Goal: Task Accomplishment & Management: Manage account settings

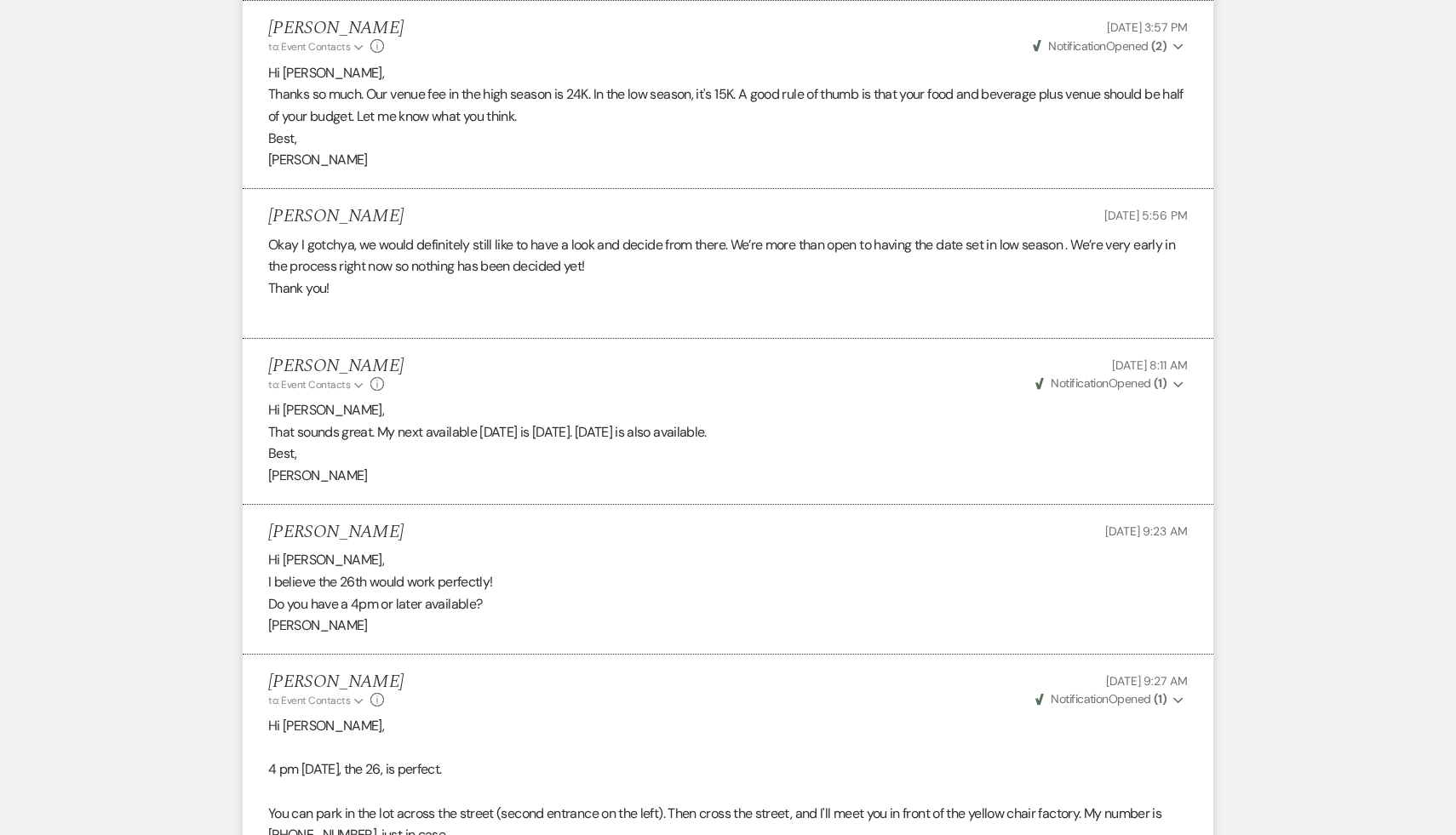
scroll to position [2008, 0]
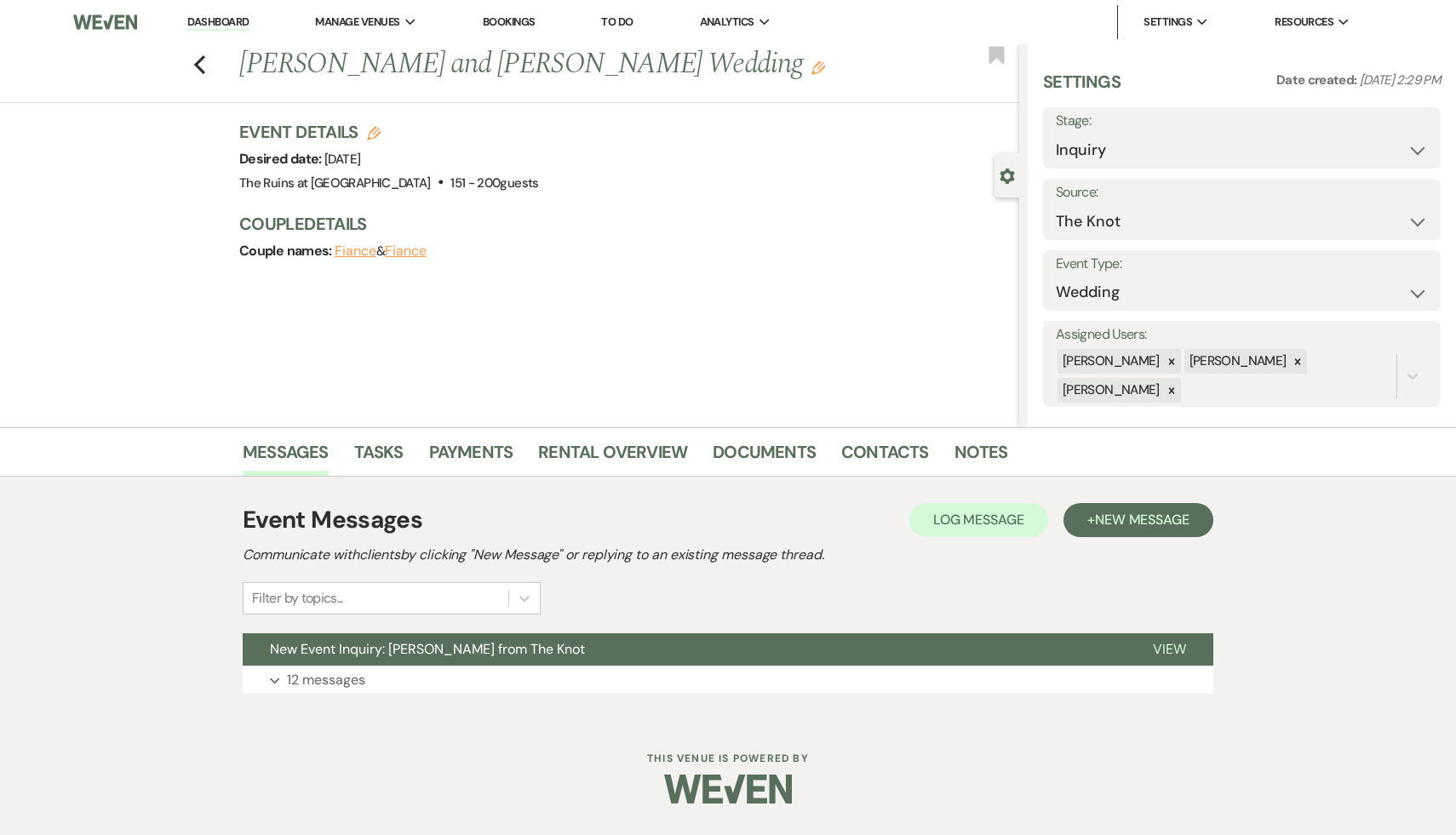
click at [221, 21] on link "Dashboard" at bounding box center [217, 22] width 61 height 16
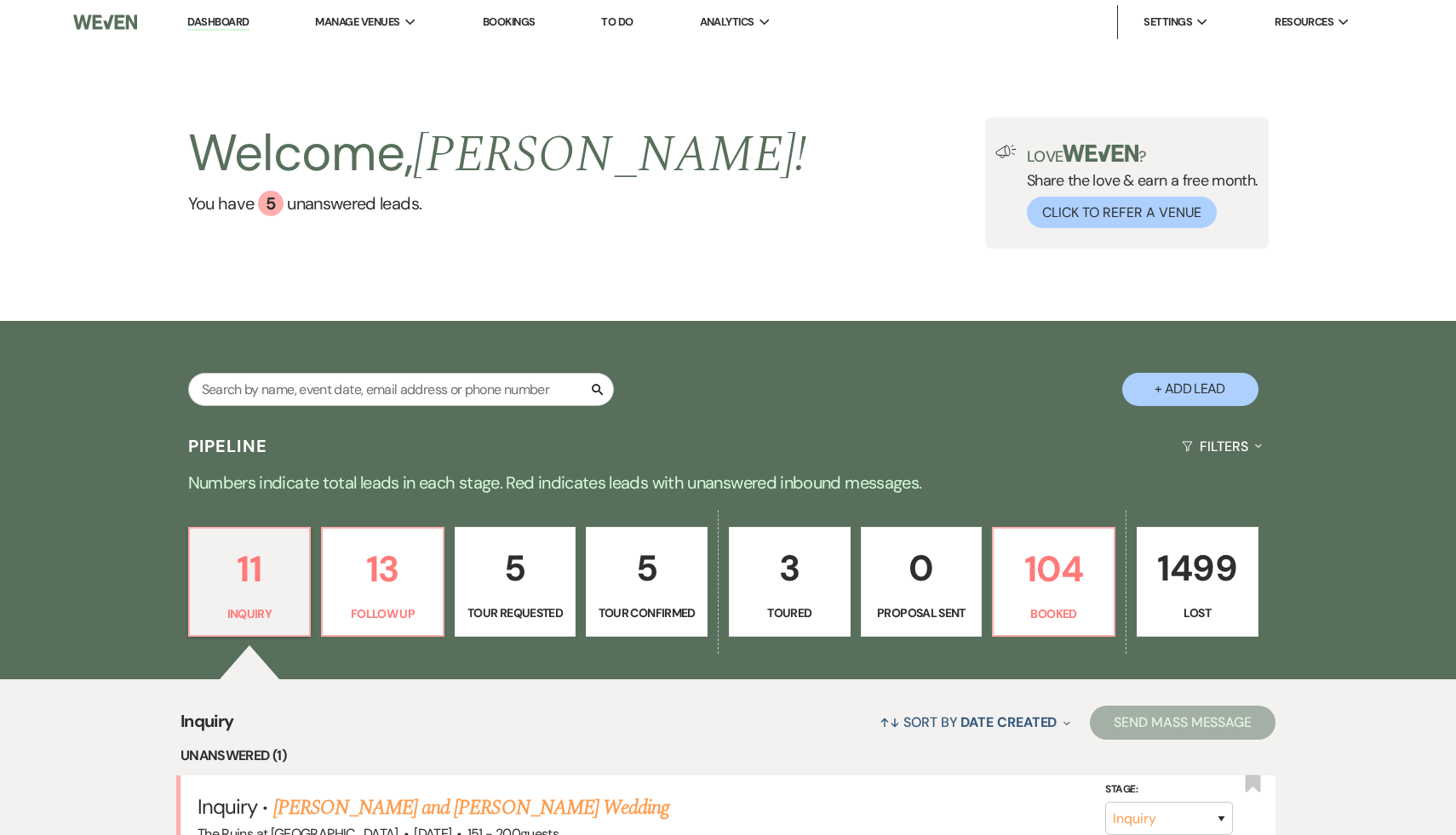
click at [646, 571] on p "5" at bounding box center [647, 568] width 99 height 57
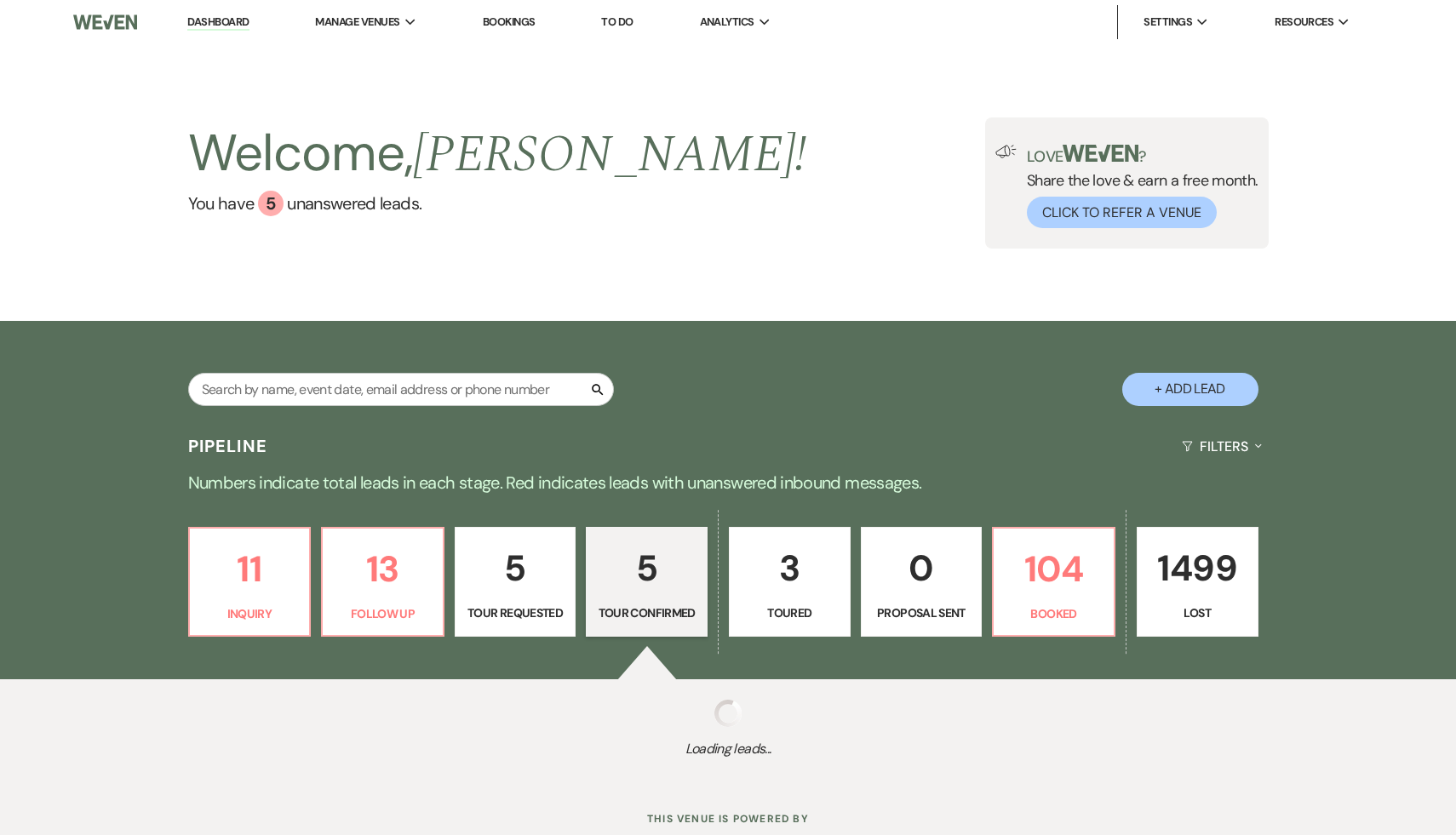
select select "4"
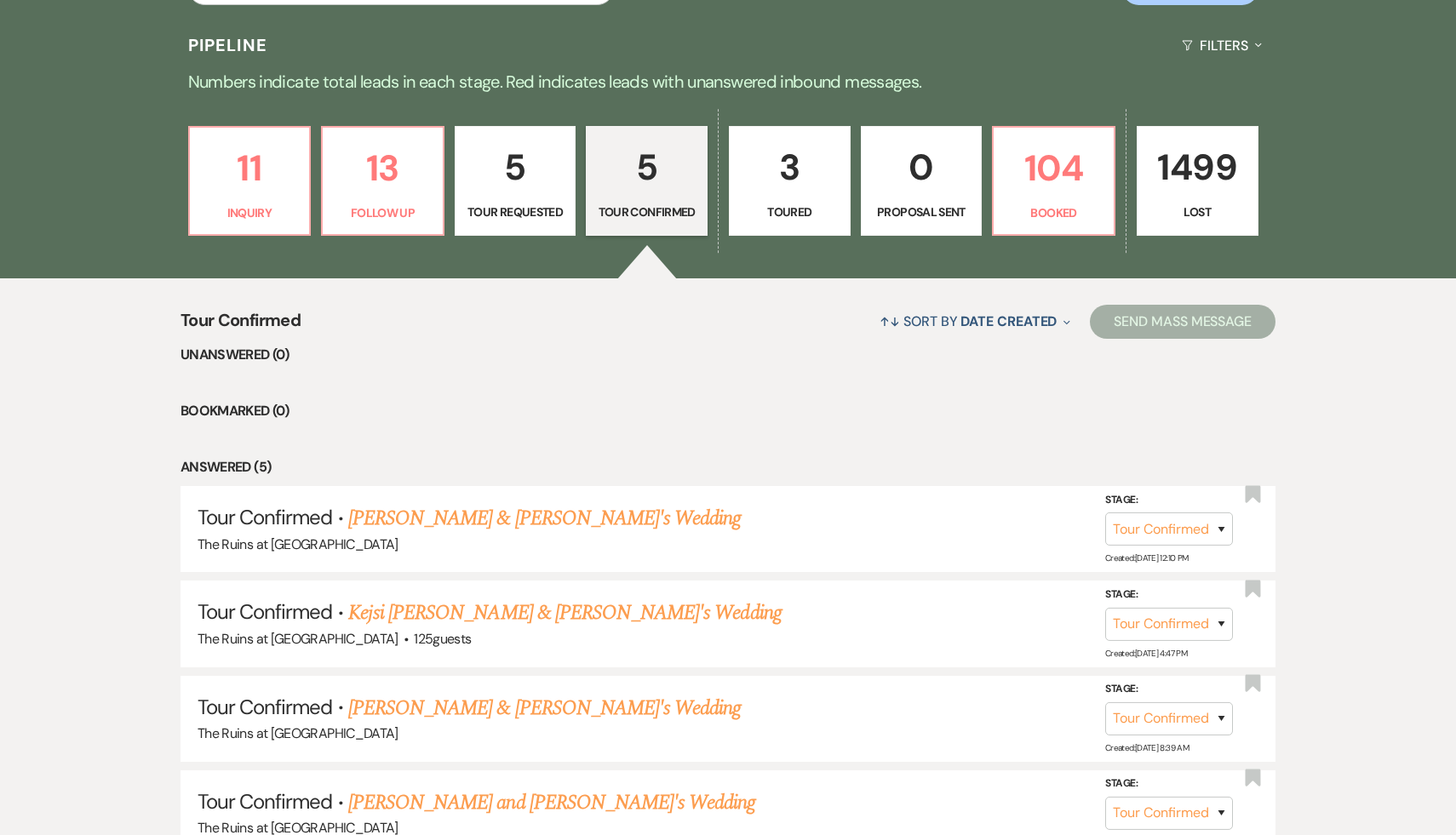
scroll to position [405, 0]
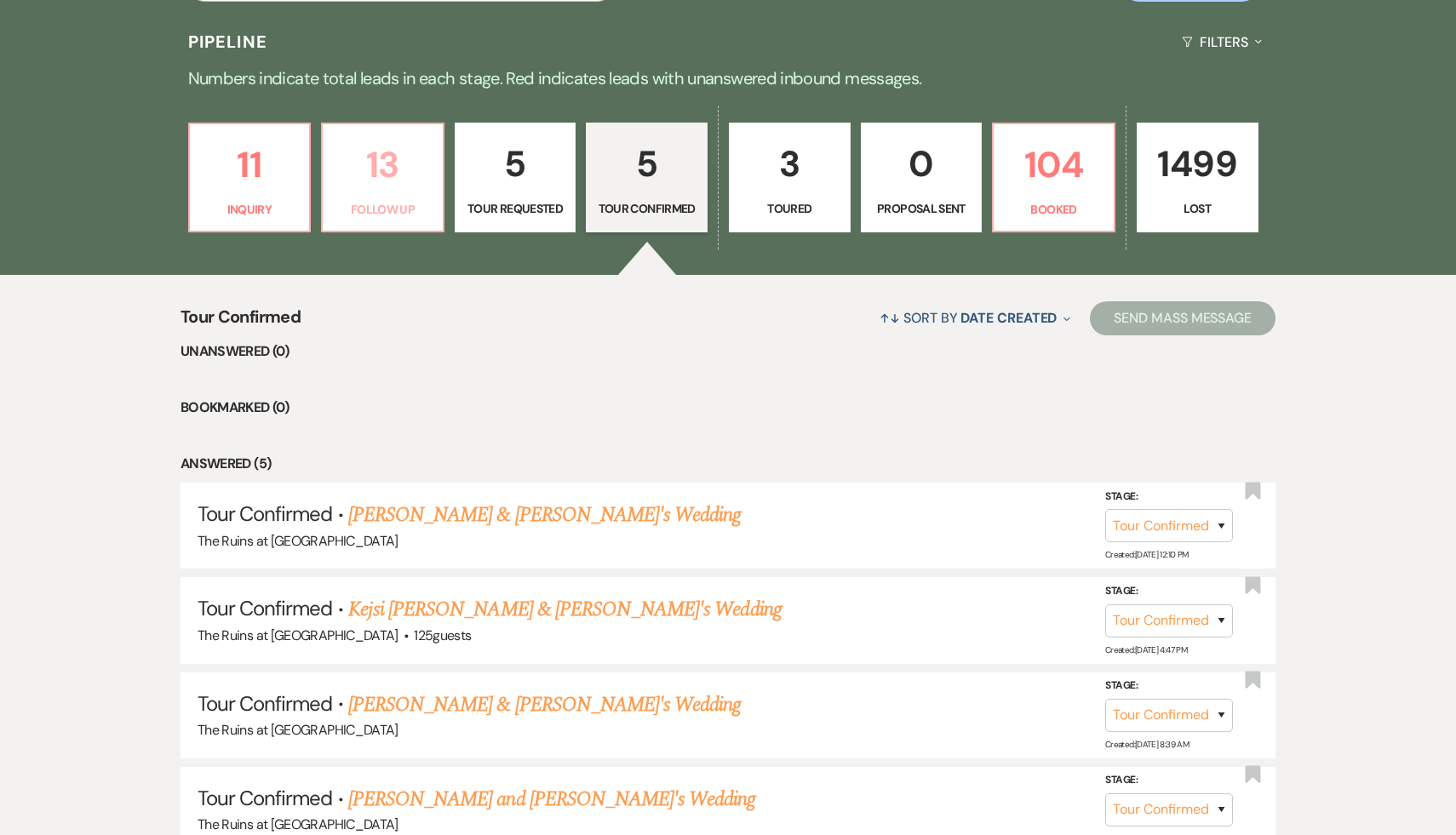
click at [385, 150] on p "13" at bounding box center [382, 165] width 99 height 57
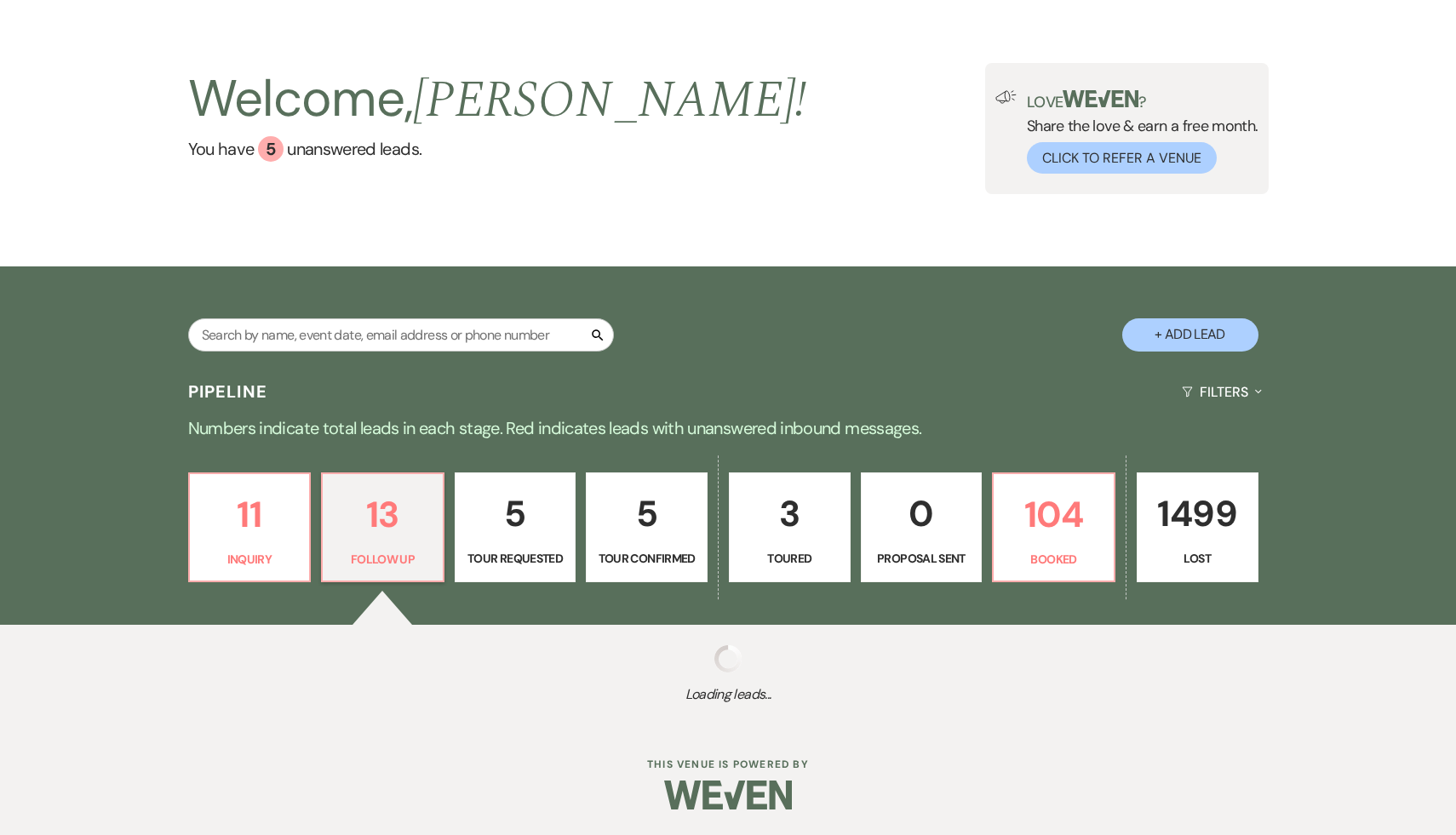
scroll to position [405, 0]
select select "9"
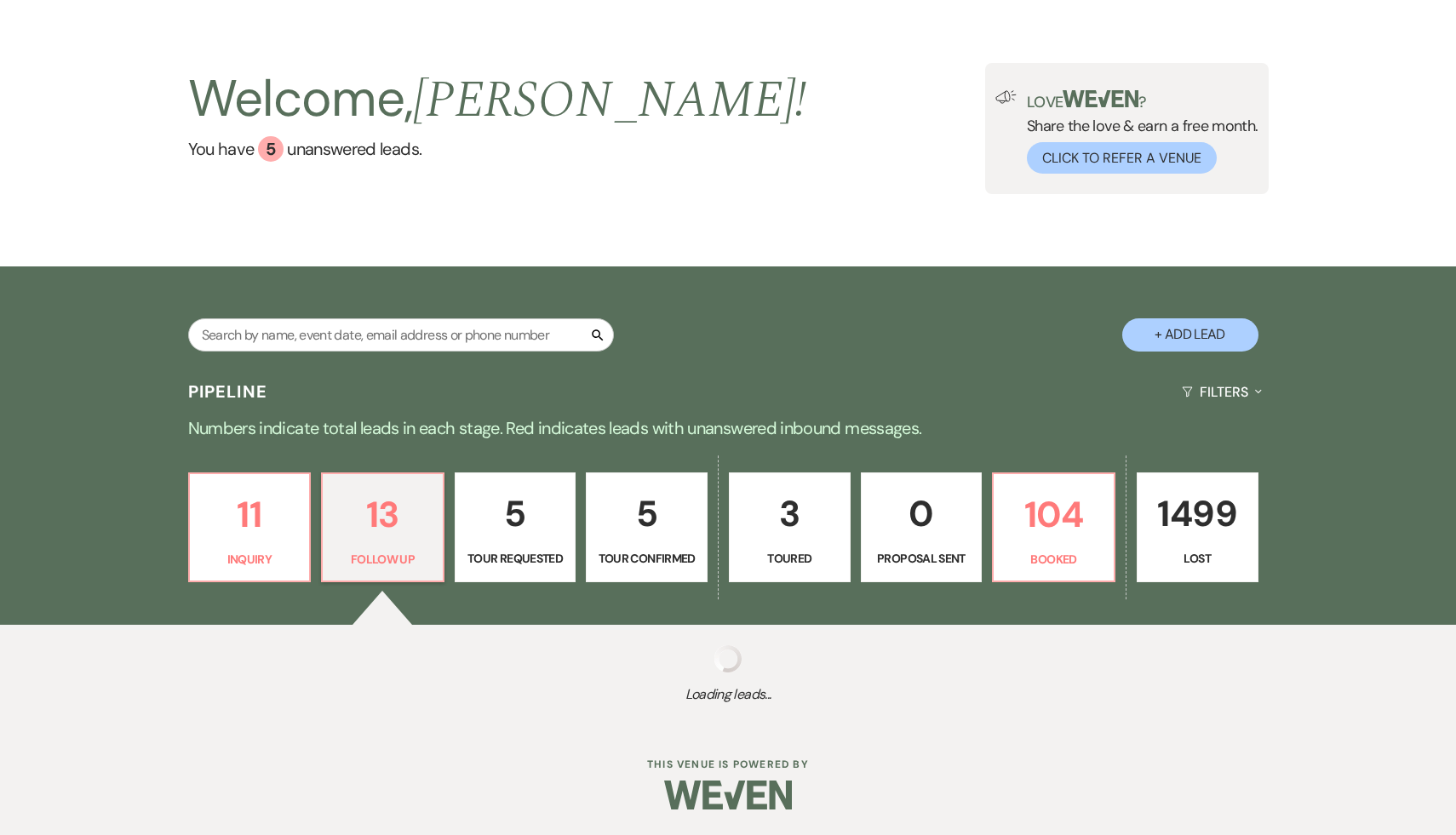
select select "9"
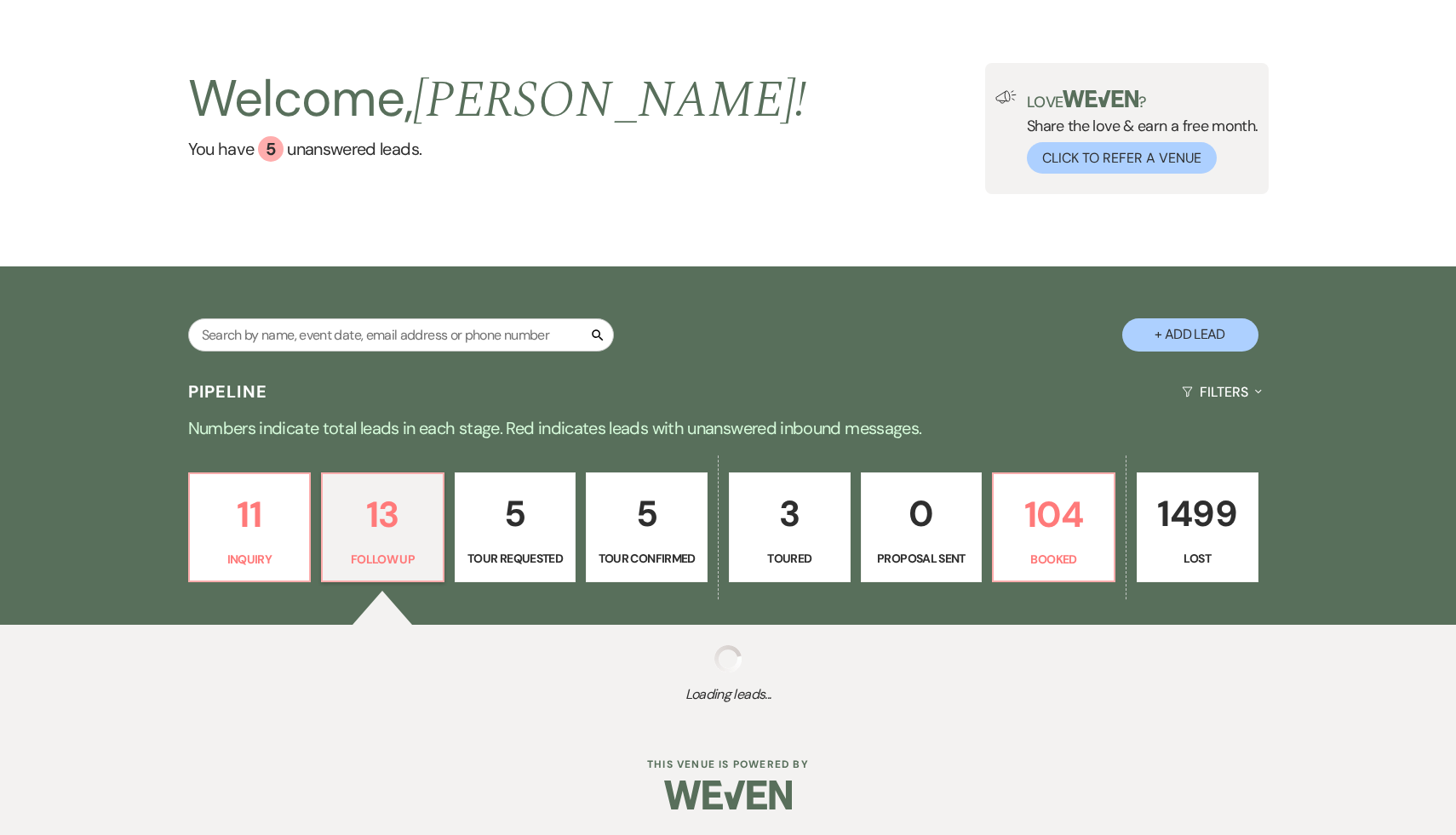
select select "9"
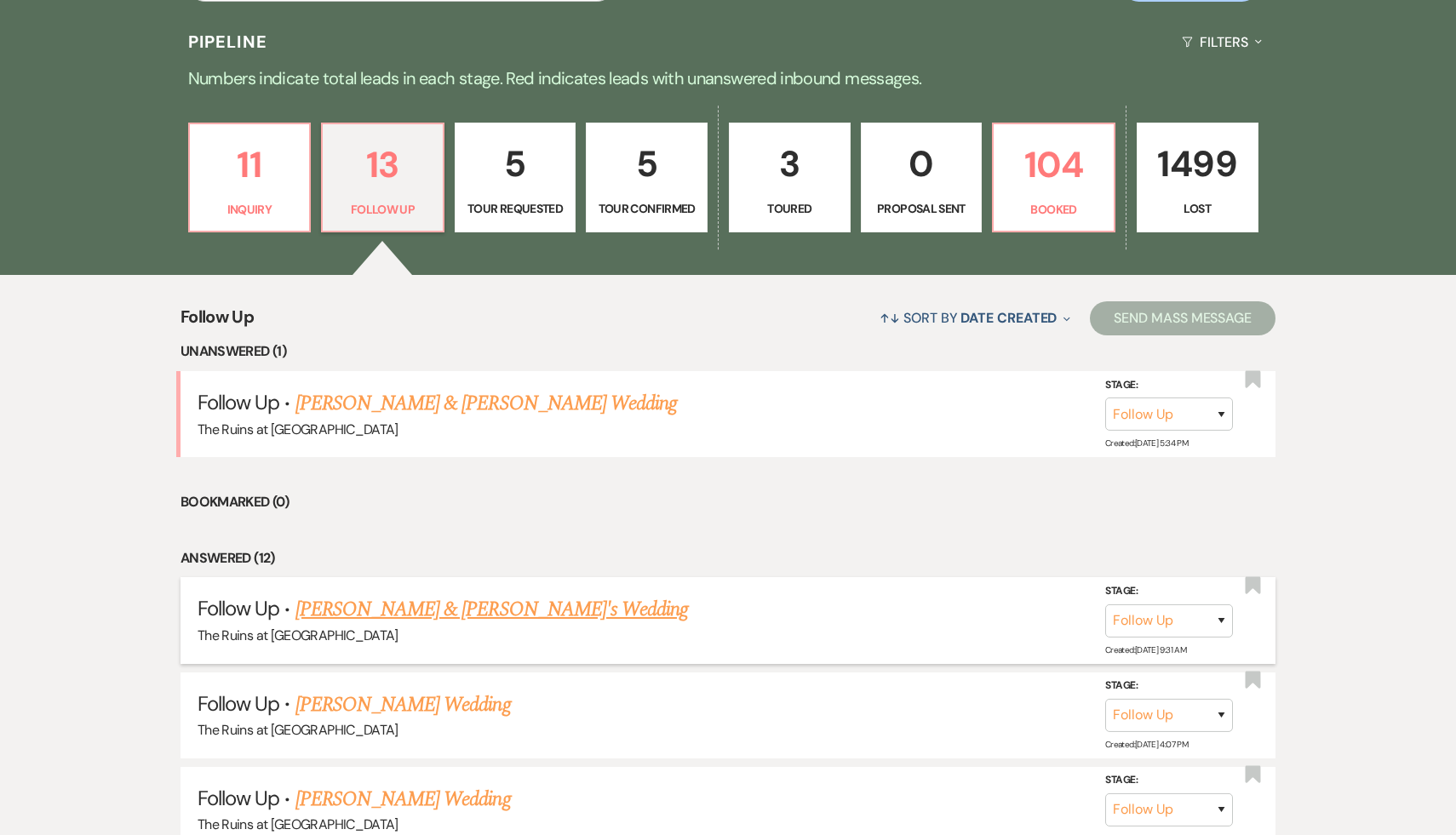
click at [419, 603] on link "Lizzy Pacillo & Fiance's Wedding" at bounding box center [492, 610] width 393 height 31
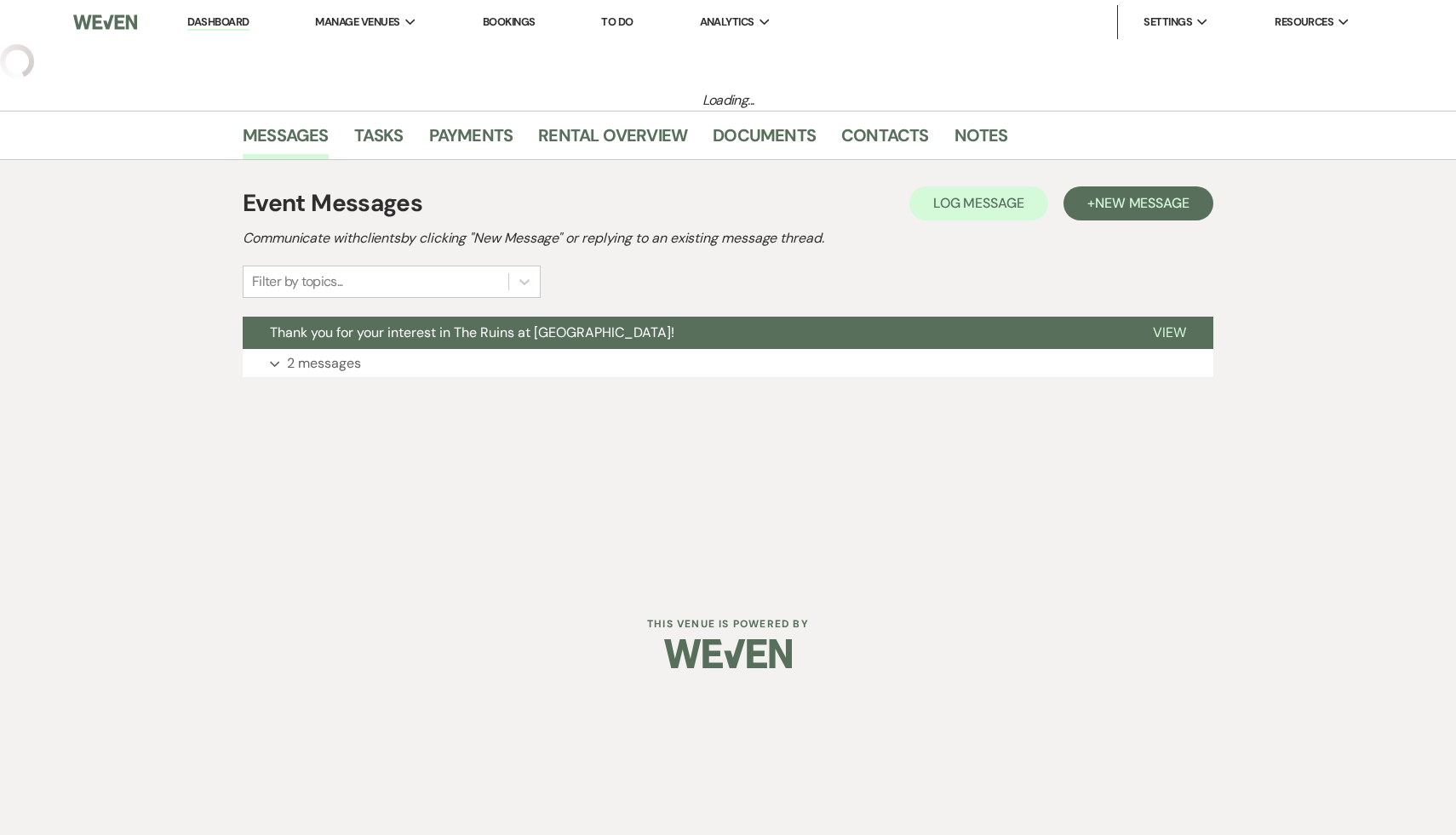
select select "9"
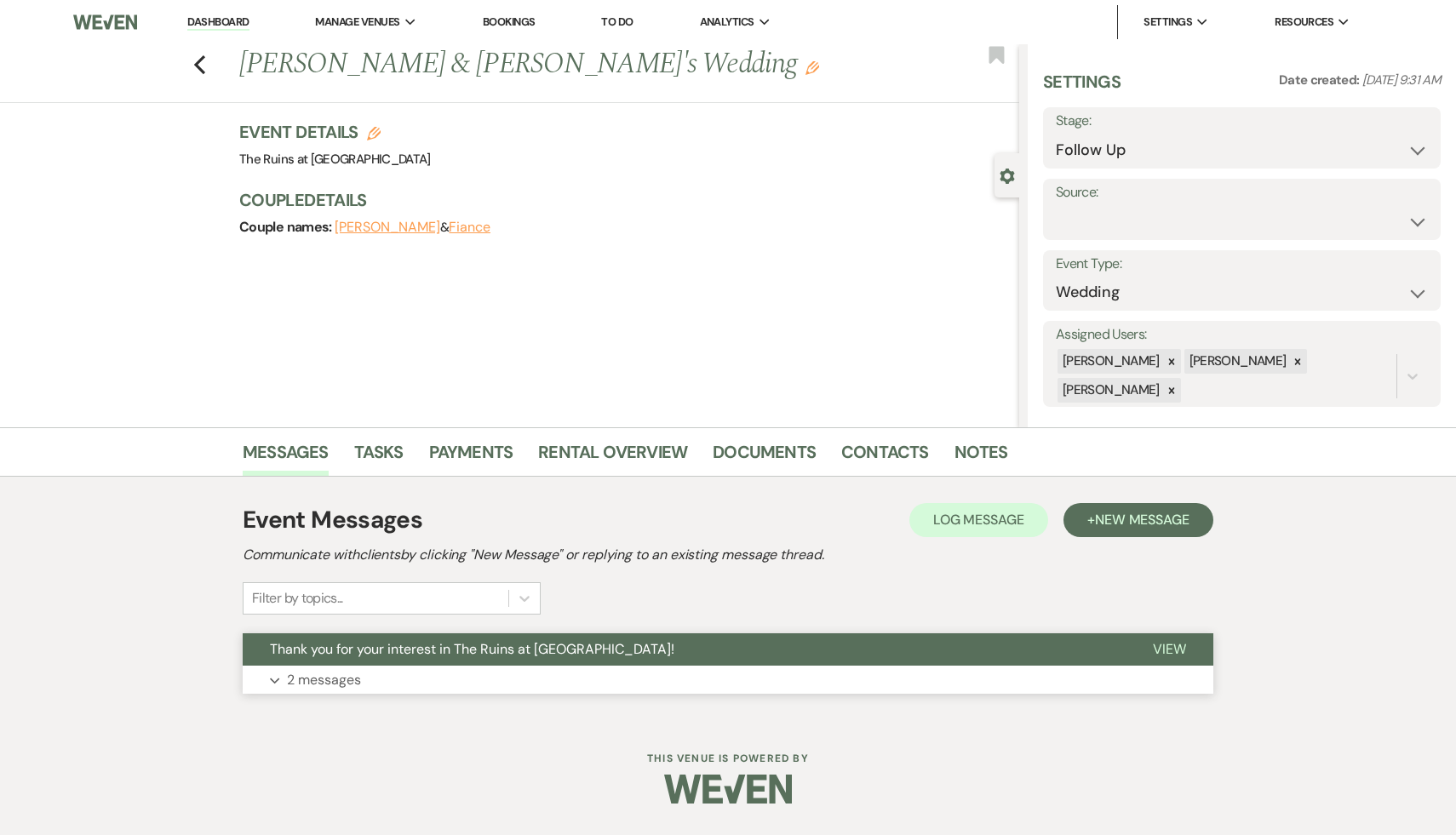
click at [420, 651] on span "Thank you for your interest in The Ruins at [GEOGRAPHIC_DATA]!" at bounding box center [472, 650] width 405 height 18
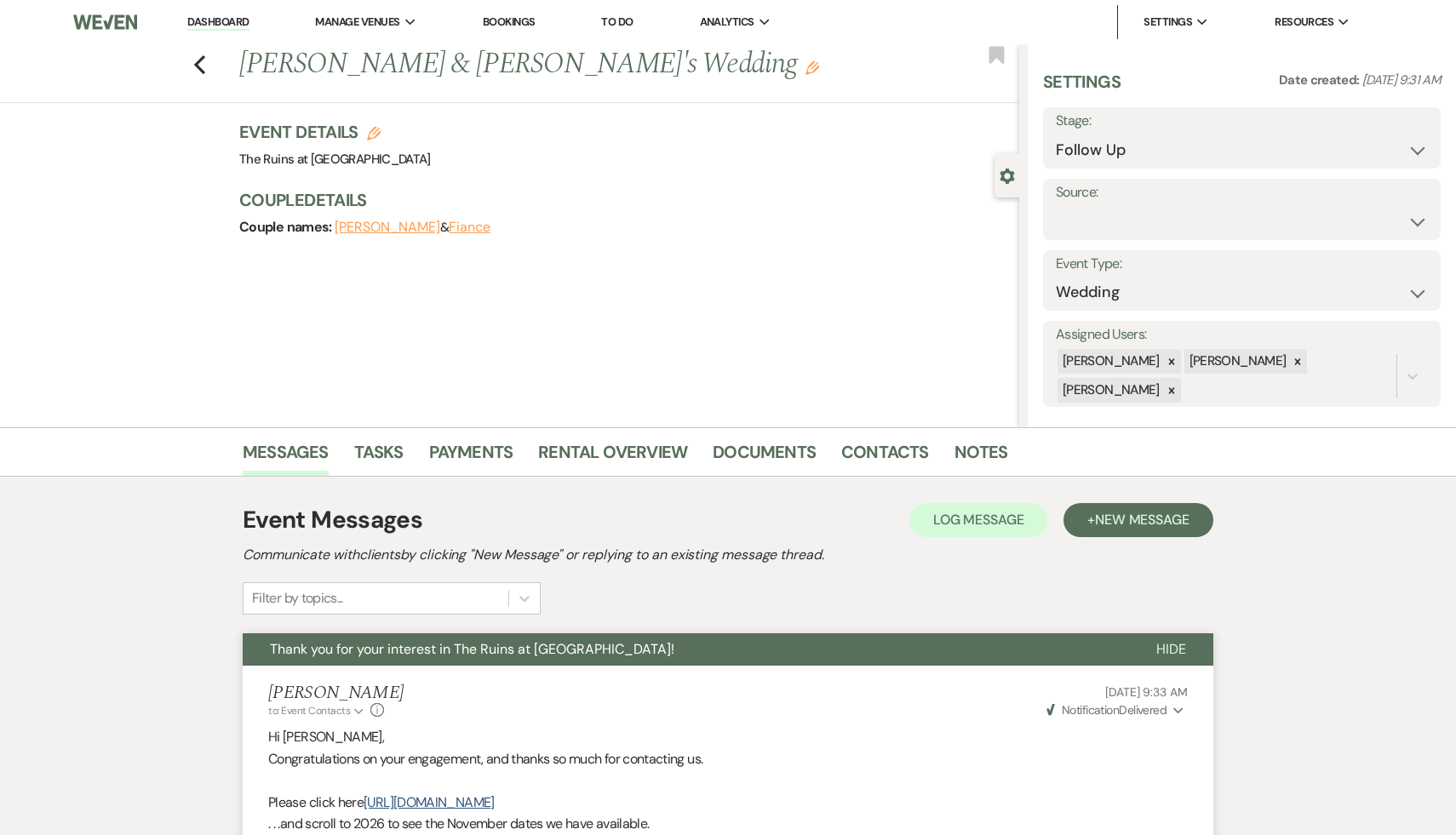
click at [220, 20] on link "Dashboard" at bounding box center [217, 22] width 61 height 16
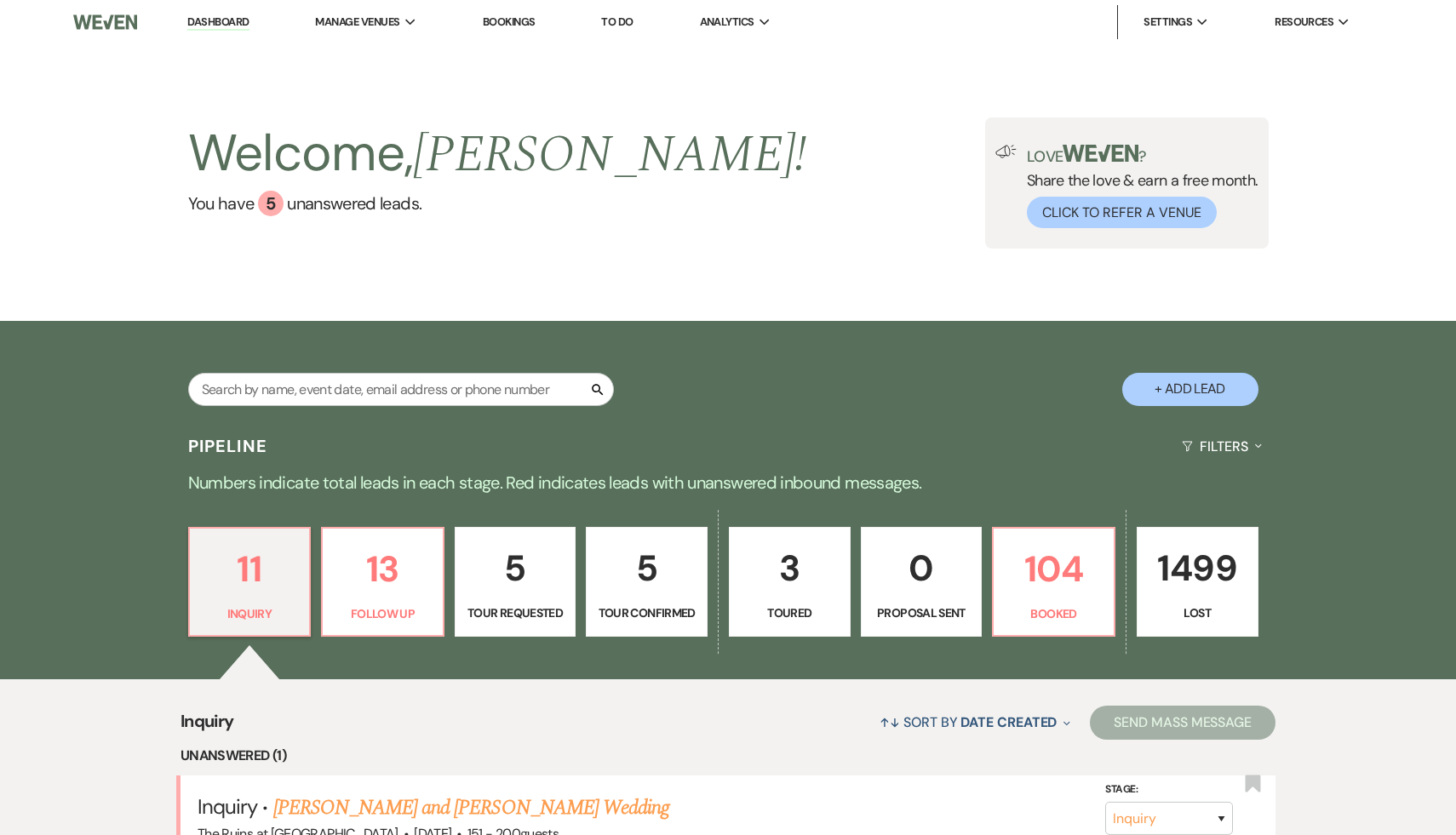
click at [516, 586] on p "5" at bounding box center [516, 568] width 99 height 57
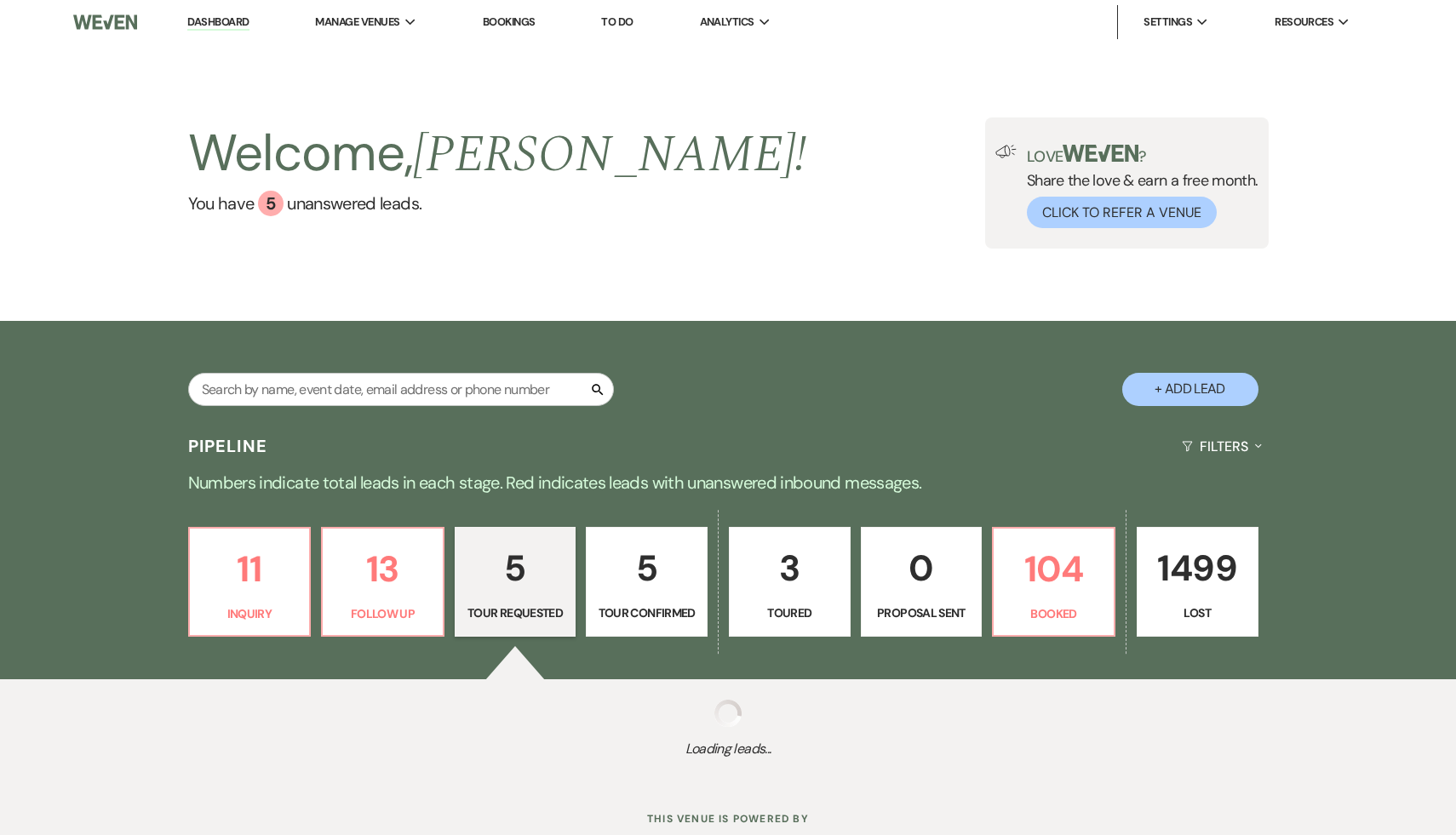
select select "2"
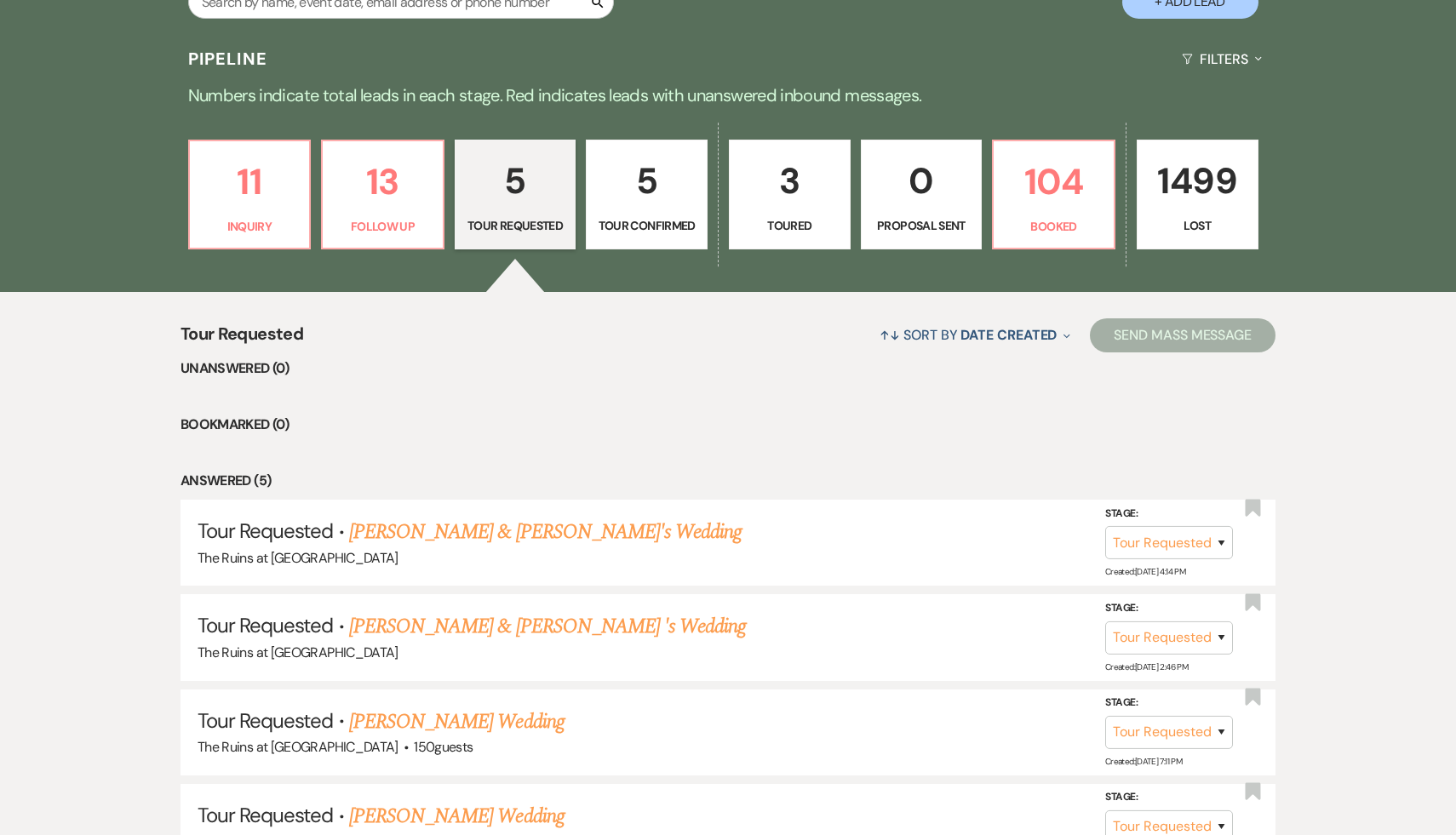
scroll to position [401, 0]
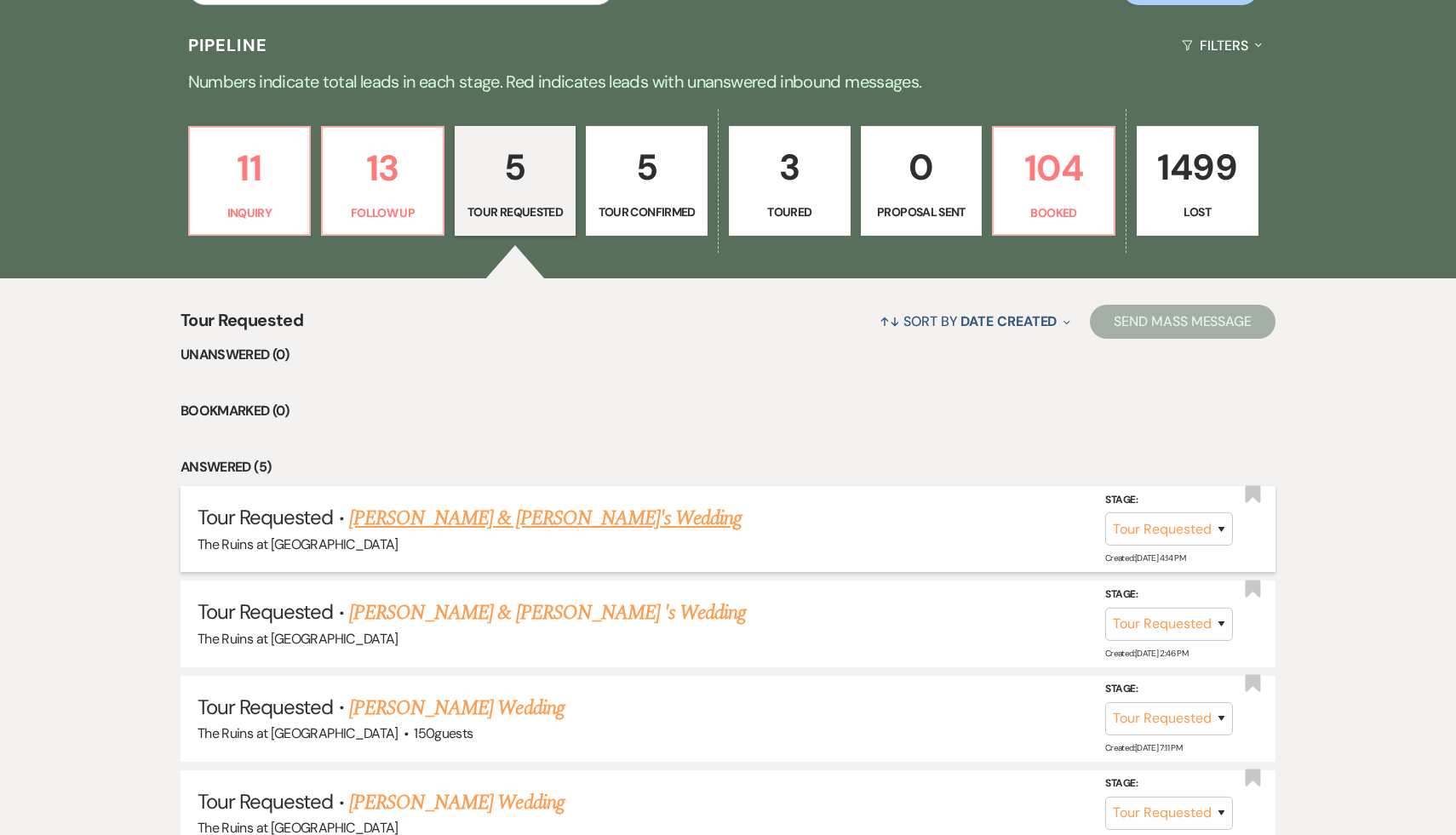
click at [522, 524] on link "[PERSON_NAME] & [PERSON_NAME]'s Wedding" at bounding box center [545, 518] width 393 height 31
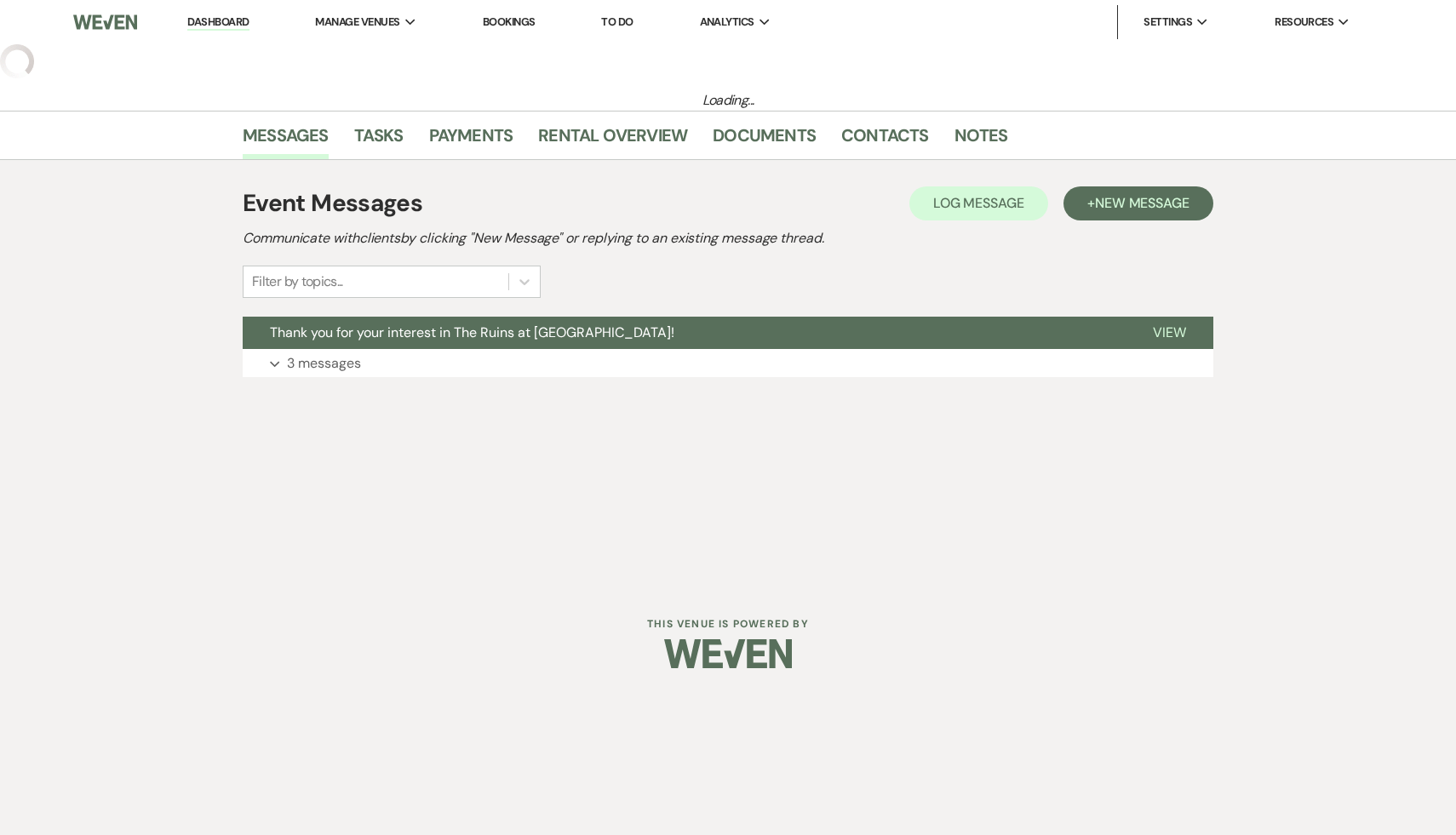
select select "2"
select select "6"
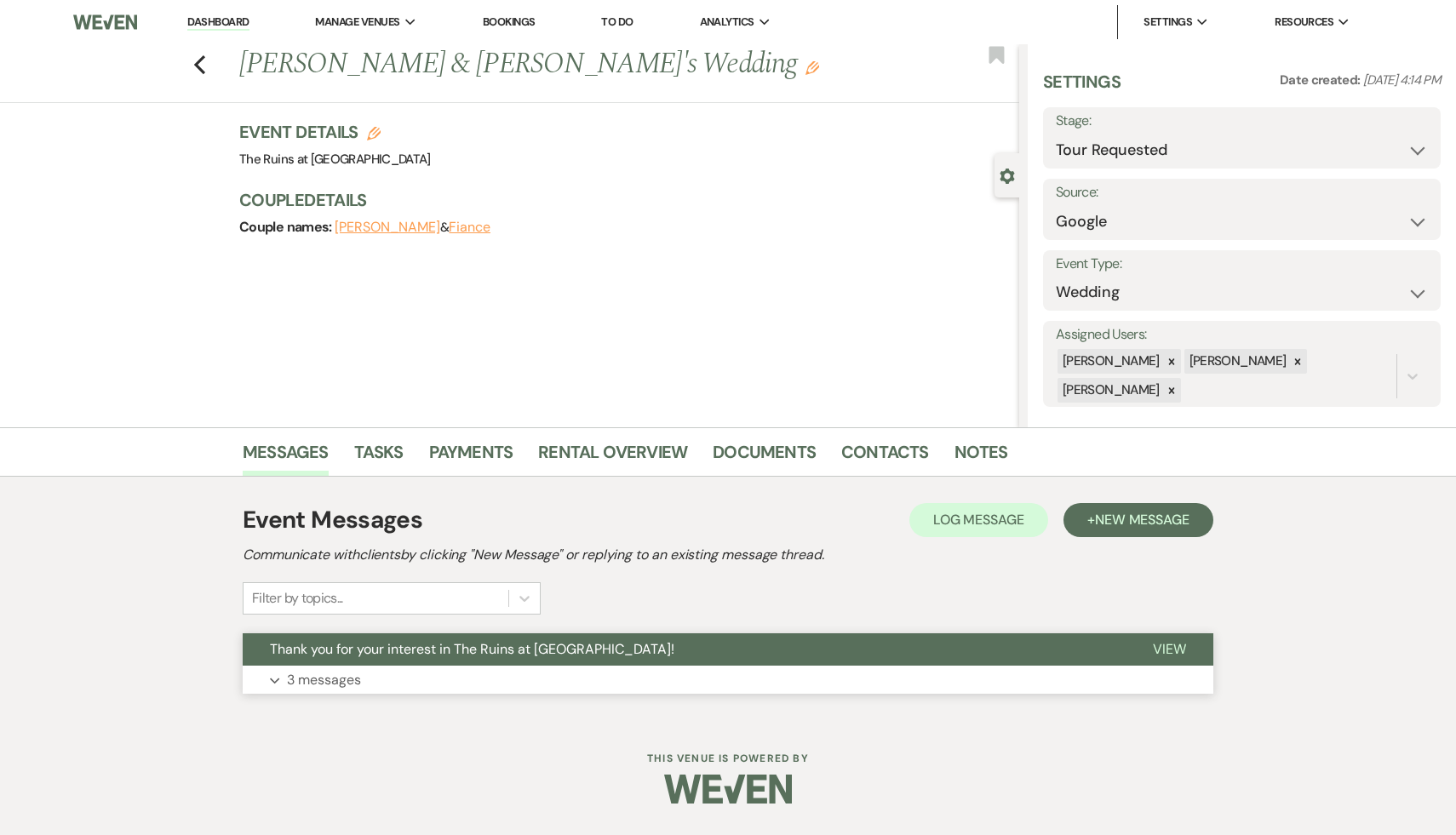
click at [490, 651] on span "Thank you for your interest in The Ruins at [GEOGRAPHIC_DATA]!" at bounding box center [472, 650] width 405 height 18
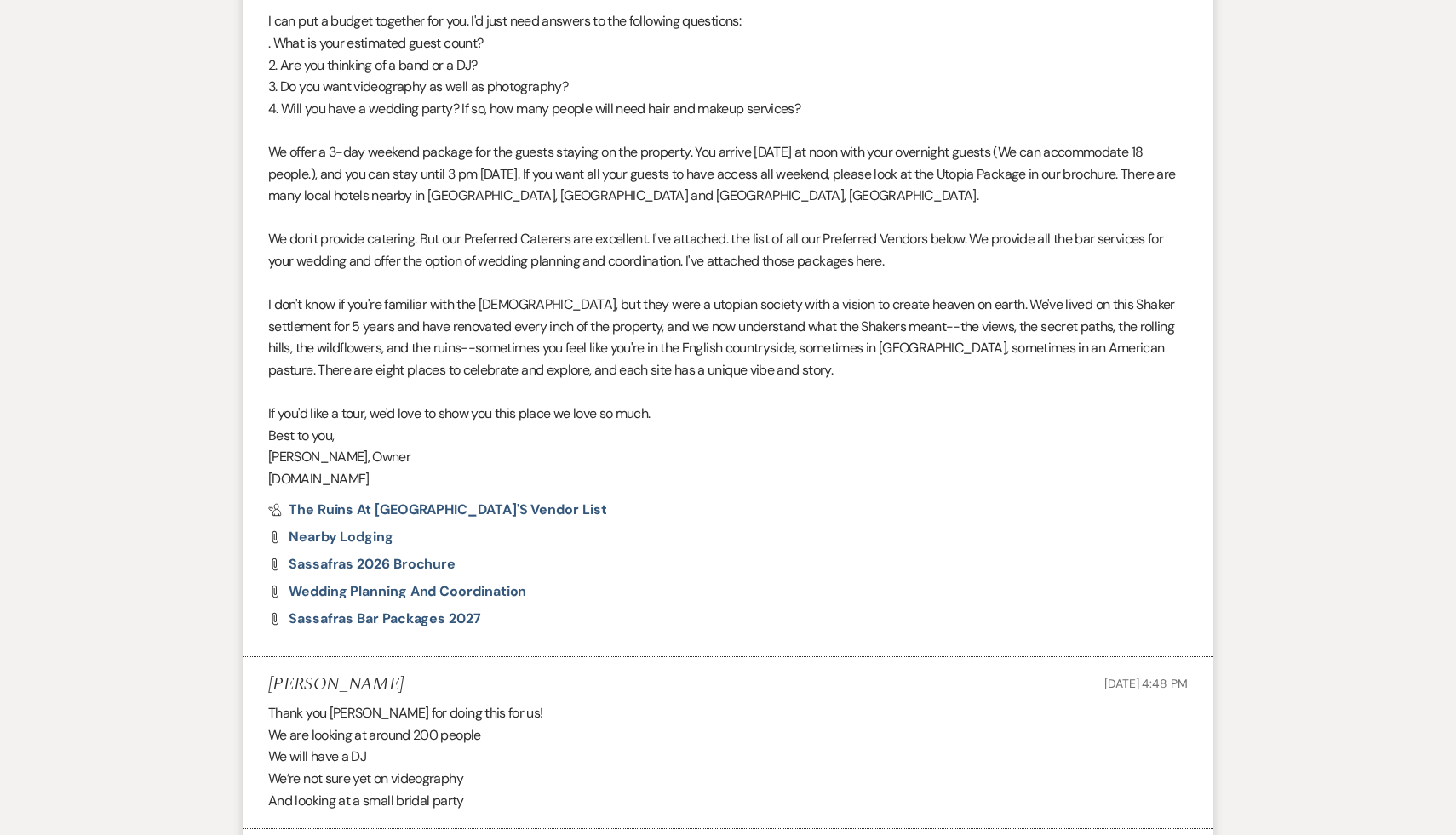
scroll to position [807, 0]
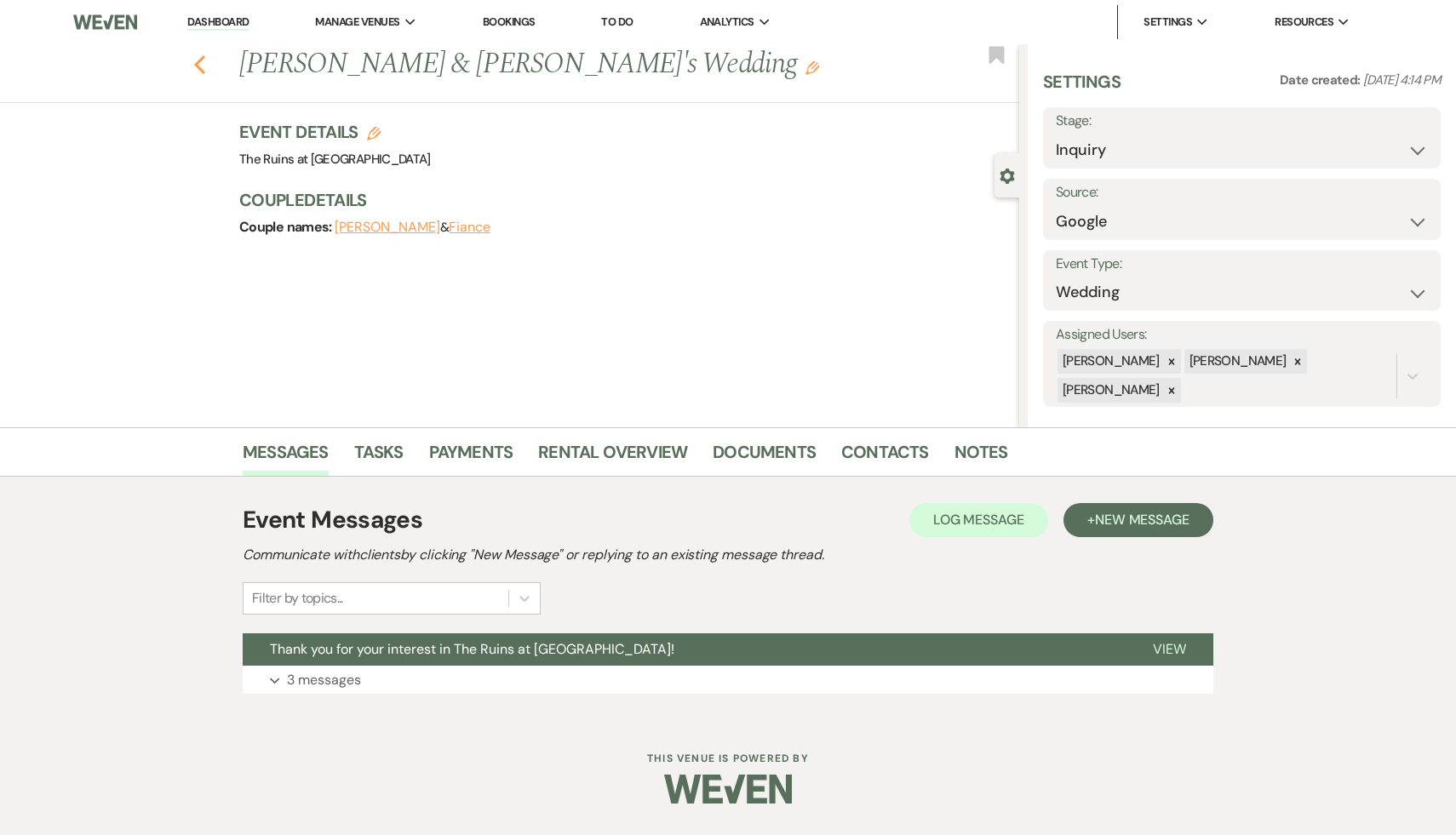
click at [196, 60] on icon "Previous" at bounding box center [200, 64] width 12 height 20
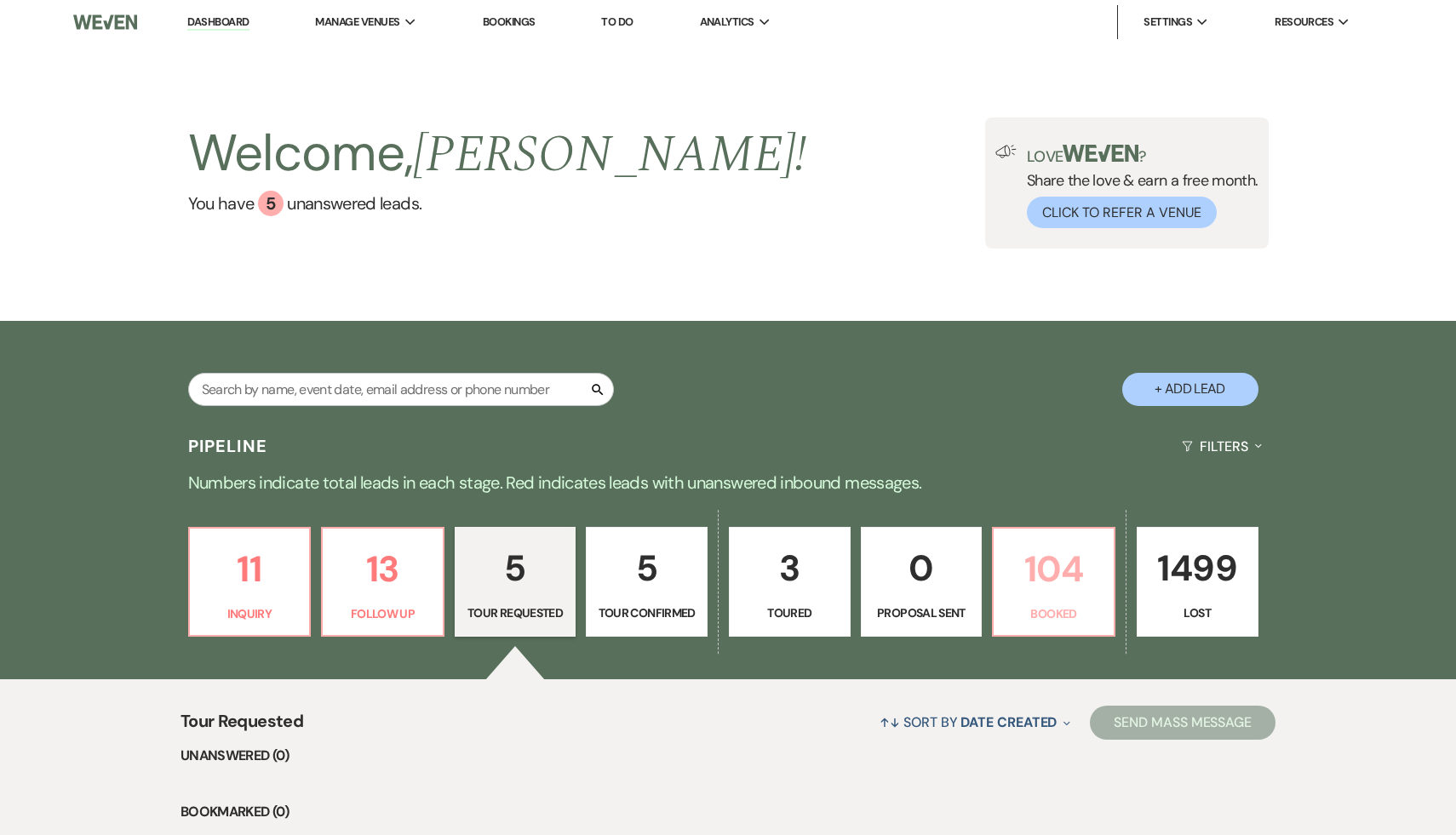
click at [1042, 573] on p "104" at bounding box center [1053, 569] width 99 height 57
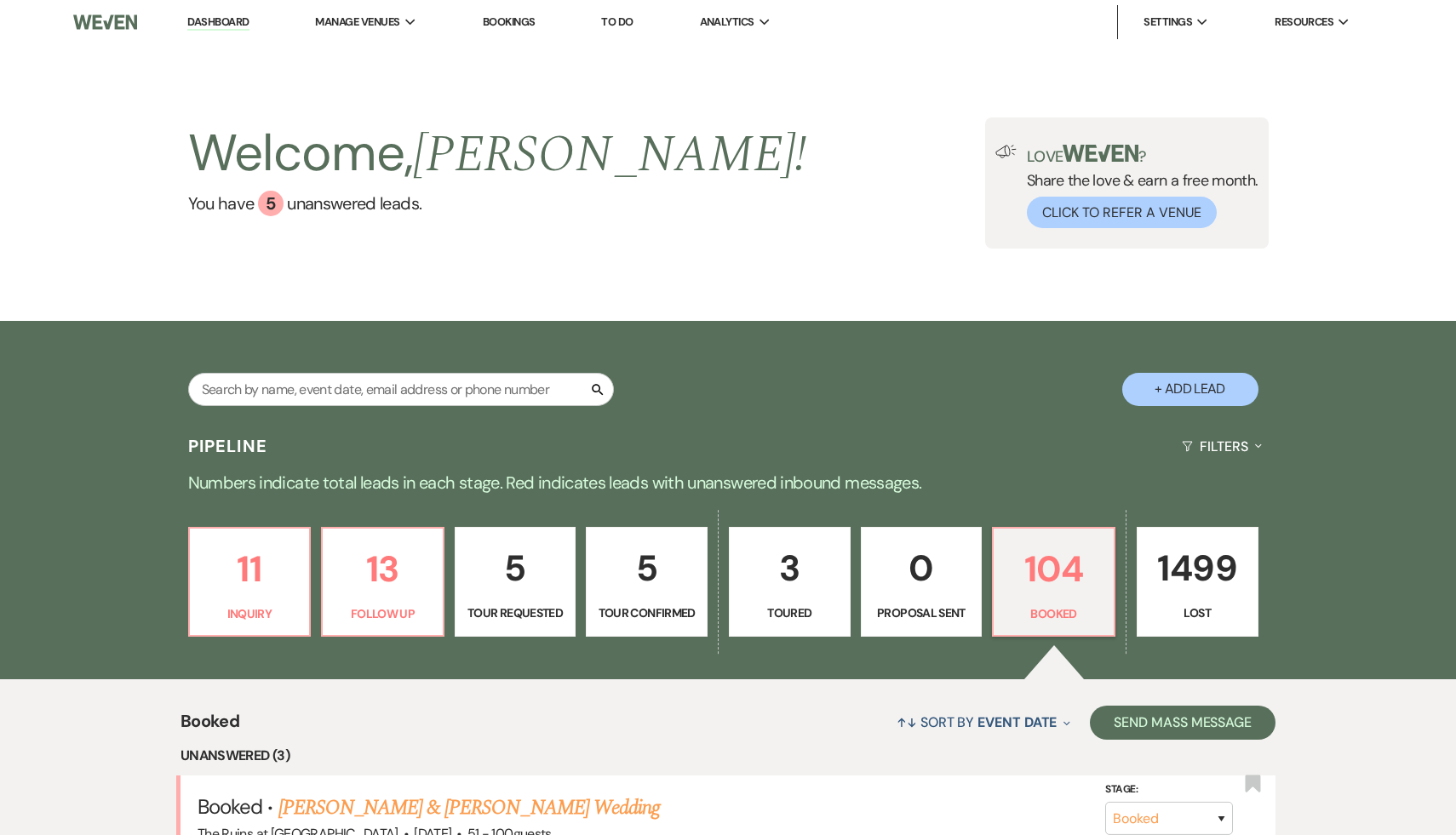
click at [1210, 390] on button "+ Add Lead" at bounding box center [1191, 389] width 137 height 33
select select "534"
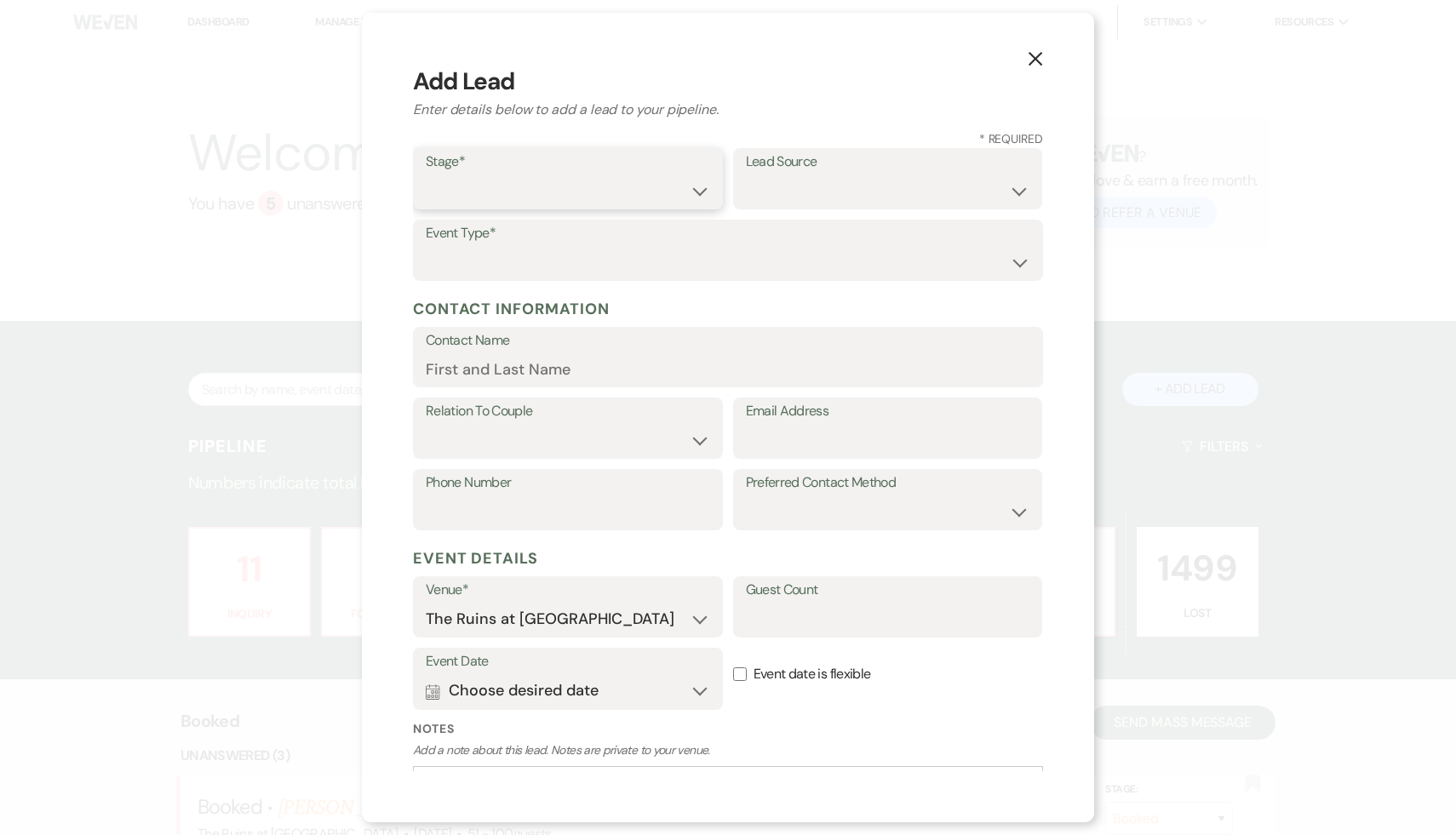
click at [700, 188] on select "Inquiry Follow Up Tour Requested Tour Confirmed Toured Proposal Sent Booked Lost" at bounding box center [568, 191] width 284 height 33
select select "1"
click at [1018, 190] on select "Weven Venue Website Instagram Facebook Pinterest Google The Knot Wedding Wire H…" at bounding box center [888, 191] width 284 height 33
select select "17"
click at [1020, 263] on select "Wedding Anniversary Party Baby Shower Bachelorette / Bachelor Party Birthday Pa…" at bounding box center [728, 262] width 604 height 33
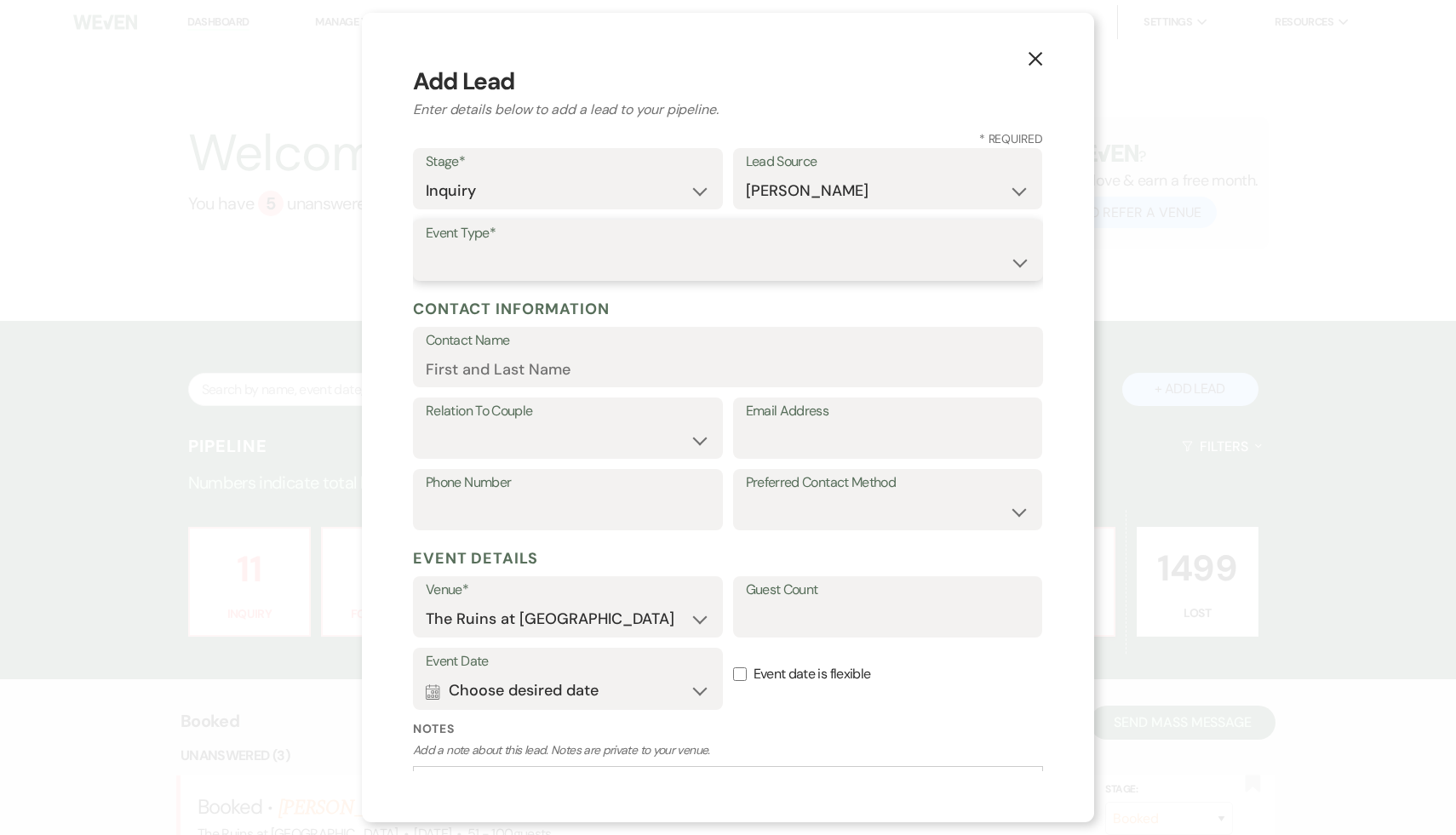
select select "1"
click at [834, 449] on input "Email Address" at bounding box center [888, 440] width 284 height 33
paste input "Contact information (203) 572-8831 tain33476@gmail.com Wedding details Wedding …"
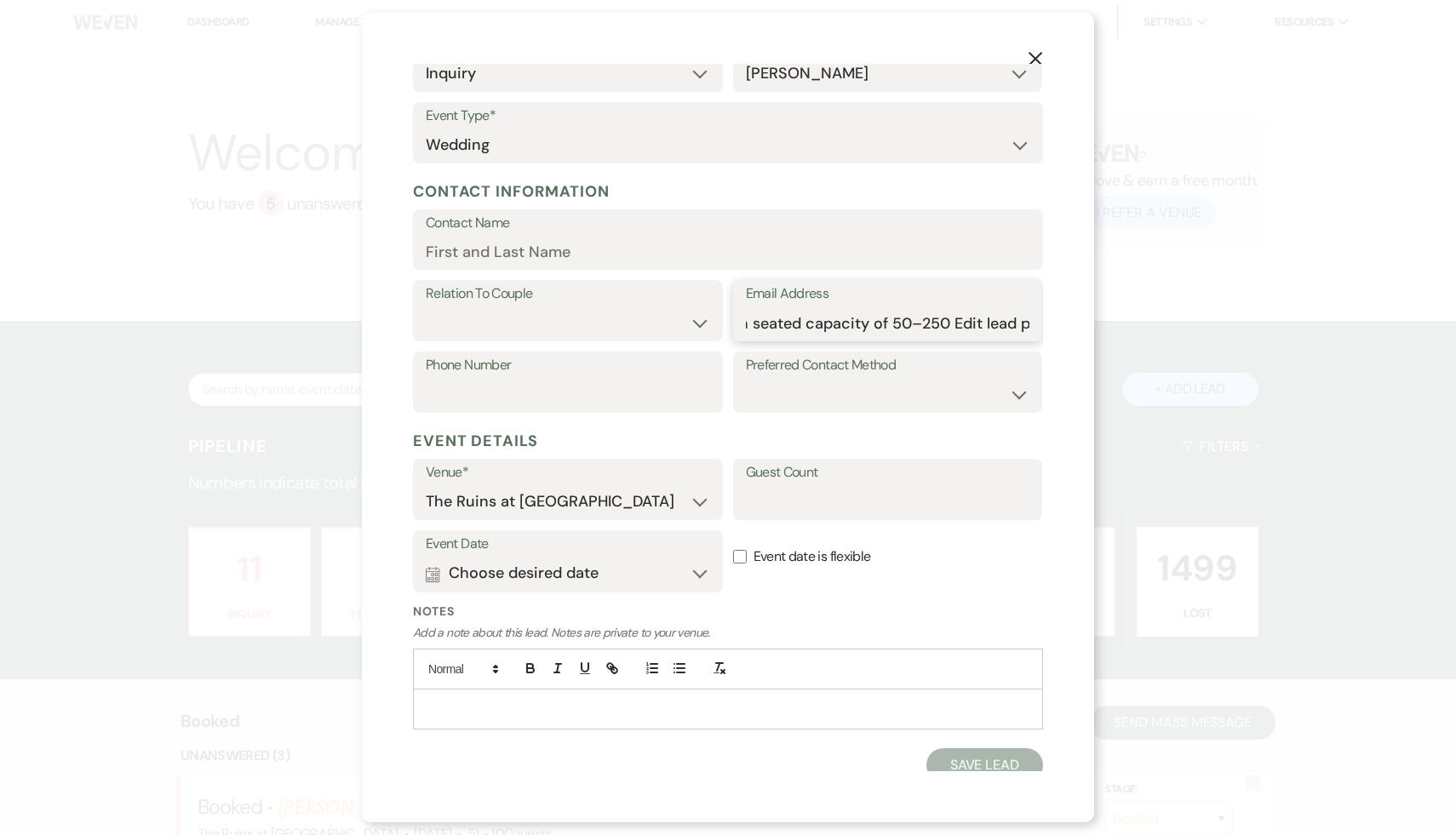
scroll to position [128, 0]
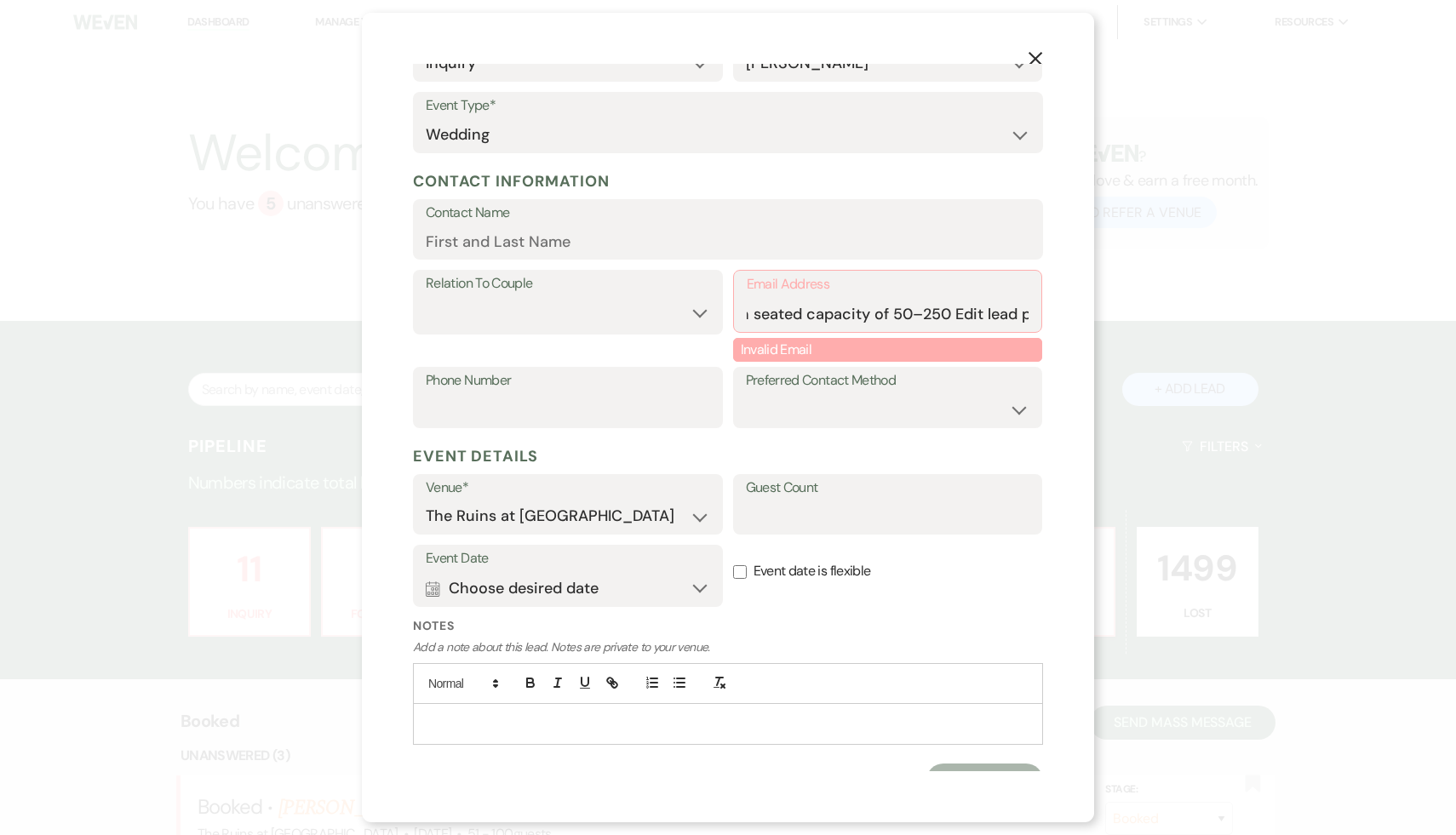
click at [622, 714] on p at bounding box center [728, 723] width 602 height 19
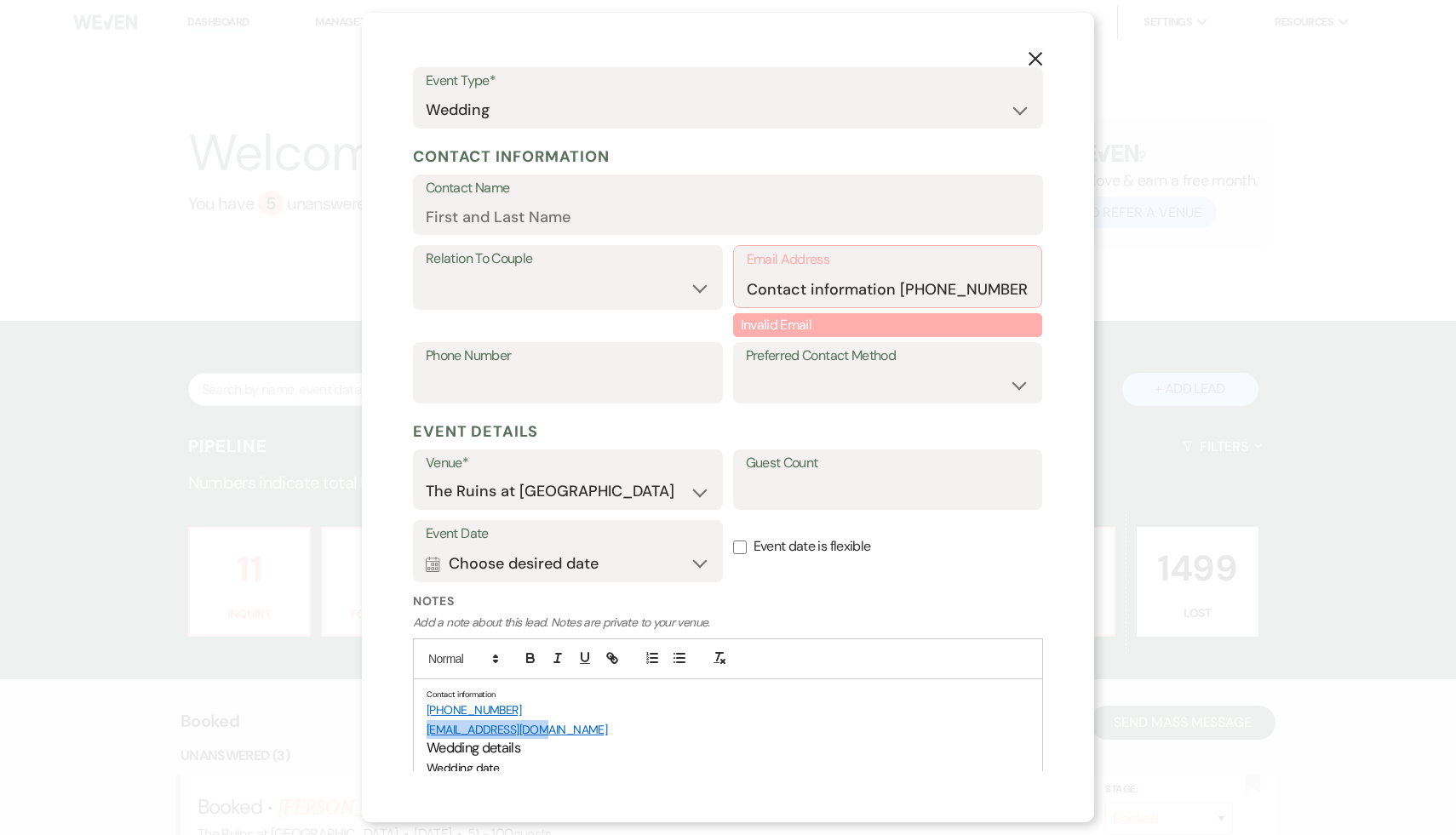
drag, startPoint x: 555, startPoint y: 729, endPoint x: 414, endPoint y: 727, distance: 141.0
click at [414, 727] on div "Contact information (203) 572-8831 tain33476@gmail.com Wedding details Wedding …" at bounding box center [728, 829] width 628 height 299
copy link "tain33476@gmail.com"
click at [1026, 294] on input "Contact information (203) 572-8831 tain33476@gmail.com Wedding details Wedding …" at bounding box center [888, 288] width 283 height 33
type input "in33476@gmail.com Wedding details Wedding date They request: May 2, 2026 They’r…"
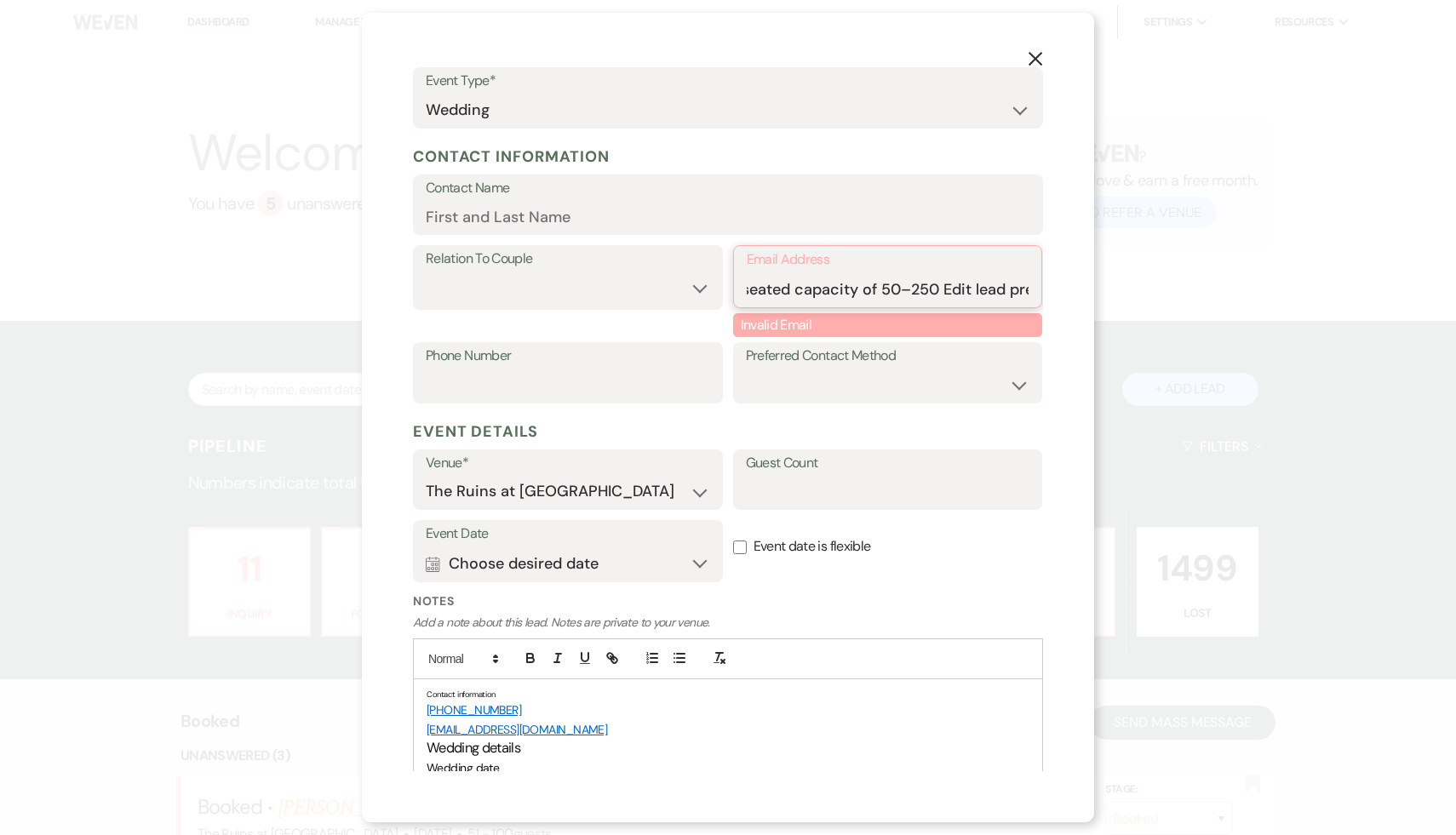
scroll to position [154, 0]
click at [1026, 290] on input "in33476@gmail.com Wedding details Wedding date They request: May 2, 2026 They’r…" at bounding box center [888, 287] width 283 height 33
drag, startPoint x: 1026, startPoint y: 290, endPoint x: 570, endPoint y: 280, distance: 456.1
click at [570, 280] on div "Relation To Couple Couple Planner Parent of Couple Family Member Friend Other E…" at bounding box center [728, 291] width 630 height 96
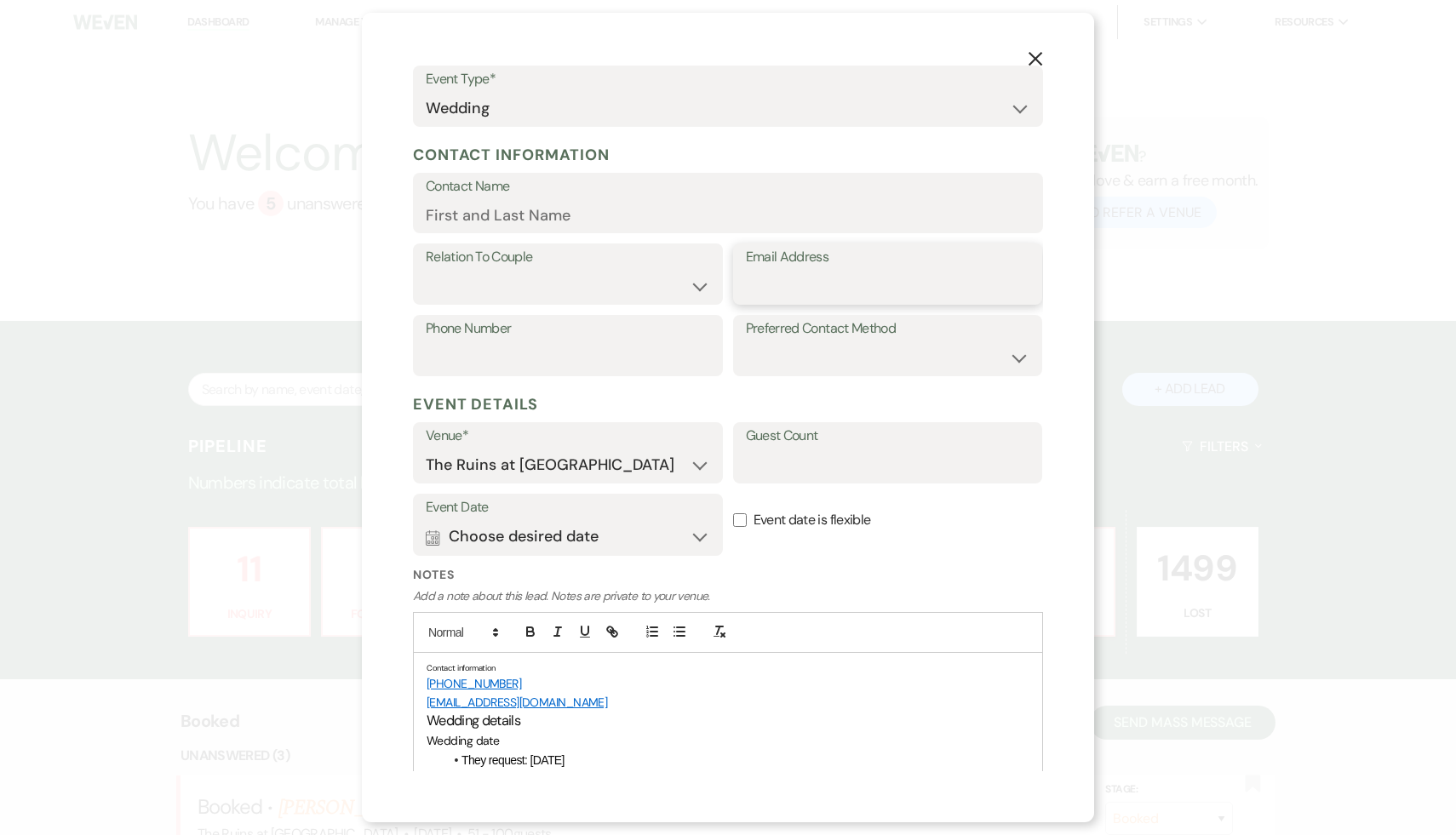
paste input "tain33476@gmail.com"
type input "tain33476@gmail.com"
click at [696, 288] on select "Couple Planner Parent of Couple Family Member Friend Other" at bounding box center [568, 286] width 284 height 33
select select "1"
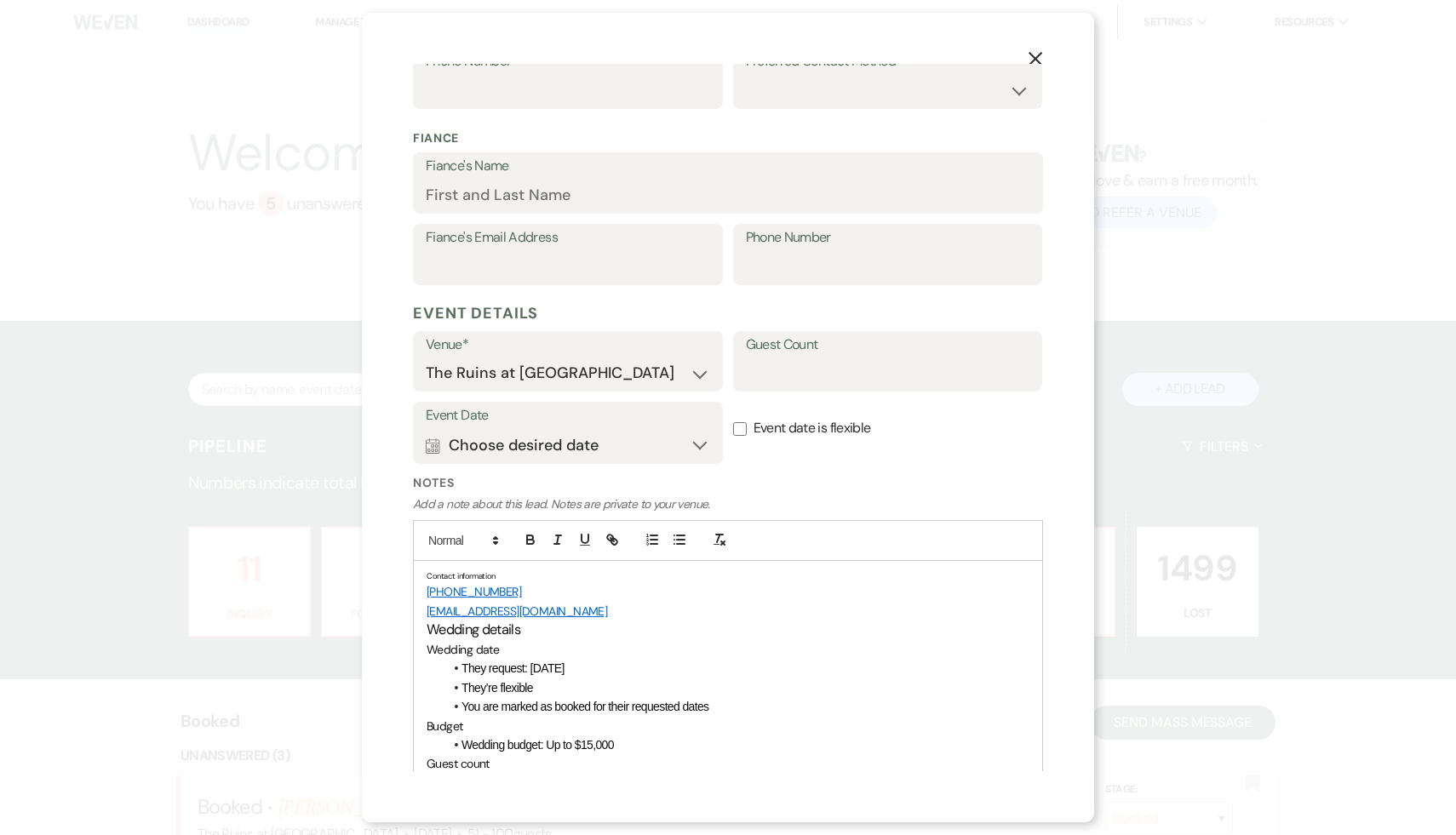
scroll to position [563, 0]
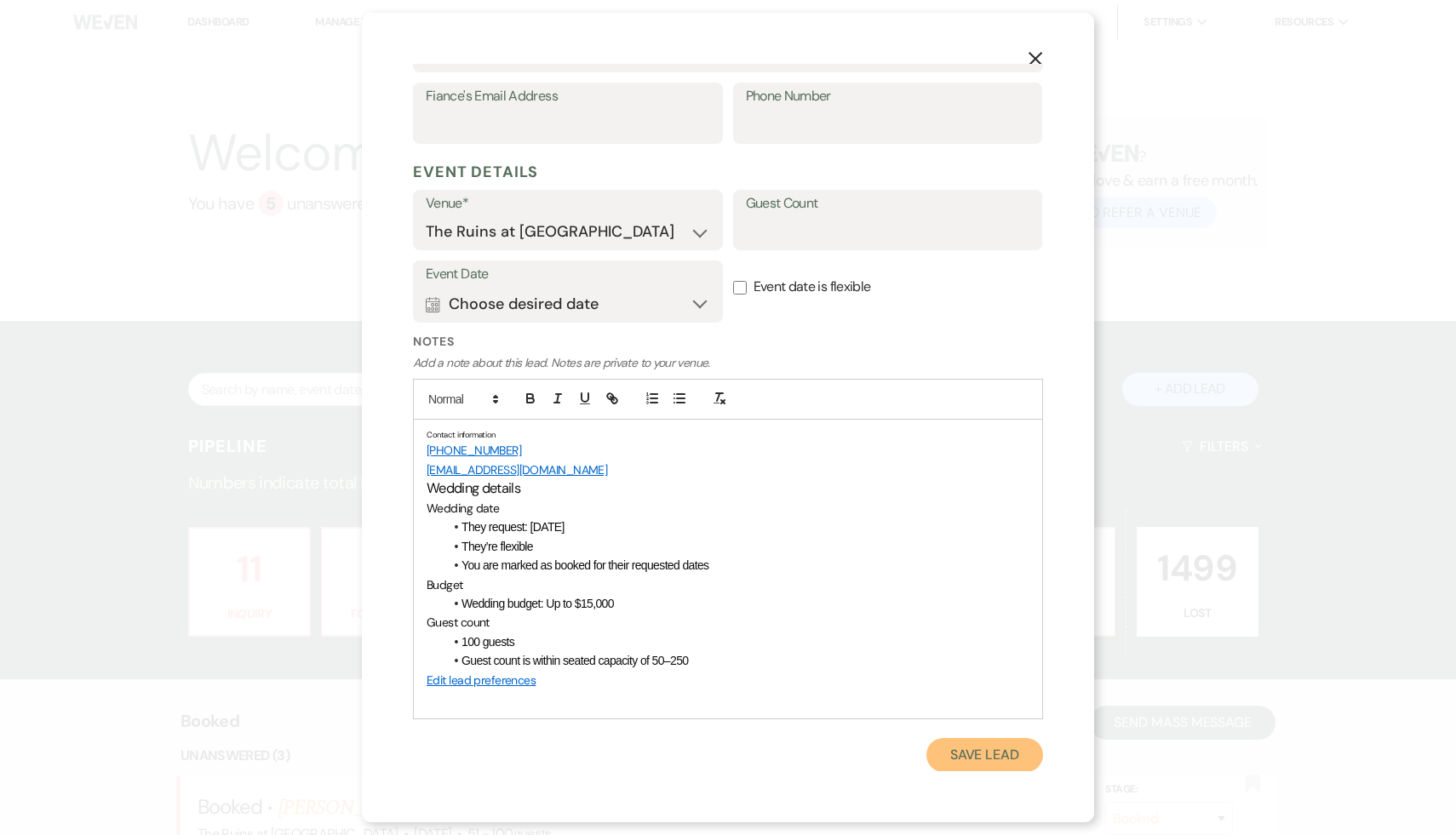
click at [970, 753] on button "Save Lead" at bounding box center [984, 755] width 116 height 34
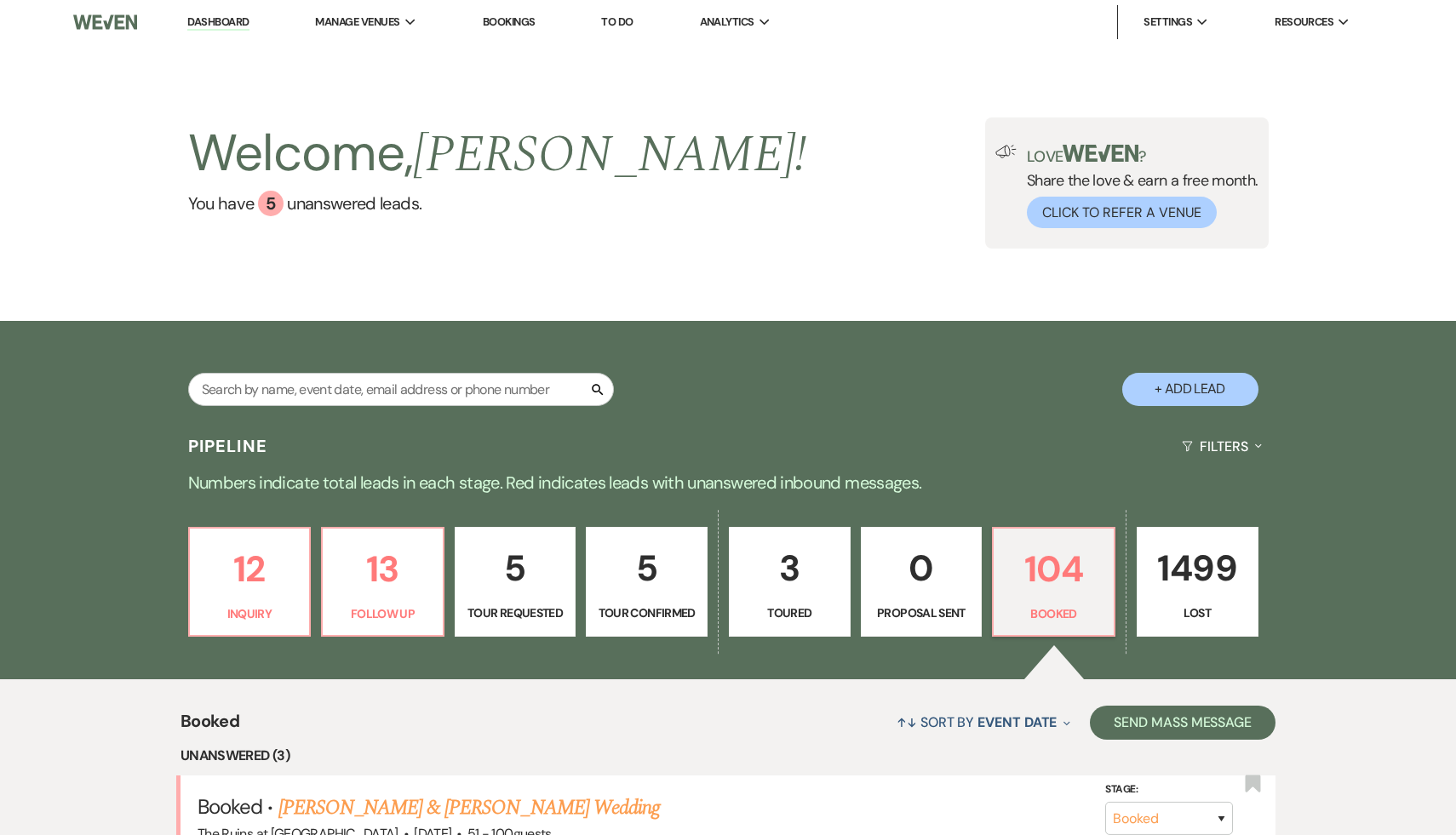
scroll to position [9, 0]
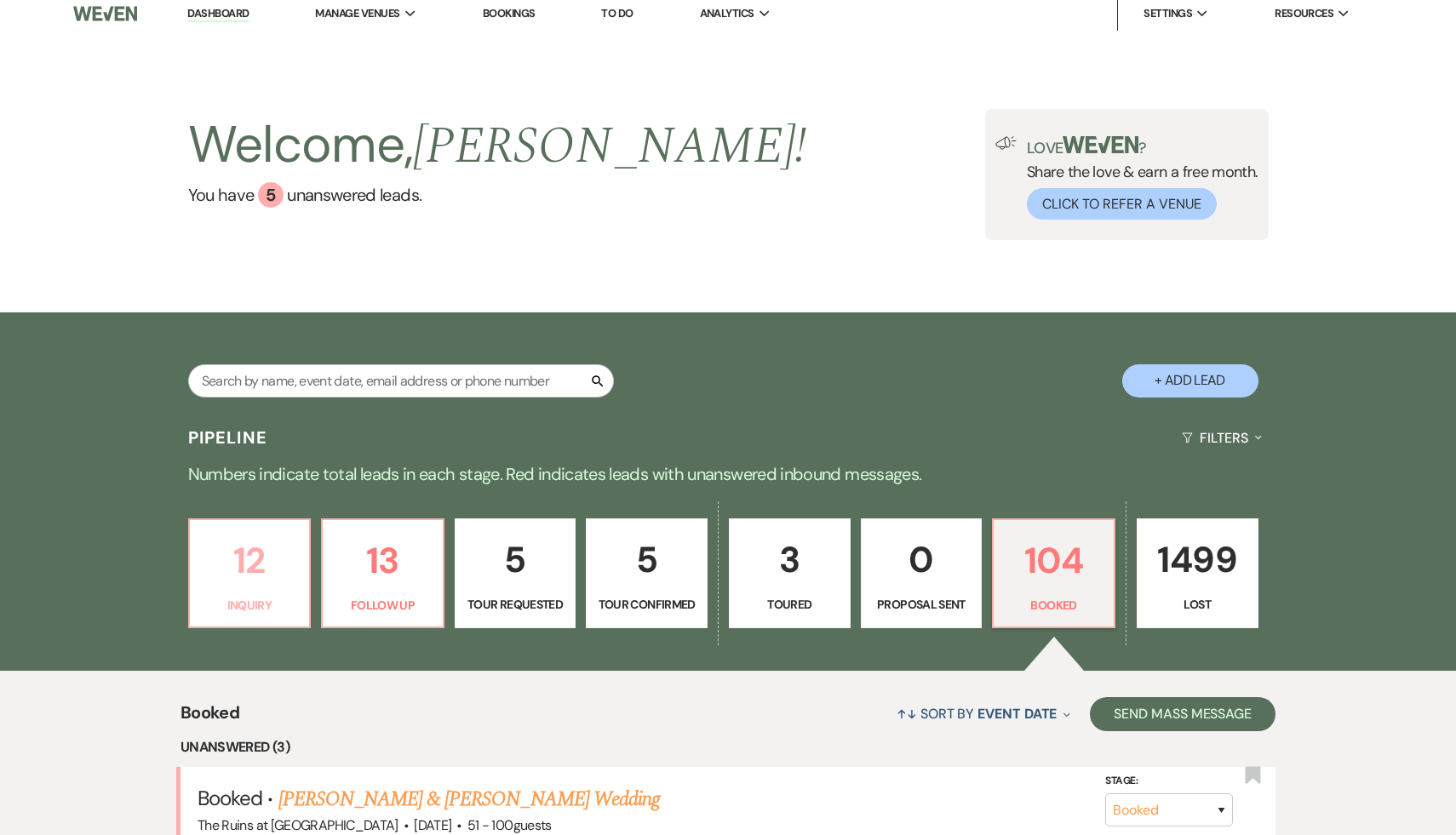
click at [244, 582] on p "12" at bounding box center [249, 561] width 99 height 57
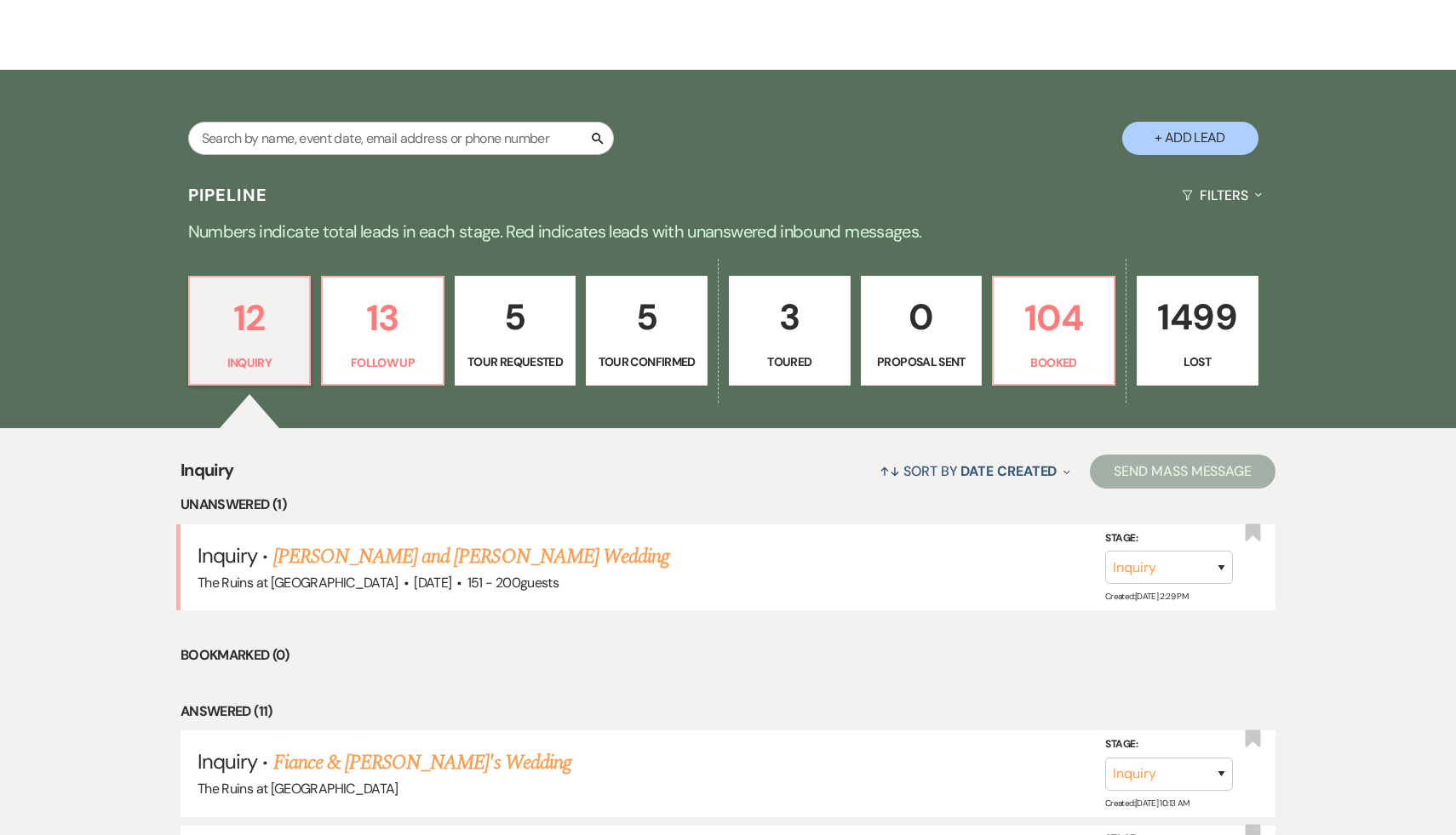
scroll to position [265, 0]
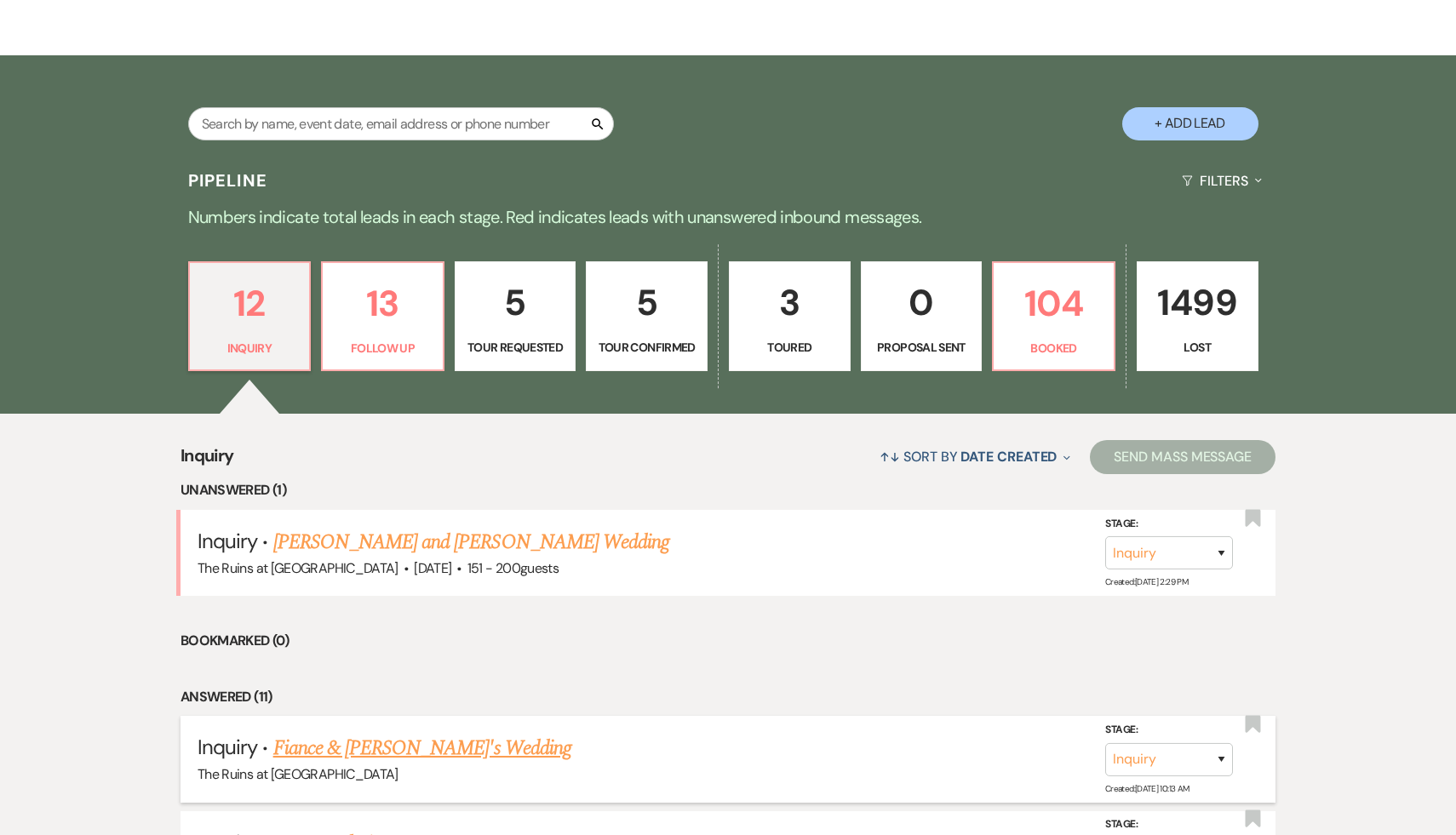
click at [362, 746] on link "Fiance & Fiance's Wedding" at bounding box center [422, 748] width 298 height 31
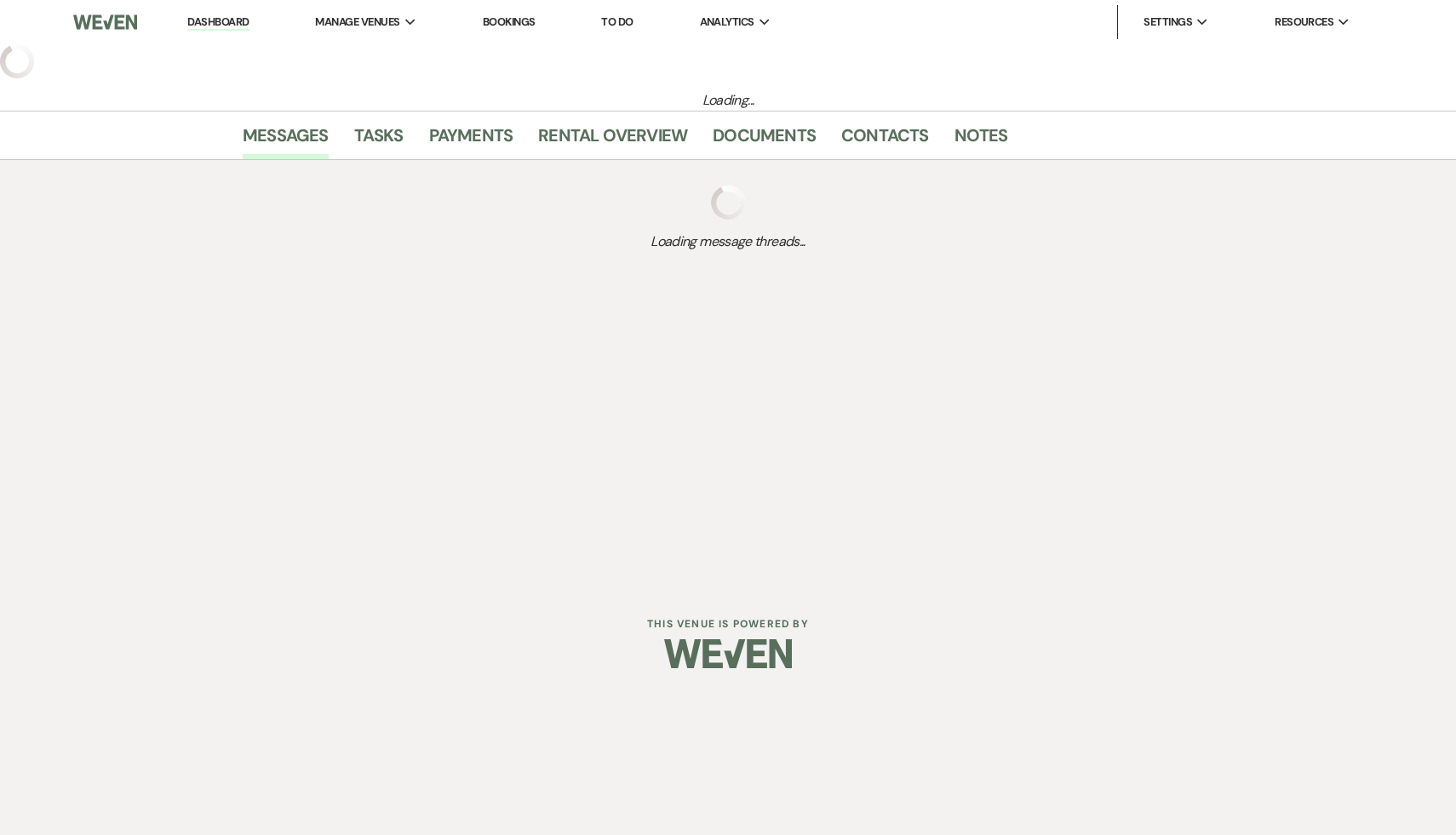
select select "17"
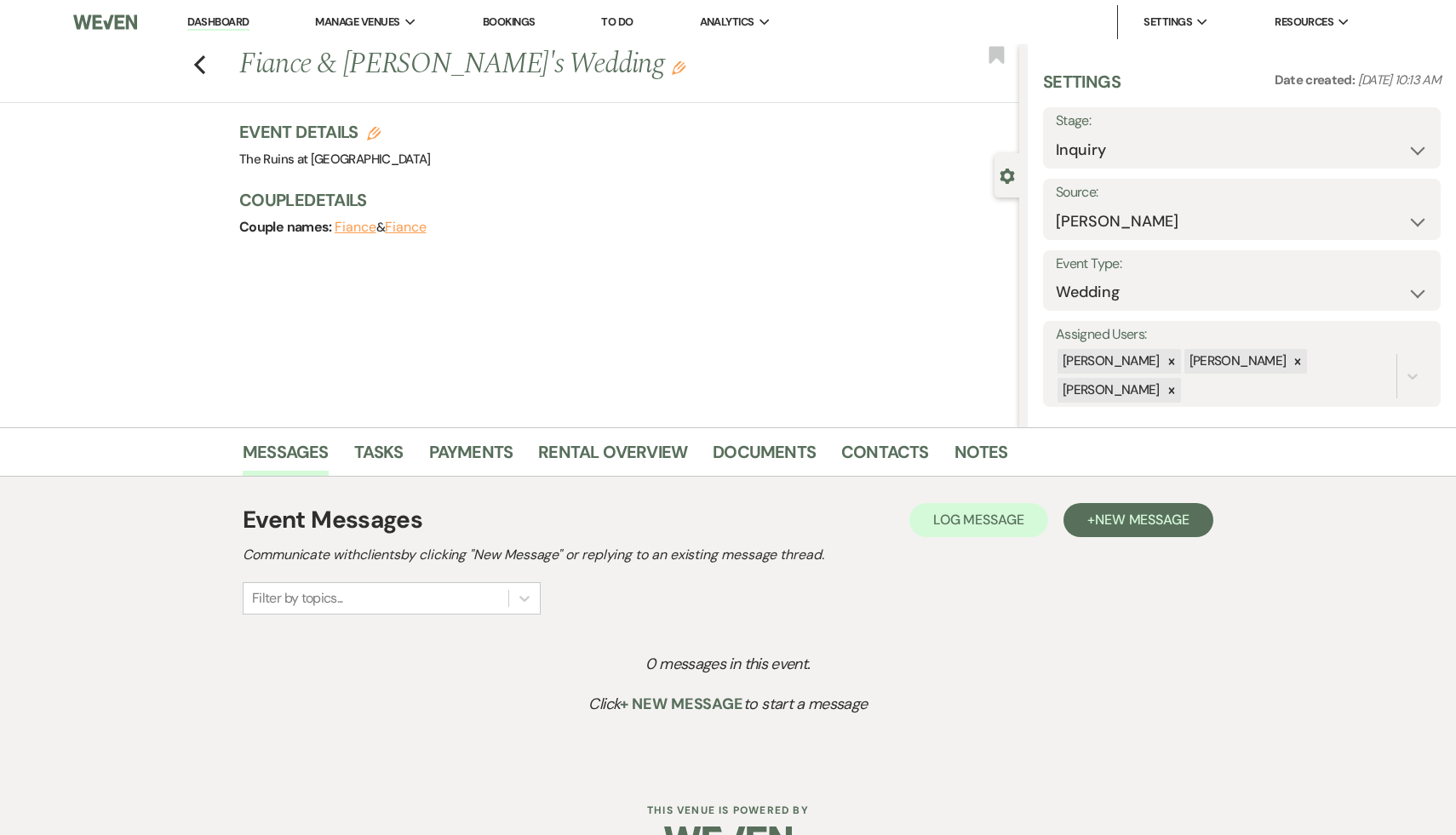
click at [672, 69] on icon "Edit" at bounding box center [678, 67] width 13 height 13
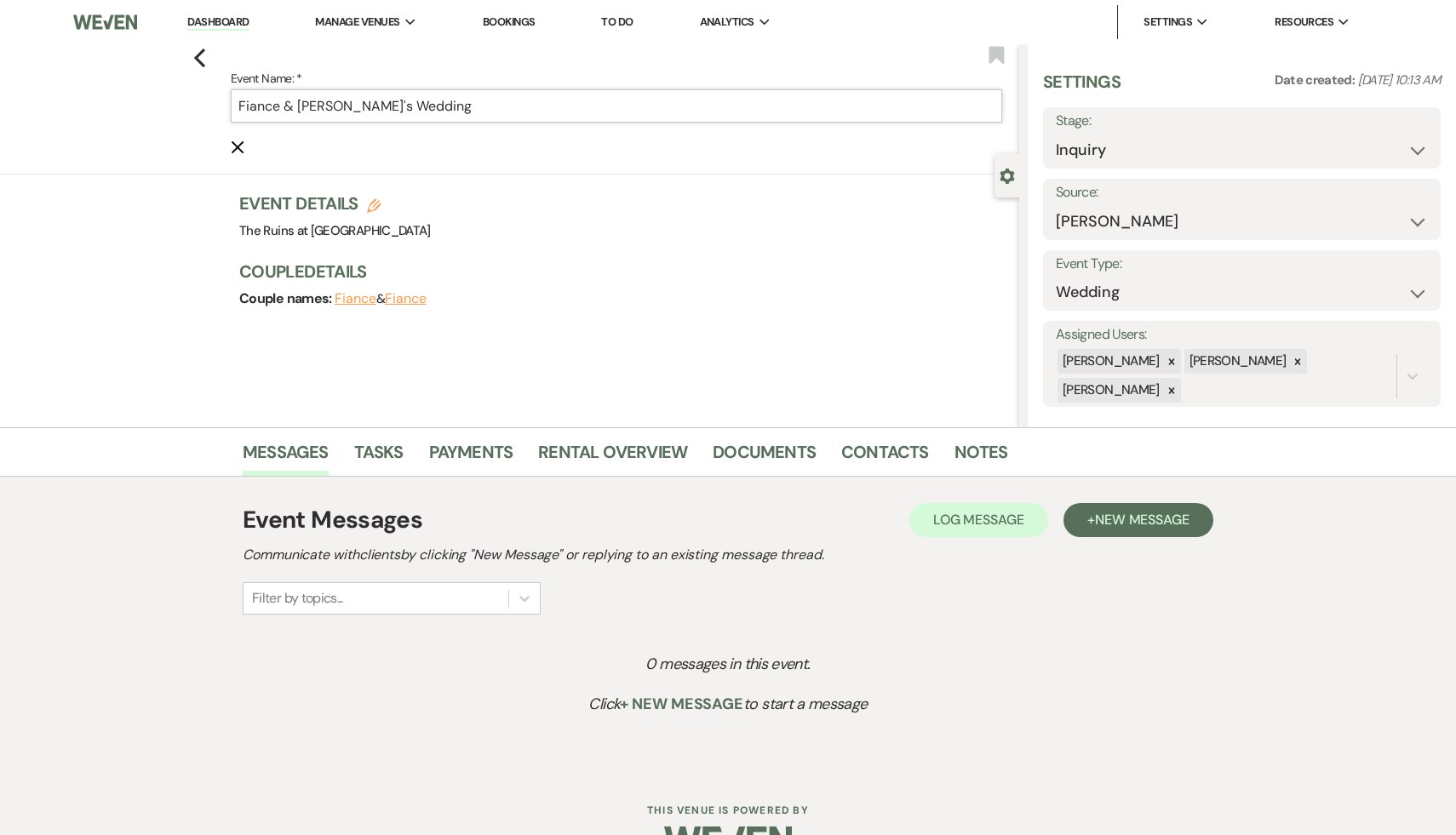
drag, startPoint x: 279, startPoint y: 107, endPoint x: 201, endPoint y: 106, distance: 78.0
click at [201, 106] on div "Previous Event Name: * Fiance & Fiance's Wedding Cancel Edit Bookmark" at bounding box center [505, 109] width 1027 height 130
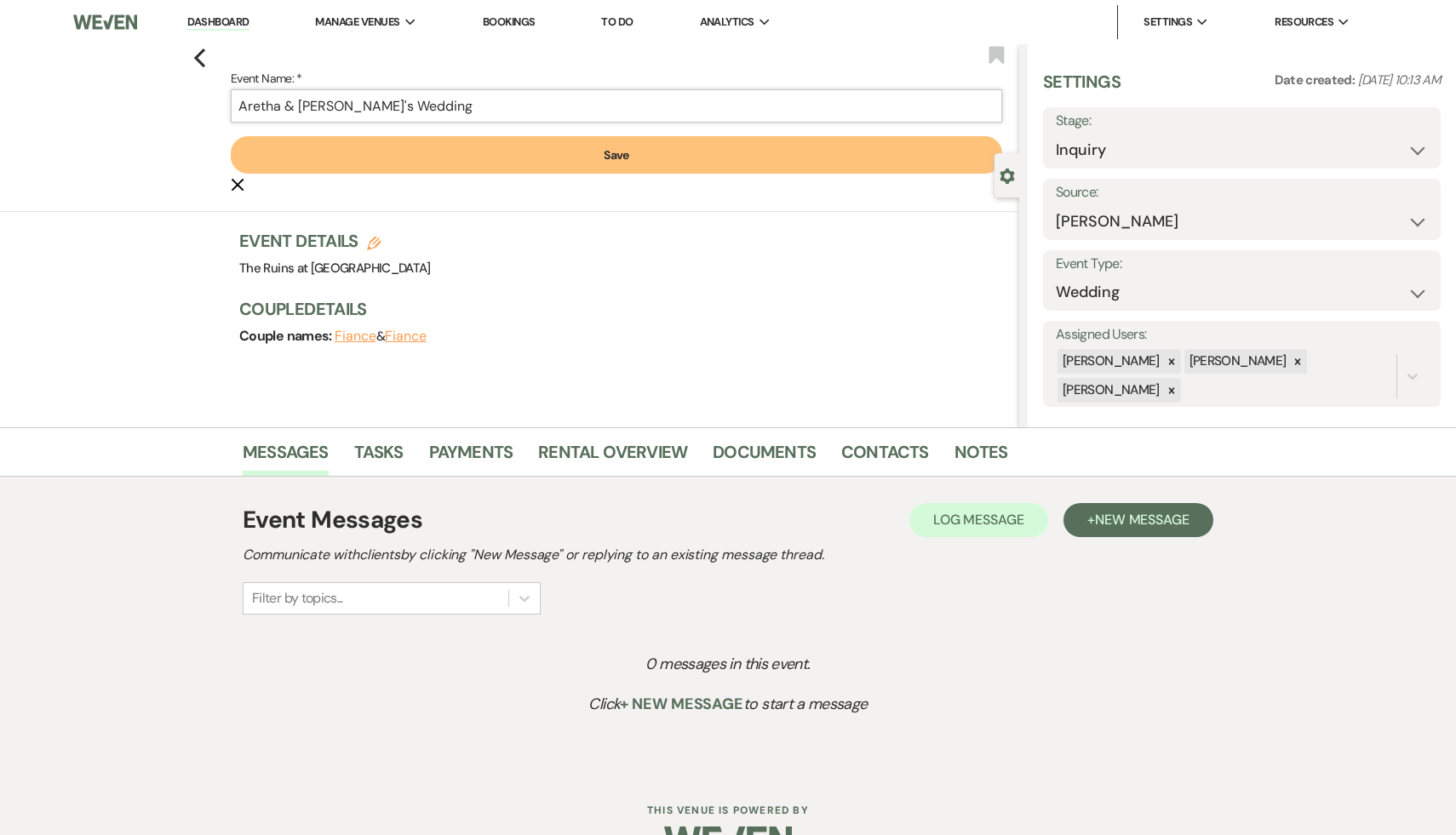
drag, startPoint x: 338, startPoint y: 110, endPoint x: 298, endPoint y: 111, distance: 40.0
click at [298, 111] on input "Aretha & Fiance's Wedding" at bounding box center [616, 106] width 771 height 33
type input "Aretha & Clyde's Wedding"
click at [624, 158] on button "Save" at bounding box center [616, 155] width 771 height 37
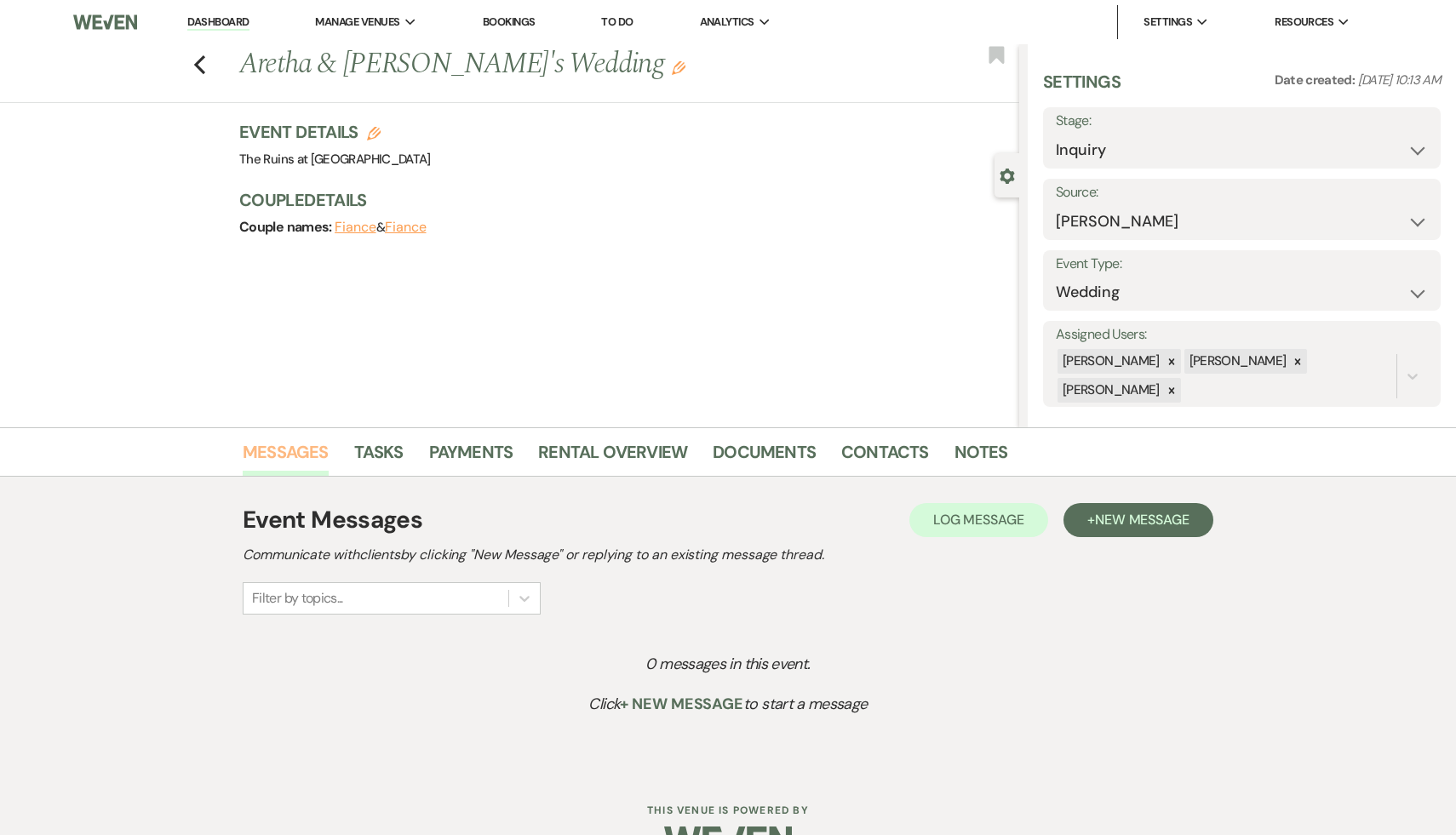
click at [274, 456] on link "Messages" at bounding box center [285, 457] width 86 height 37
click at [1171, 521] on span "New Message" at bounding box center [1142, 520] width 95 height 18
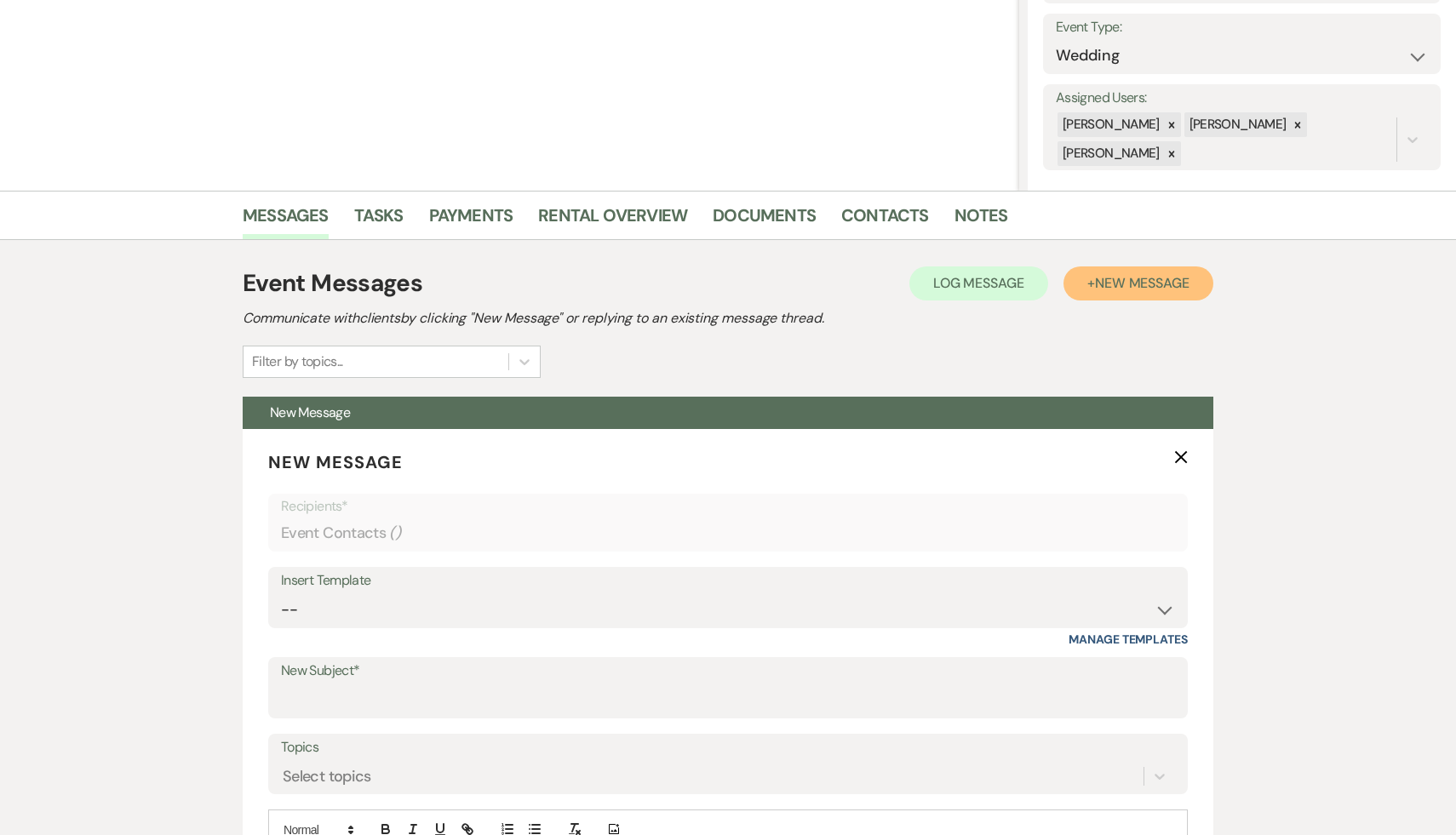
scroll to position [359, 0]
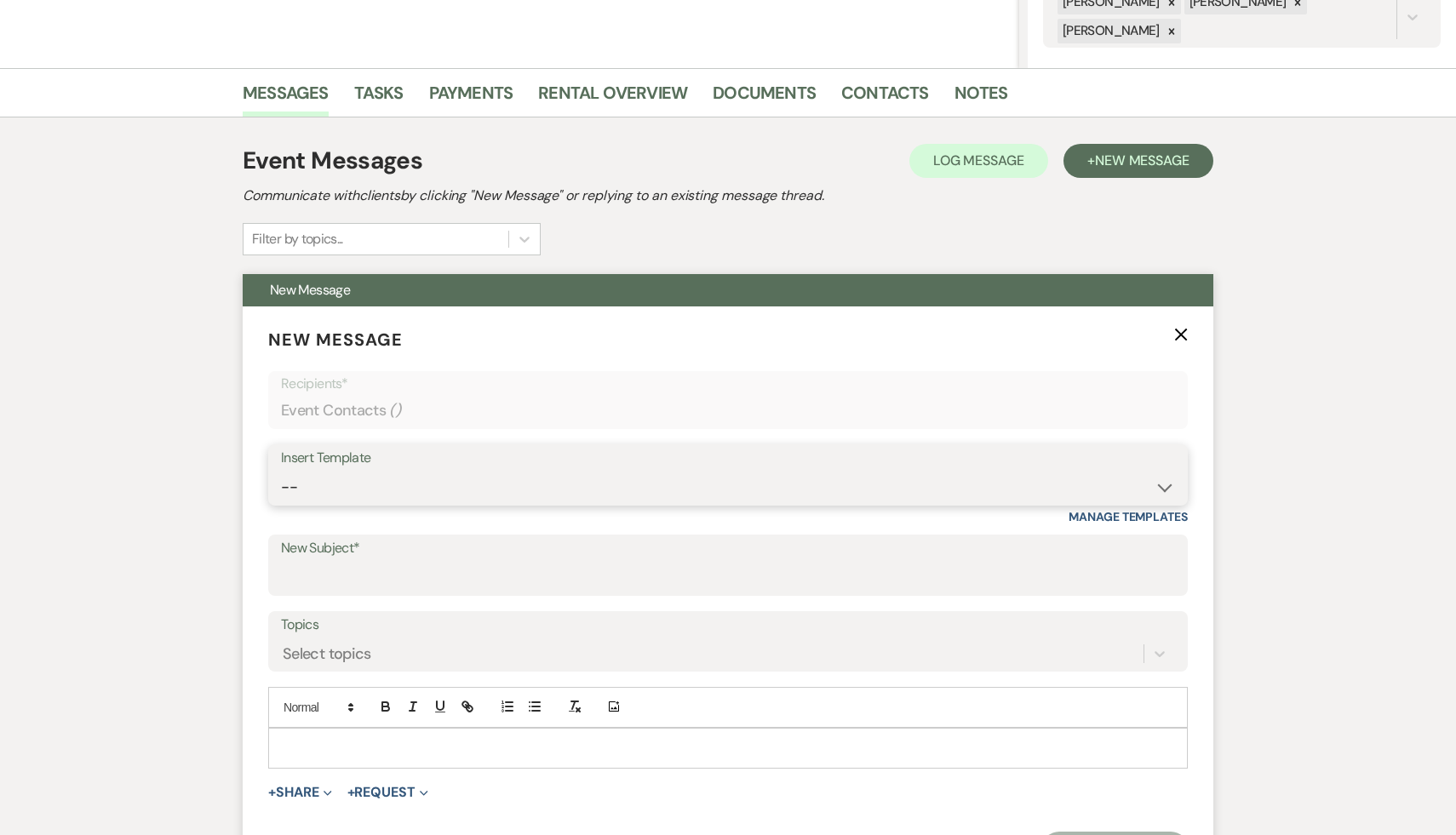
click at [1164, 484] on select "-- Weven Planning Portal Introduction (Booked Events) Initial Inquiry Response …" at bounding box center [728, 487] width 894 height 33
select select "566"
type input "Thank you for your interest in The Ruins at [GEOGRAPHIC_DATA]!"
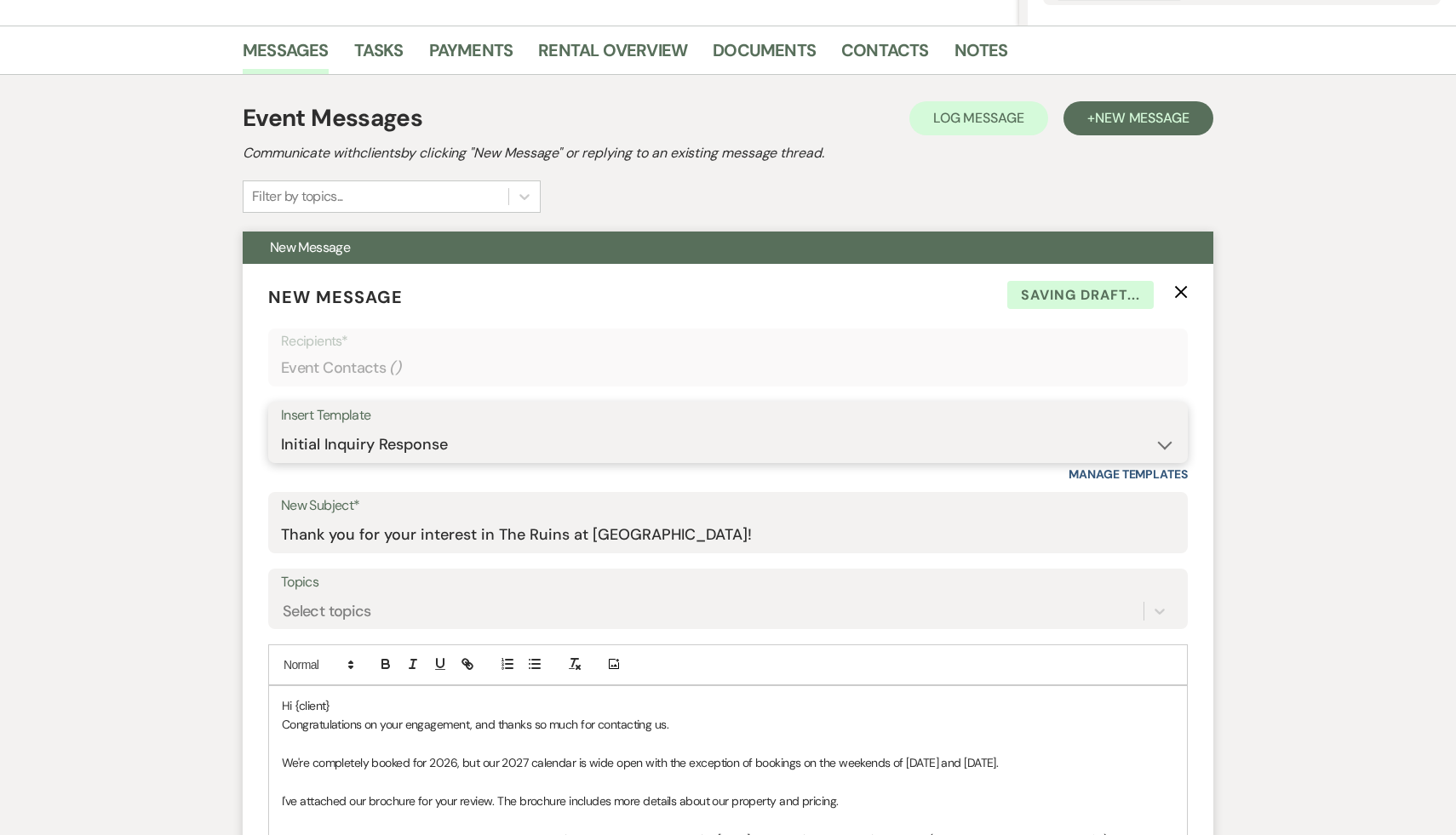
scroll to position [409, 0]
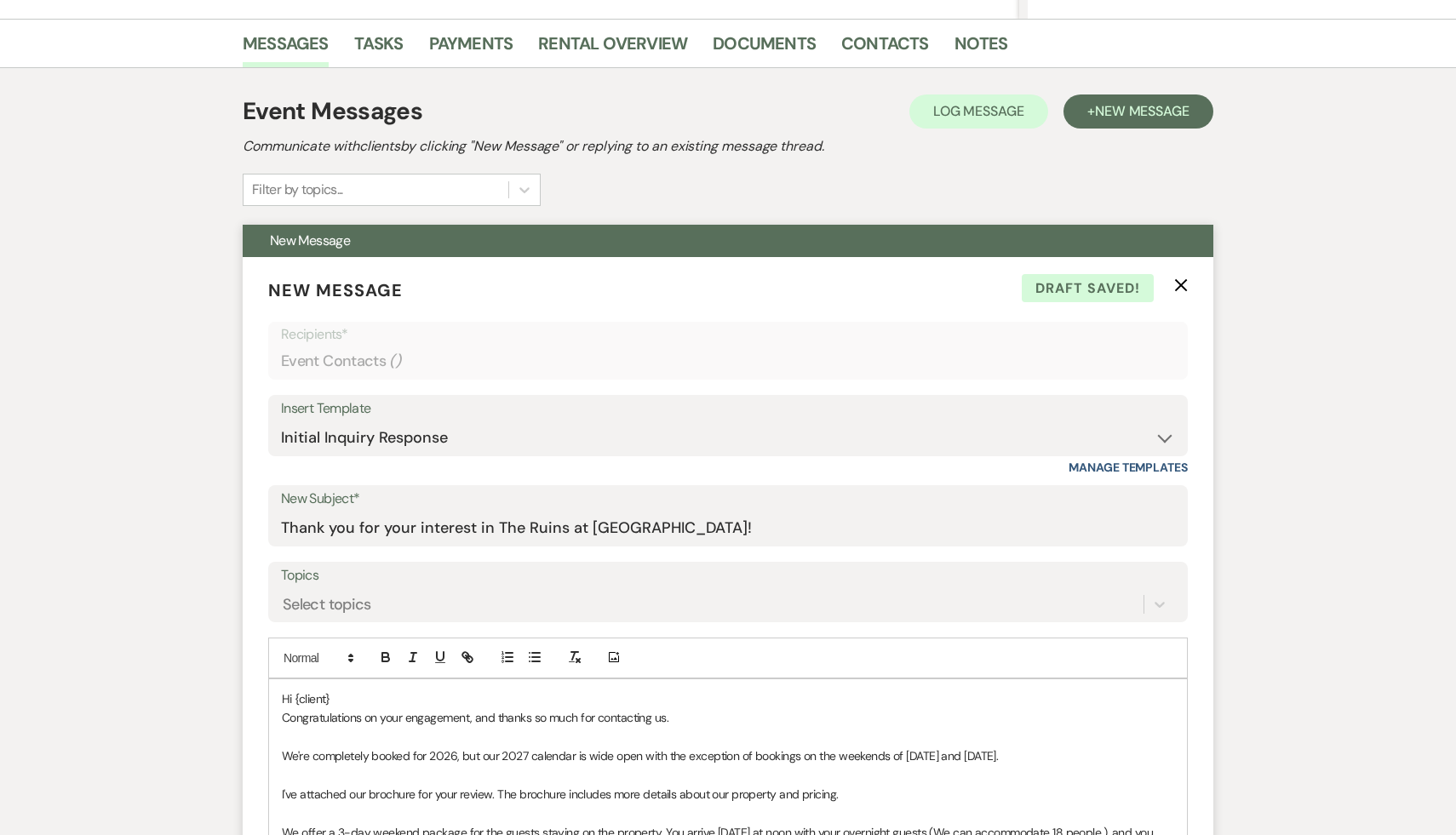
click at [335, 699] on p "Hi {client}" at bounding box center [728, 698] width 893 height 19
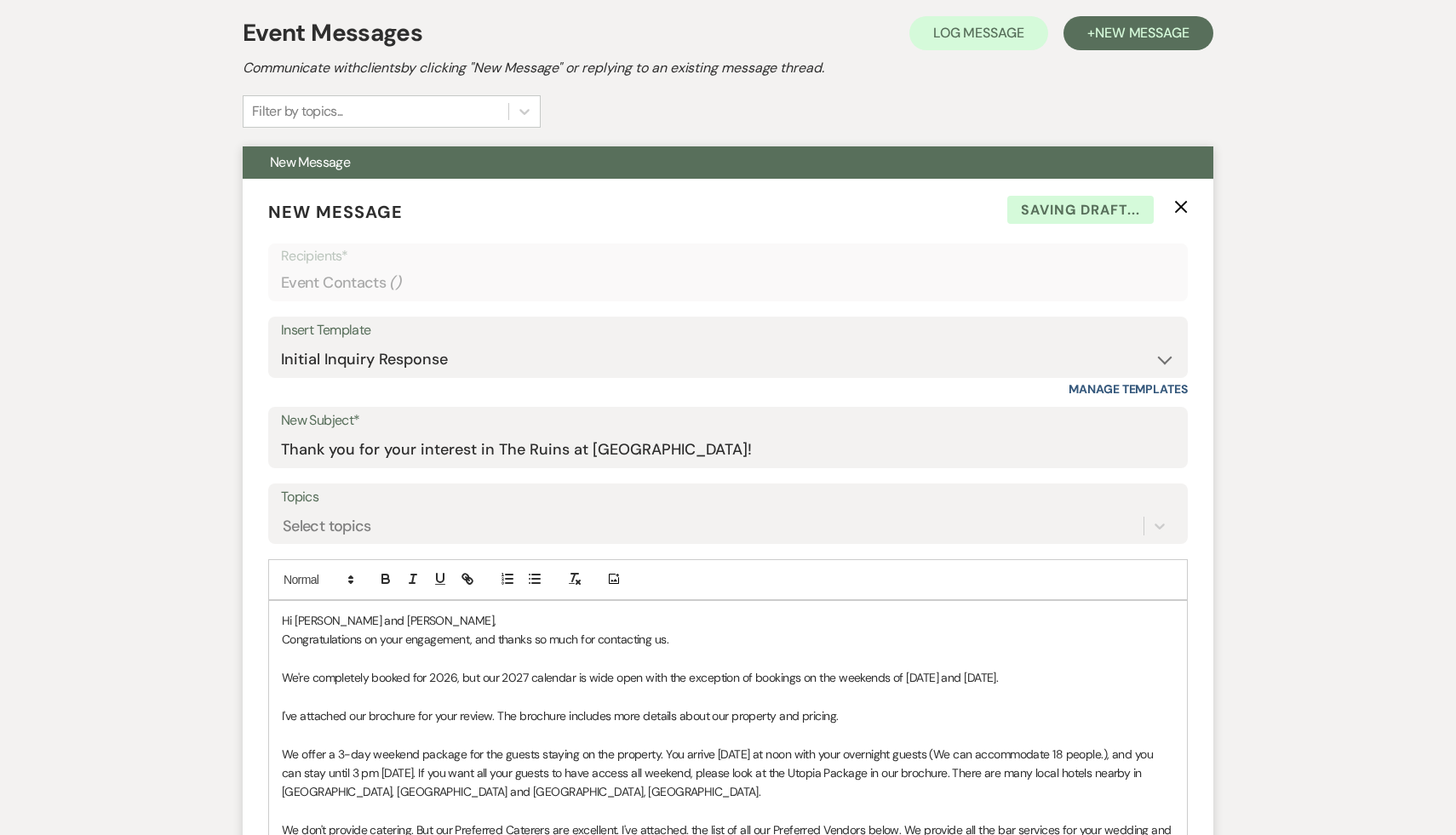
scroll to position [494, 0]
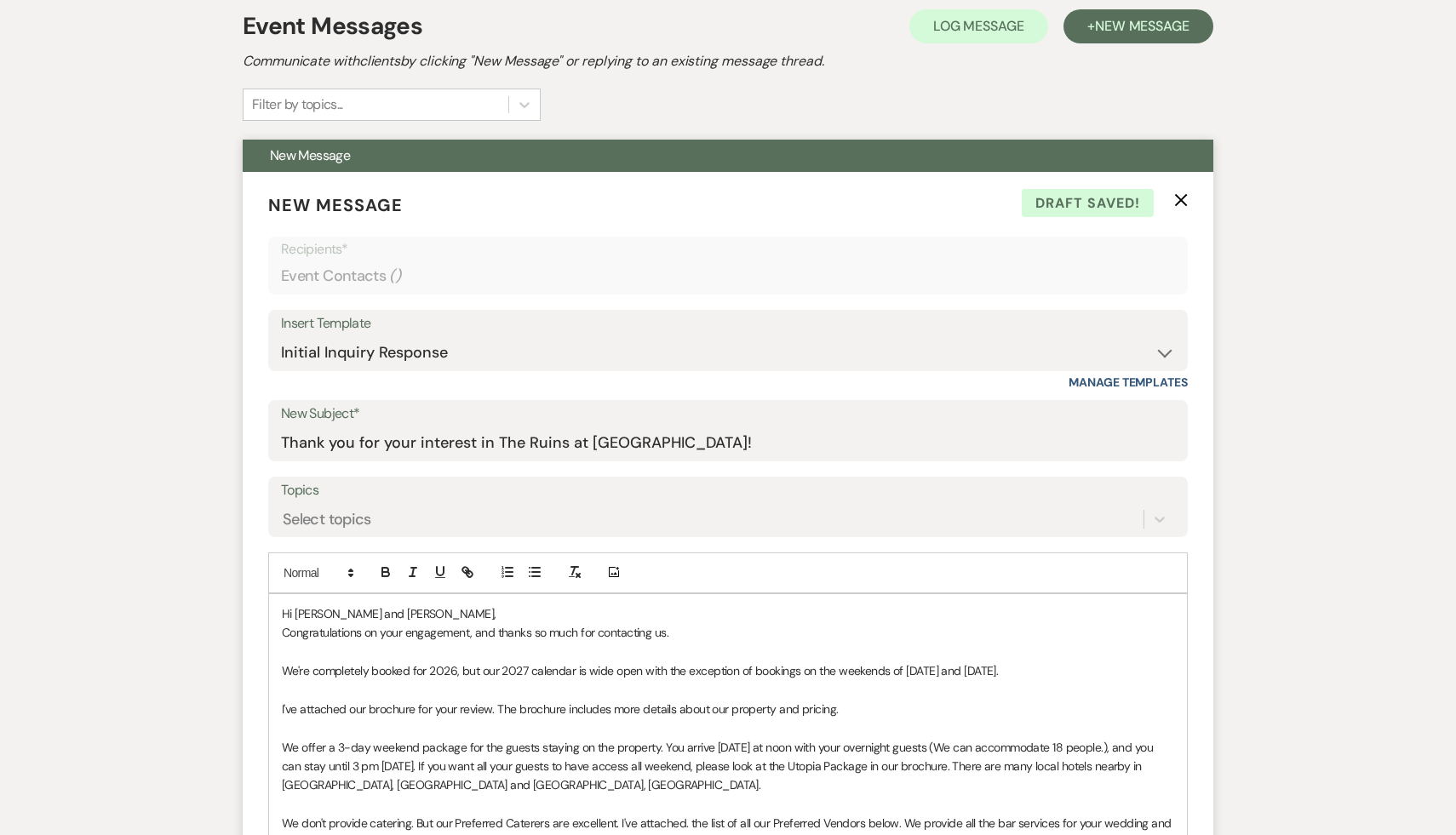
drag, startPoint x: 1022, startPoint y: 668, endPoint x: 253, endPoint y: 672, distance: 769.0
click at [253, 672] on form "New Message X Draft saved! Recipients* Event Contacts ( ) Insert Template -- We…" at bounding box center [728, 740] width 971 height 1136
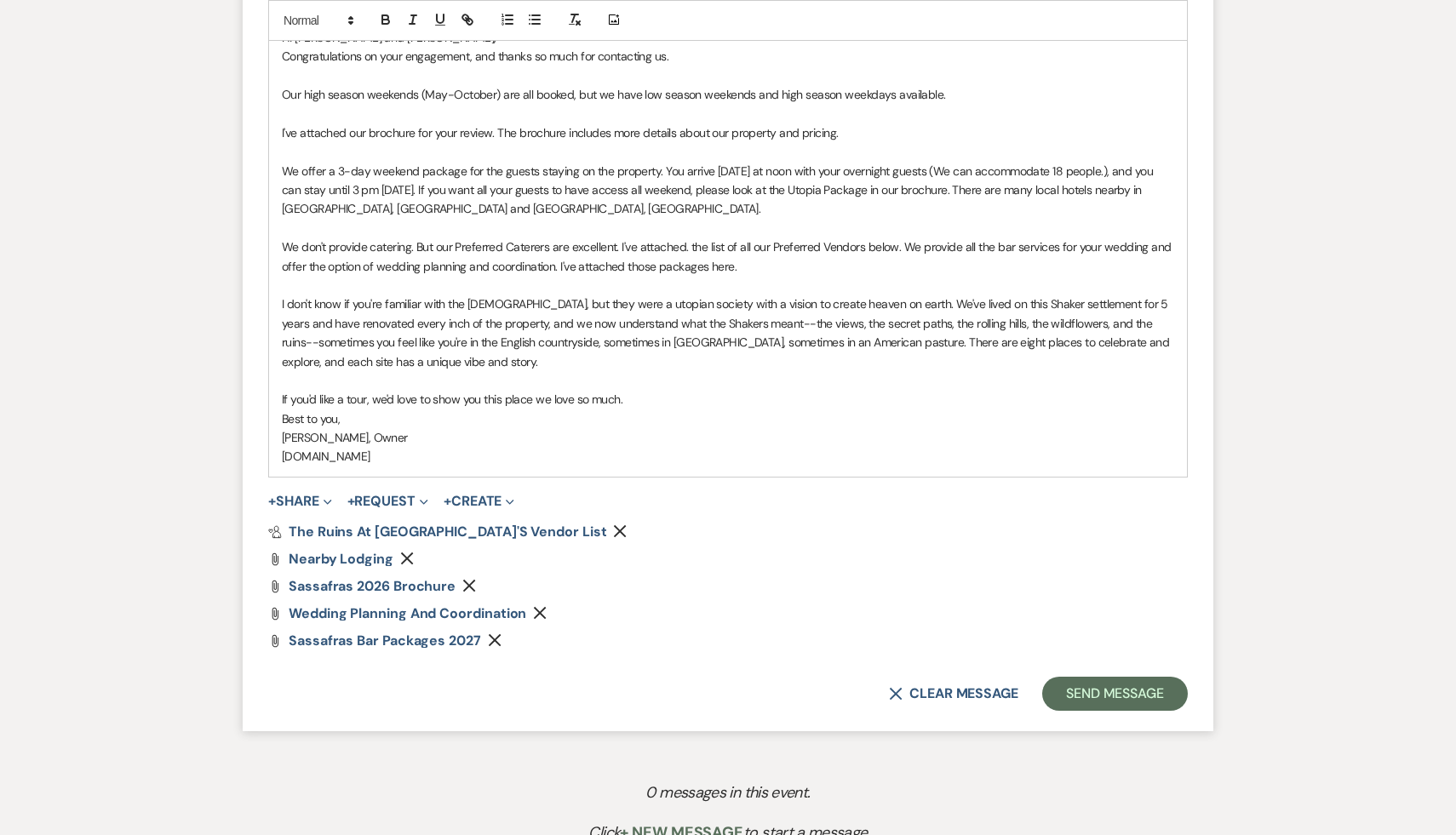
scroll to position [1244, 0]
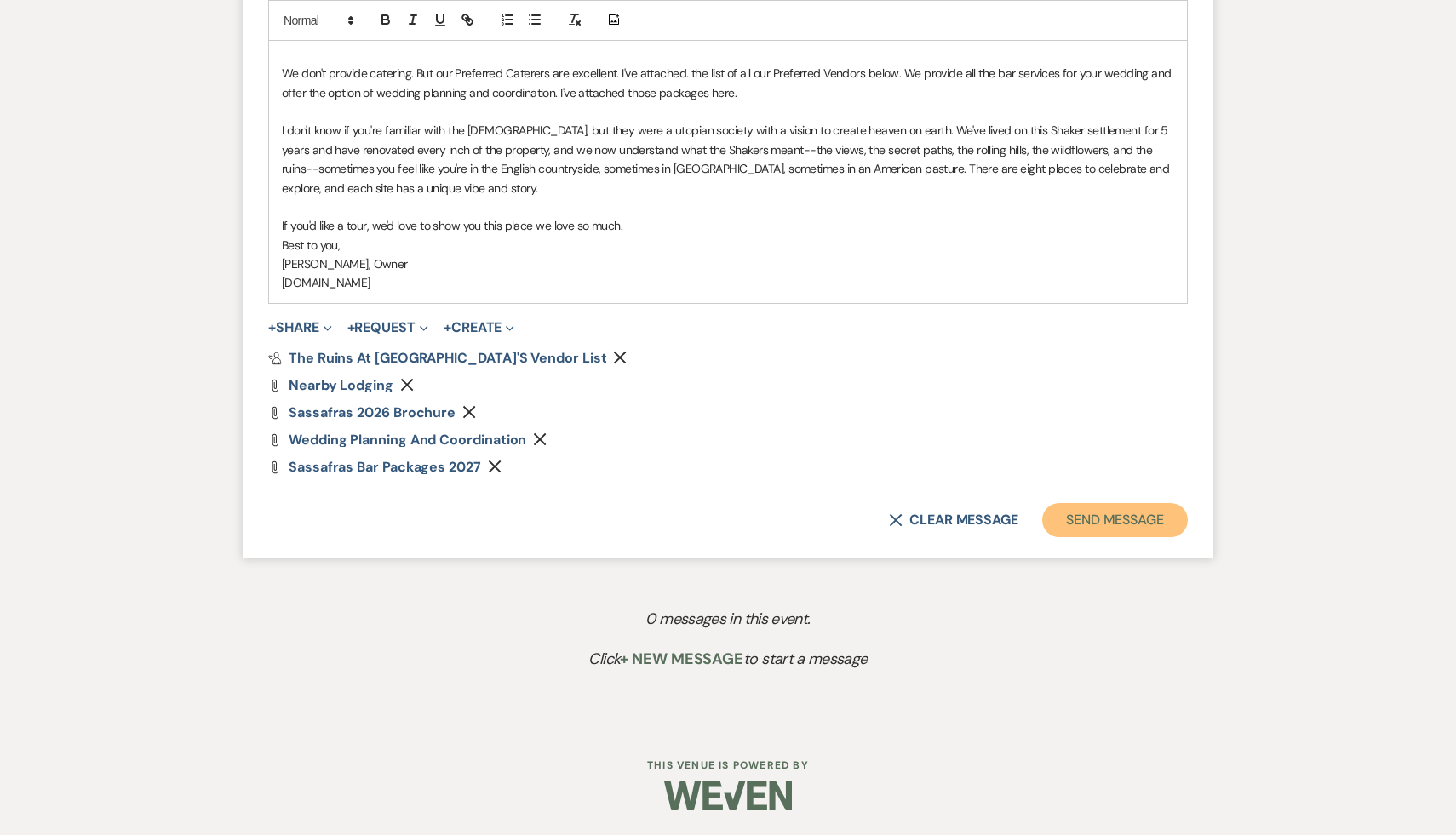
click at [1152, 515] on button "Send Message" at bounding box center [1114, 520] width 146 height 34
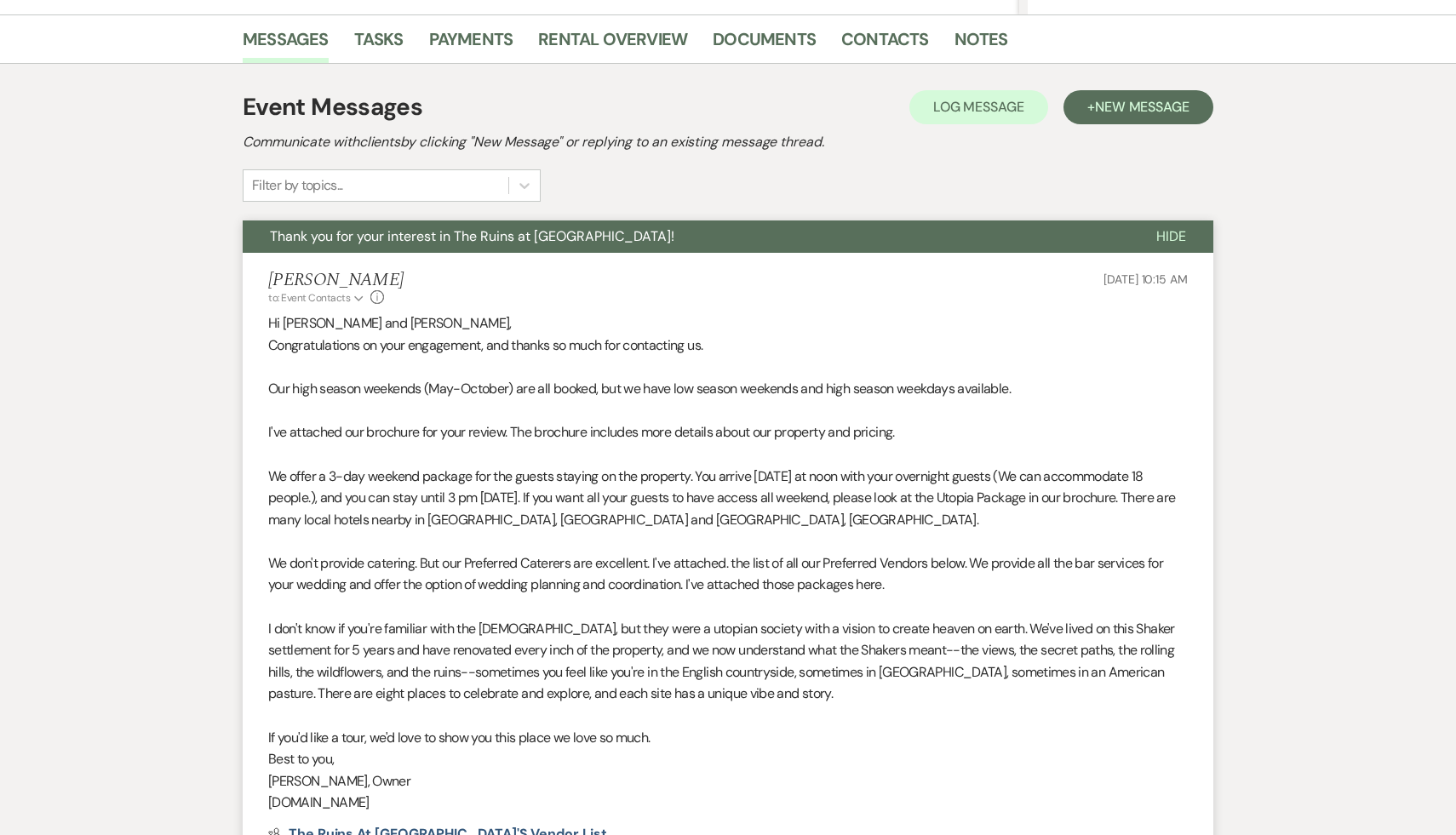
scroll to position [265, 0]
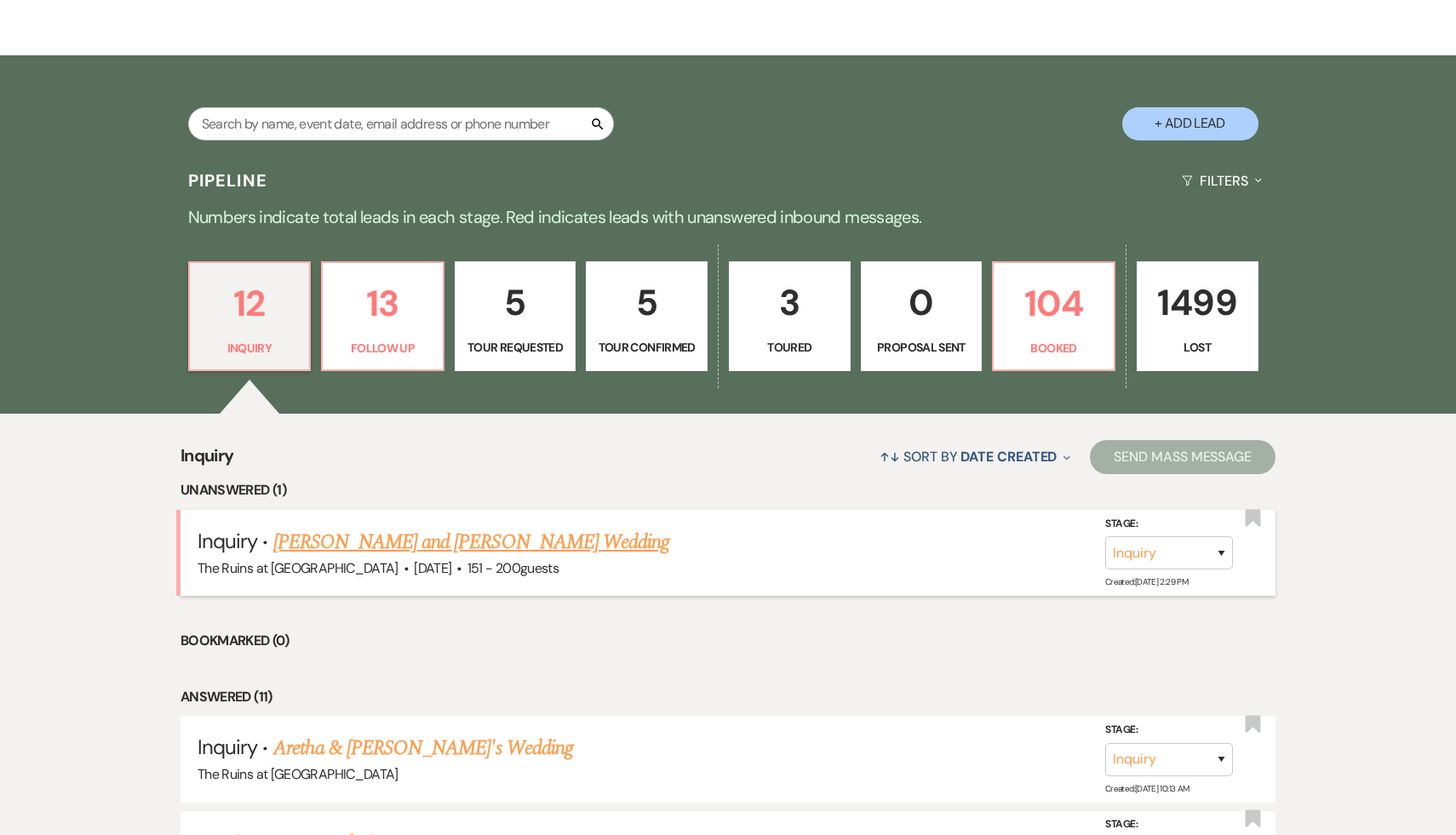
click at [429, 540] on link "Claire Fitzpatrick and Riley's Wedding" at bounding box center [471, 542] width 397 height 31
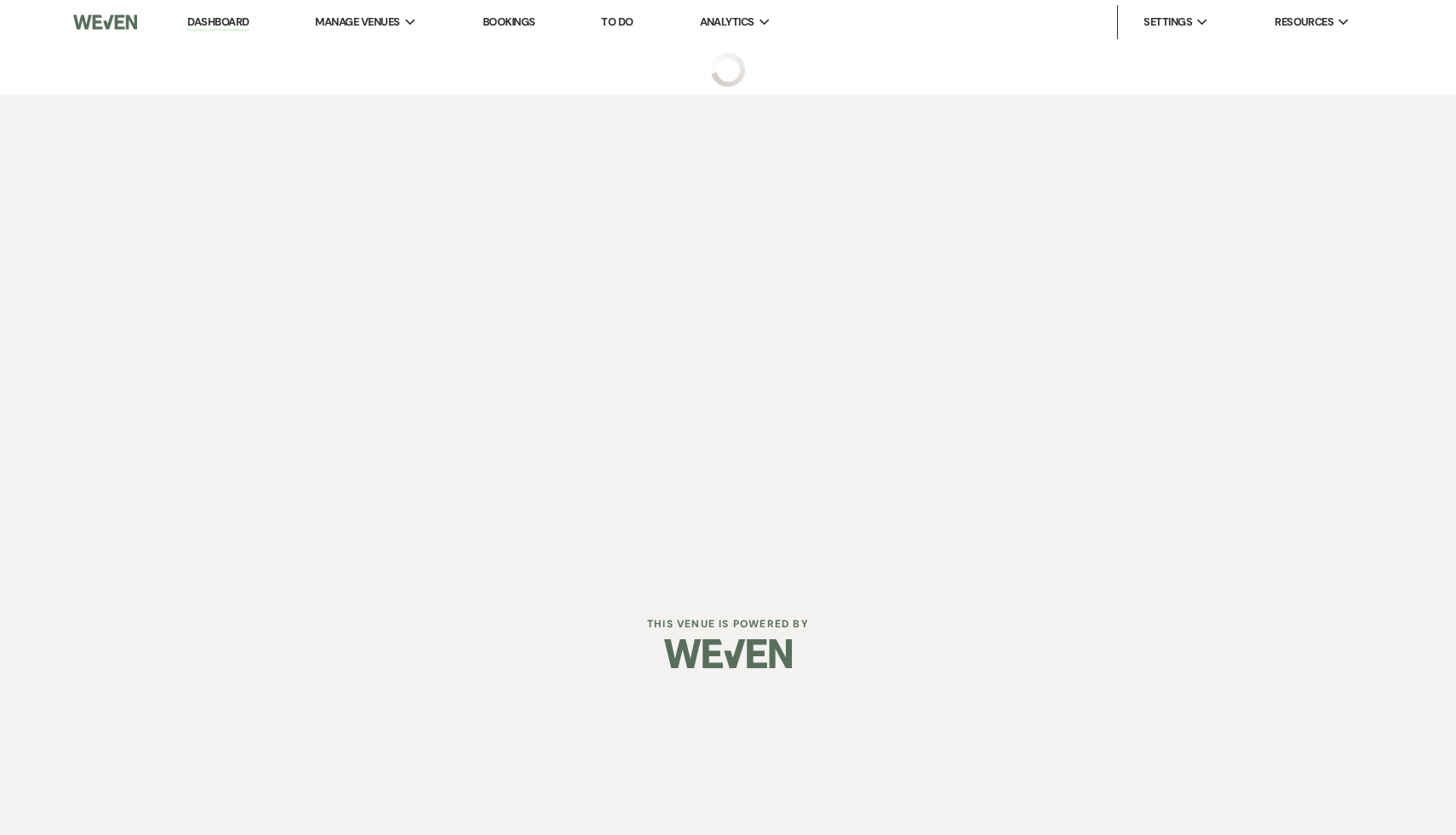
select select "2"
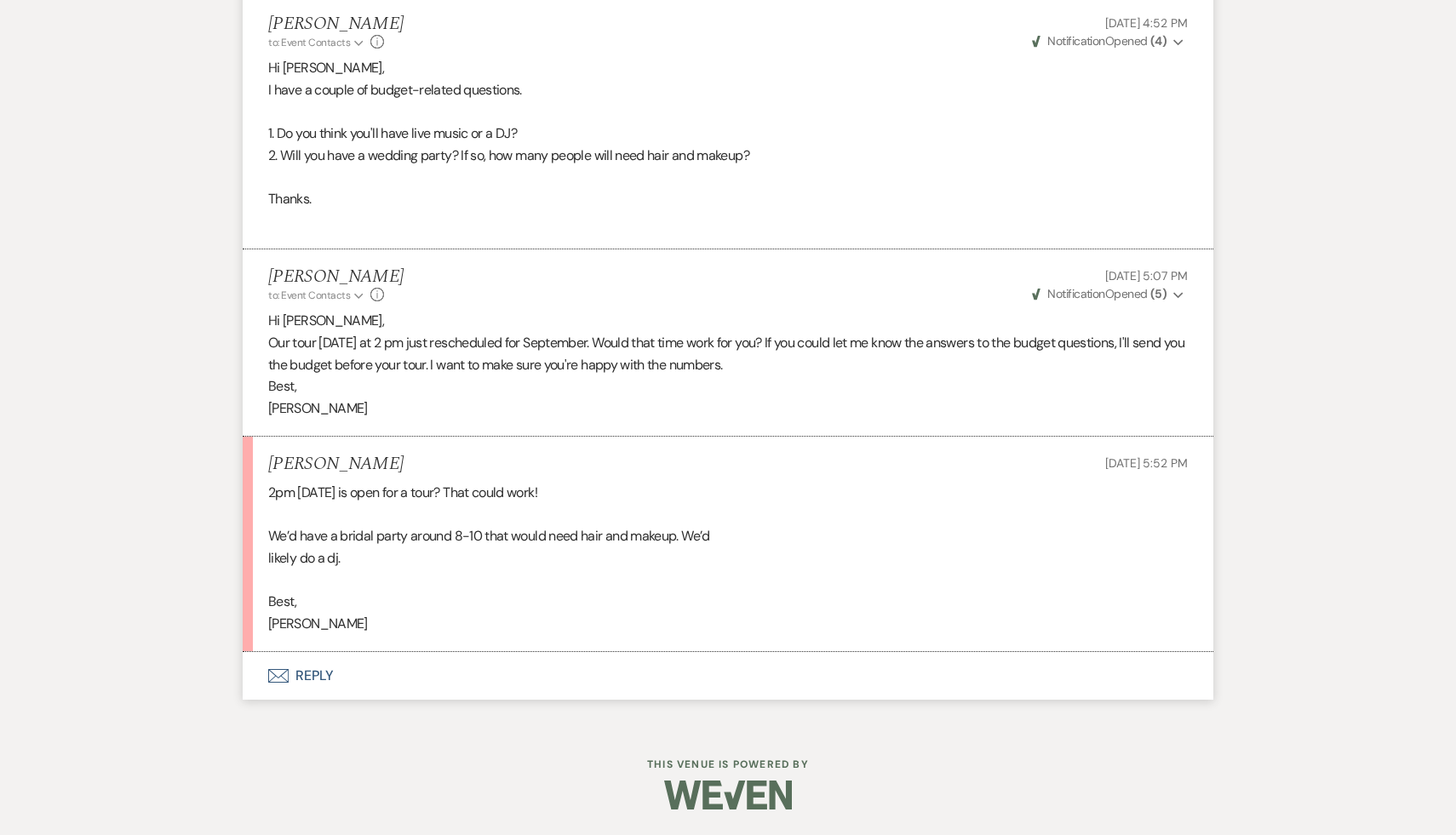
scroll to position [4563, 0]
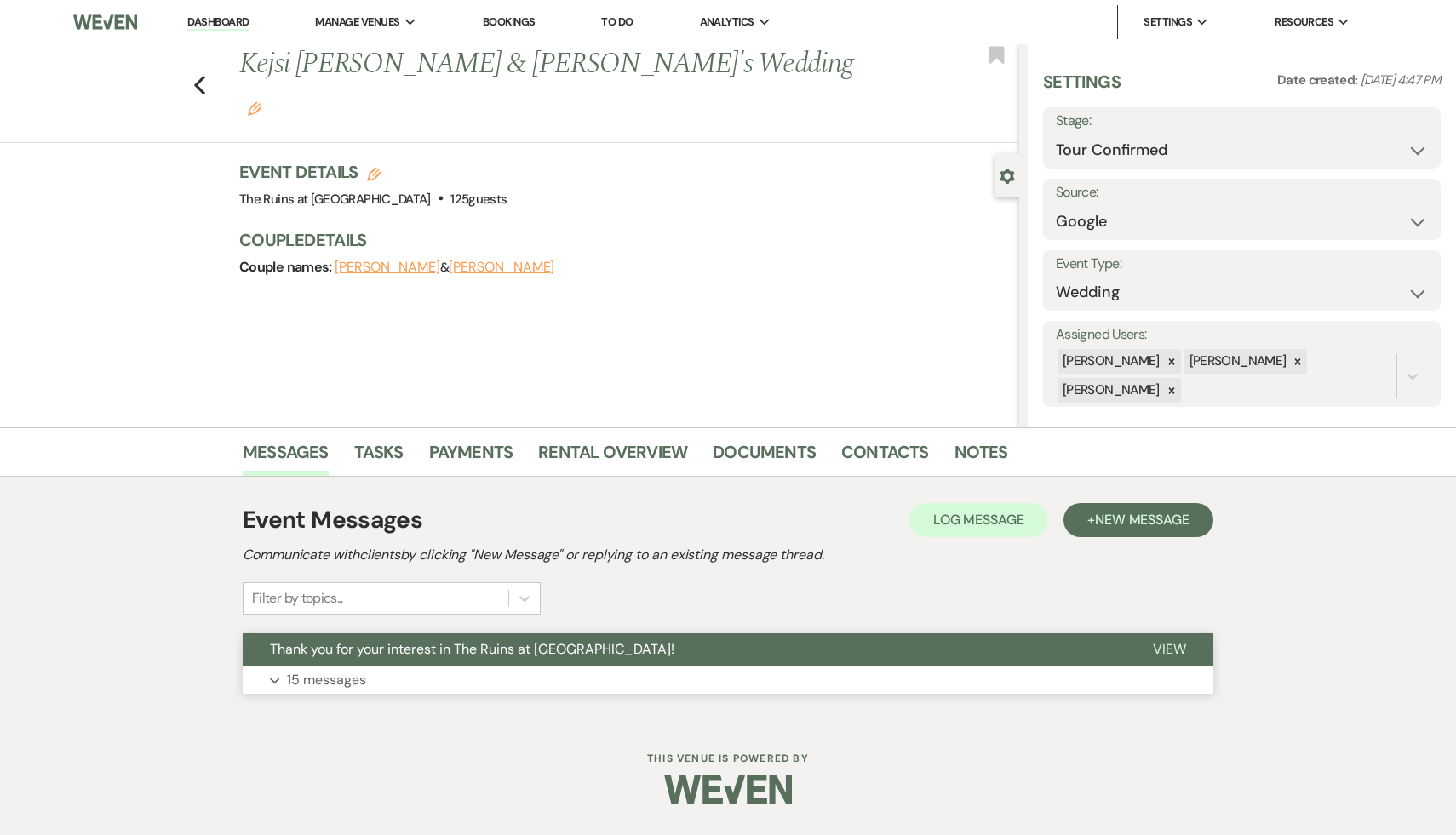
click at [412, 652] on span "Thank you for your interest in The Ruins at [GEOGRAPHIC_DATA]!" at bounding box center [472, 650] width 405 height 18
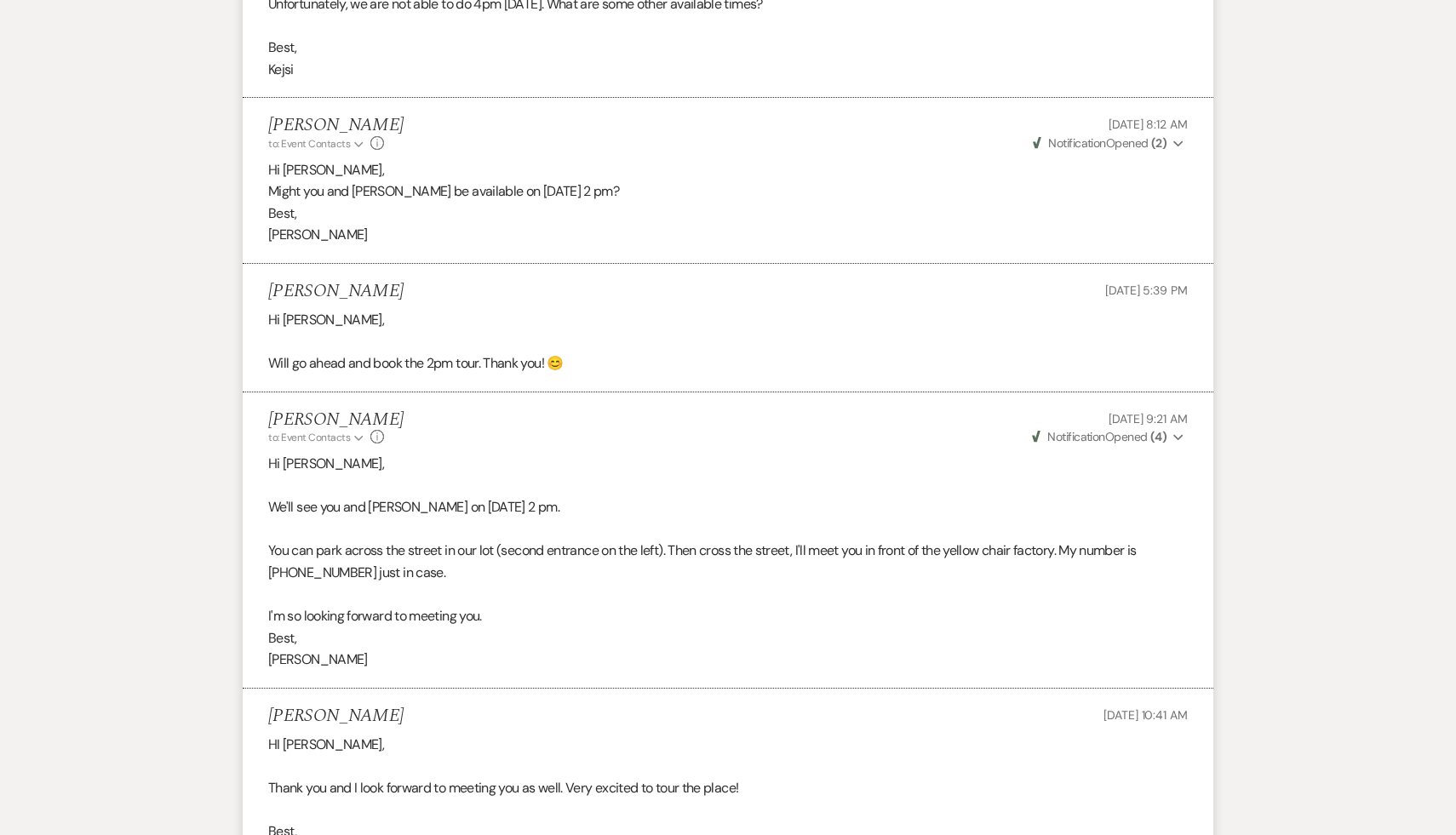
scroll to position [4146, 0]
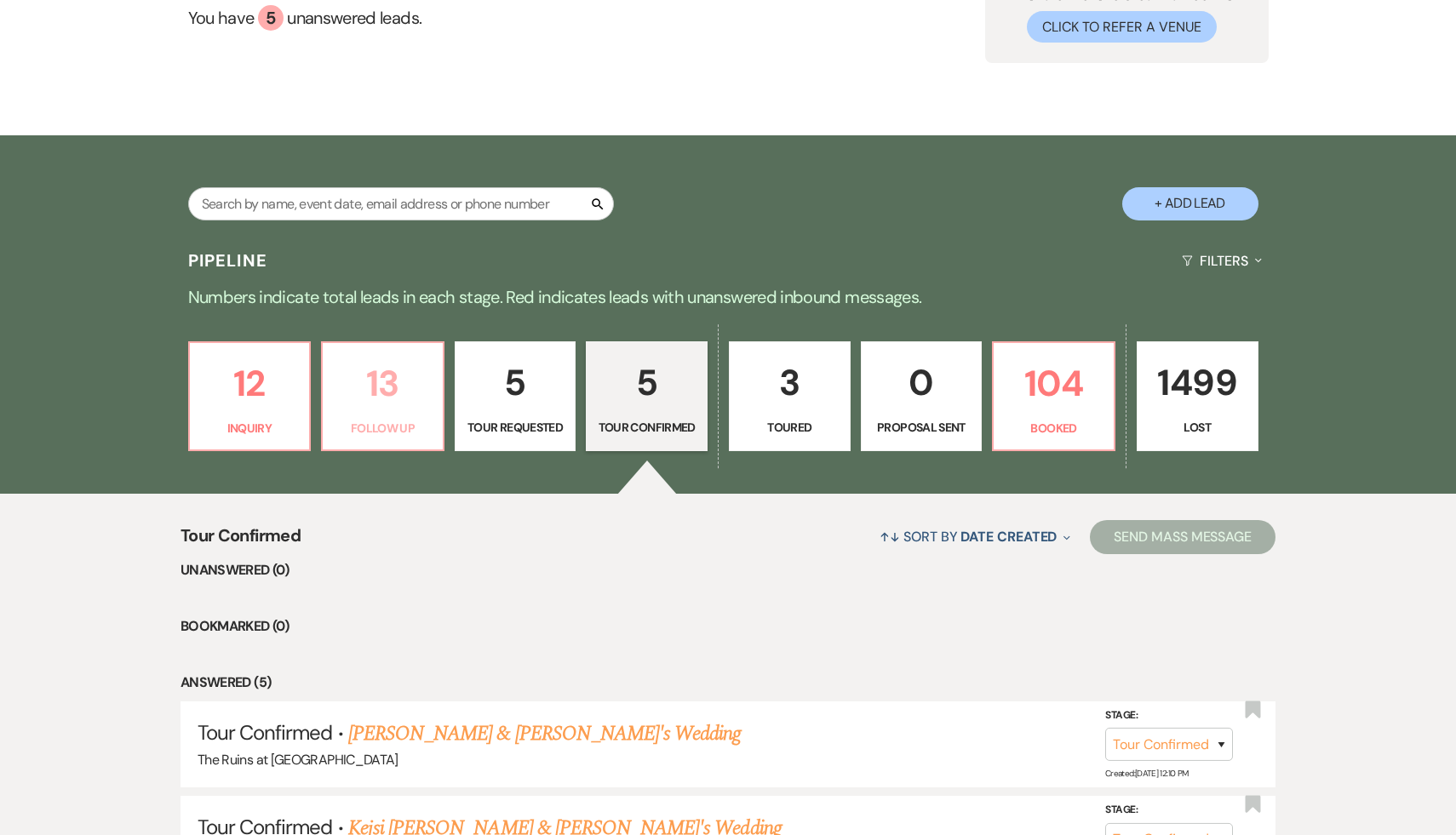
click at [390, 386] on p "13" at bounding box center [382, 383] width 99 height 57
select select "9"
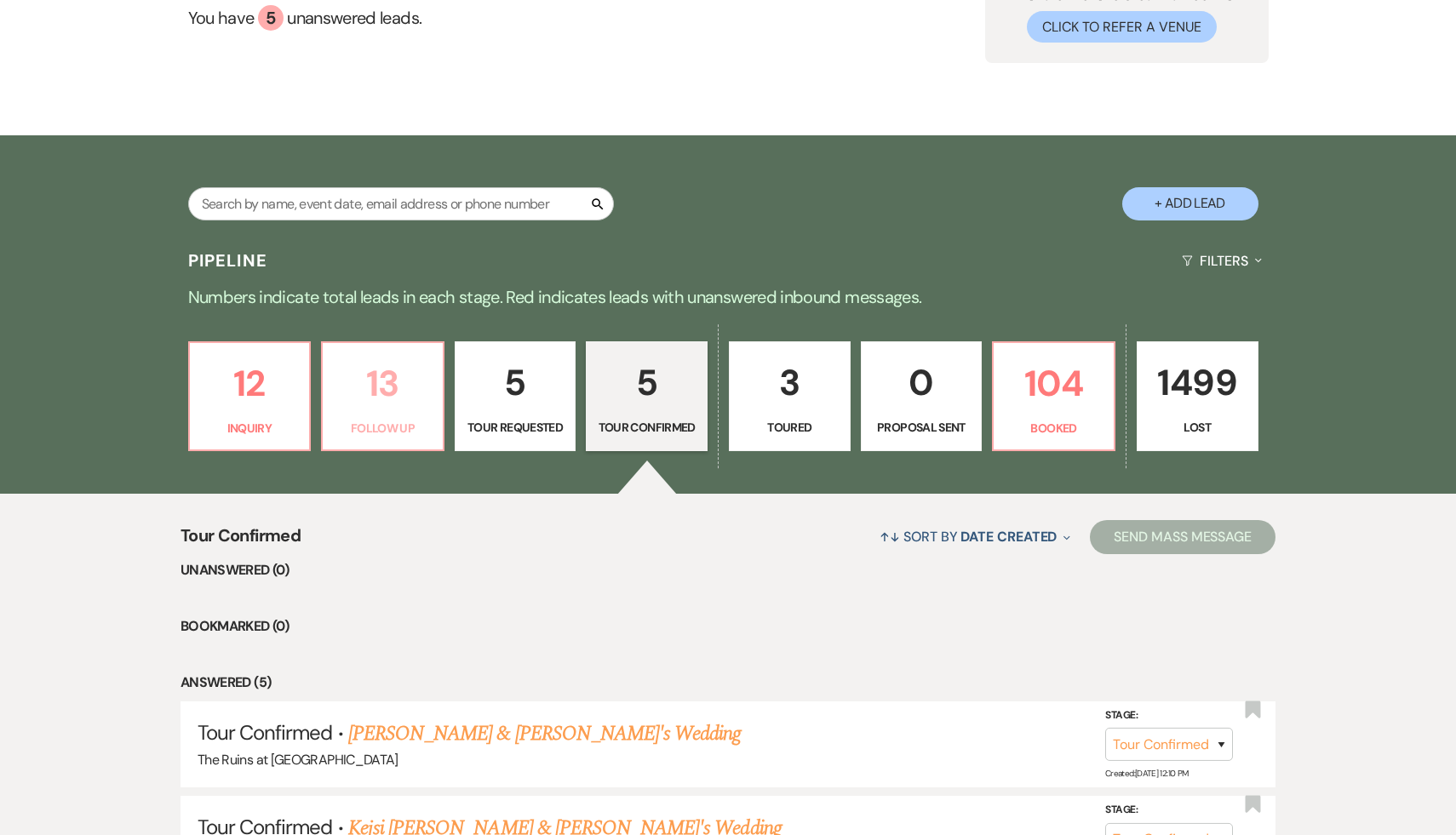
select select "9"
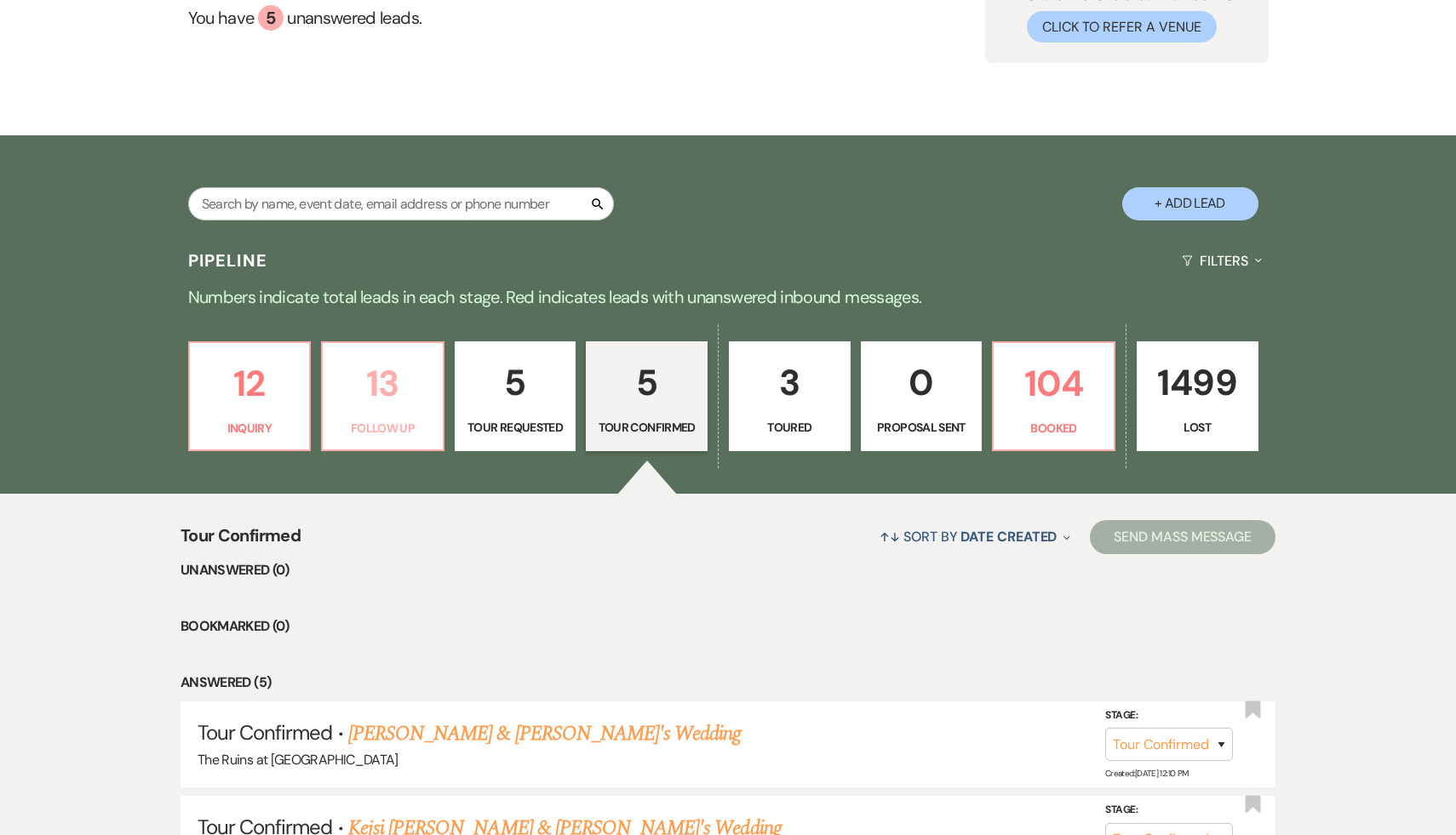
select select "9"
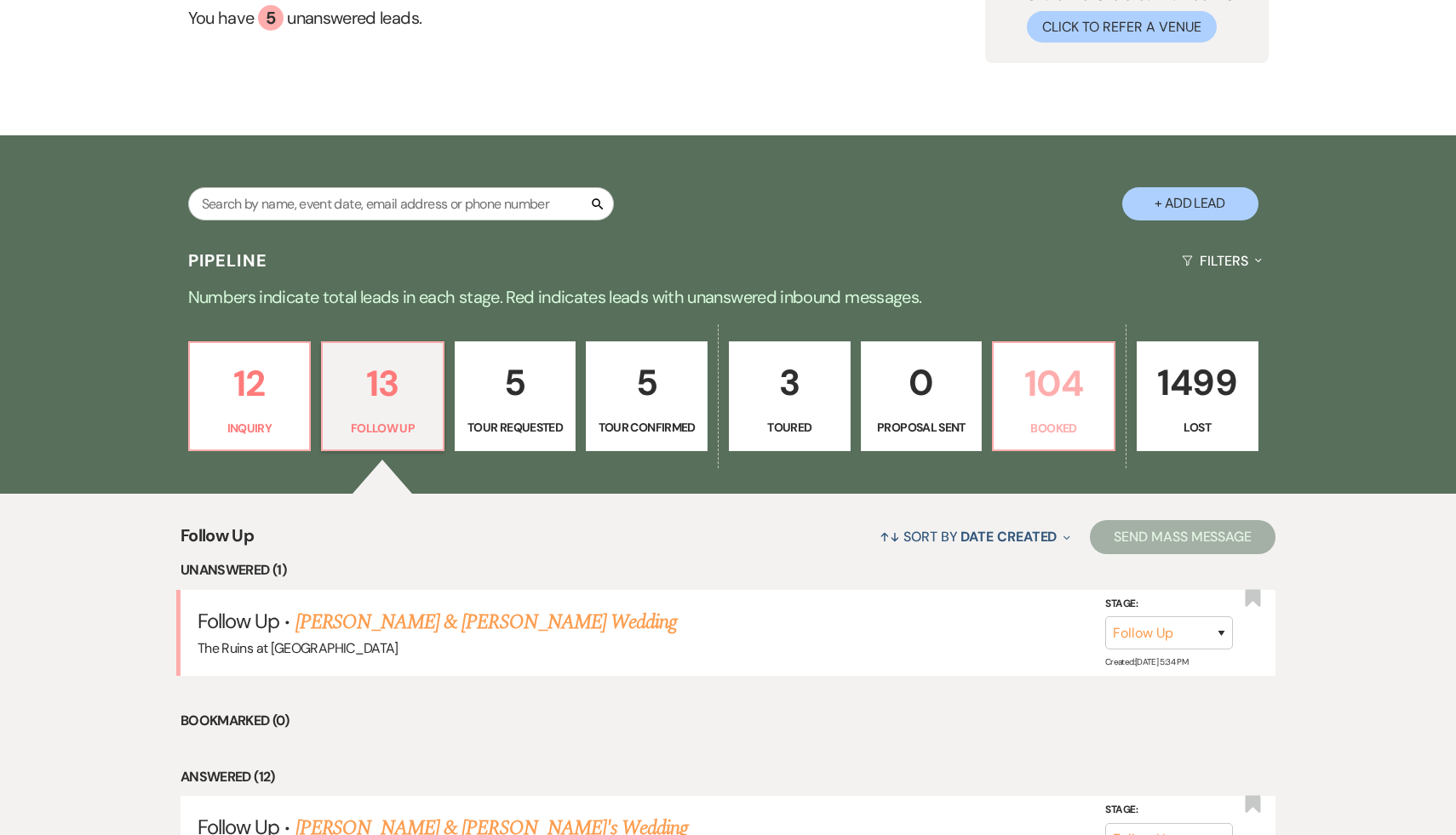
click at [1051, 390] on p "104" at bounding box center [1053, 383] width 99 height 57
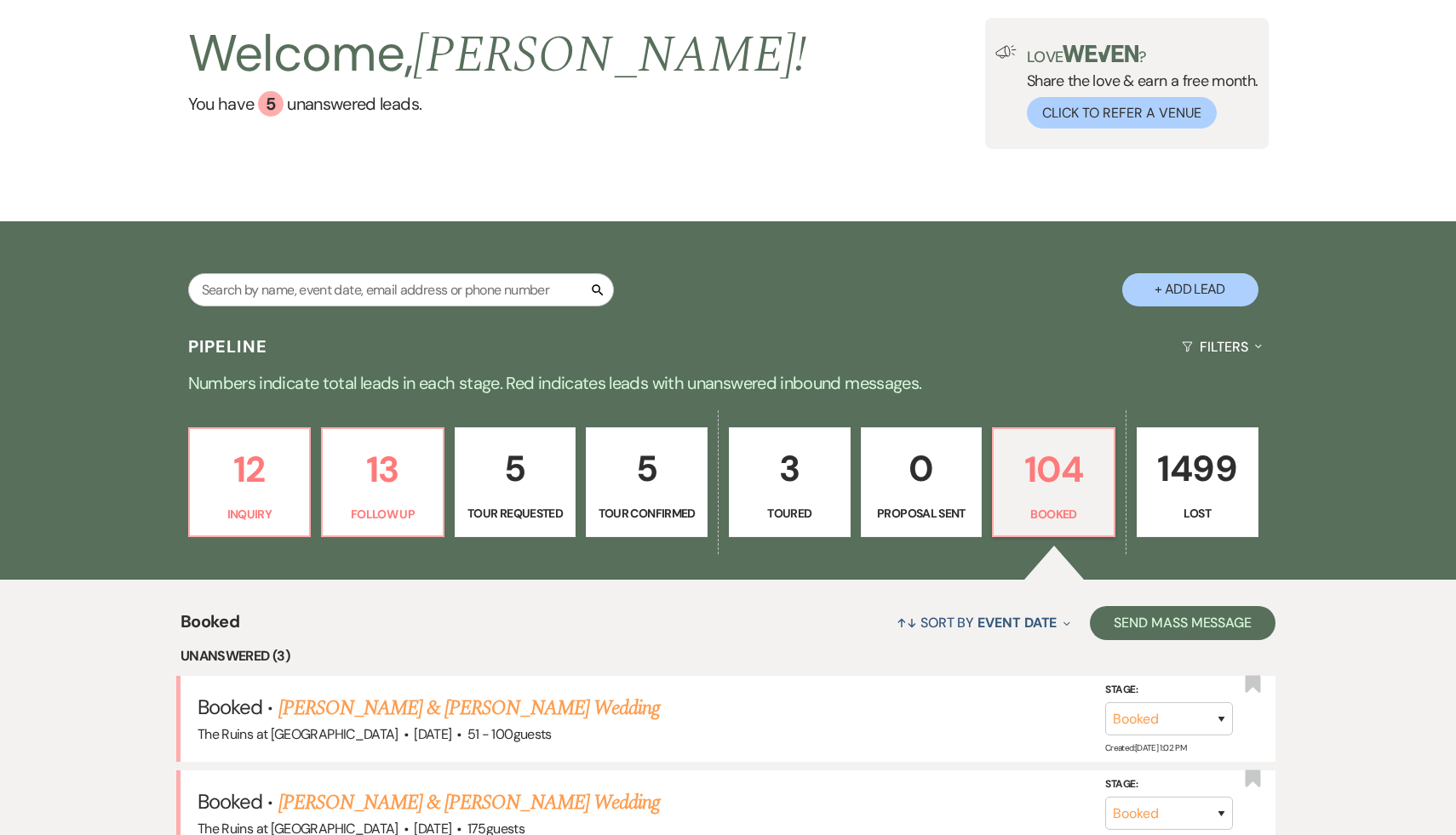
scroll to position [106, 0]
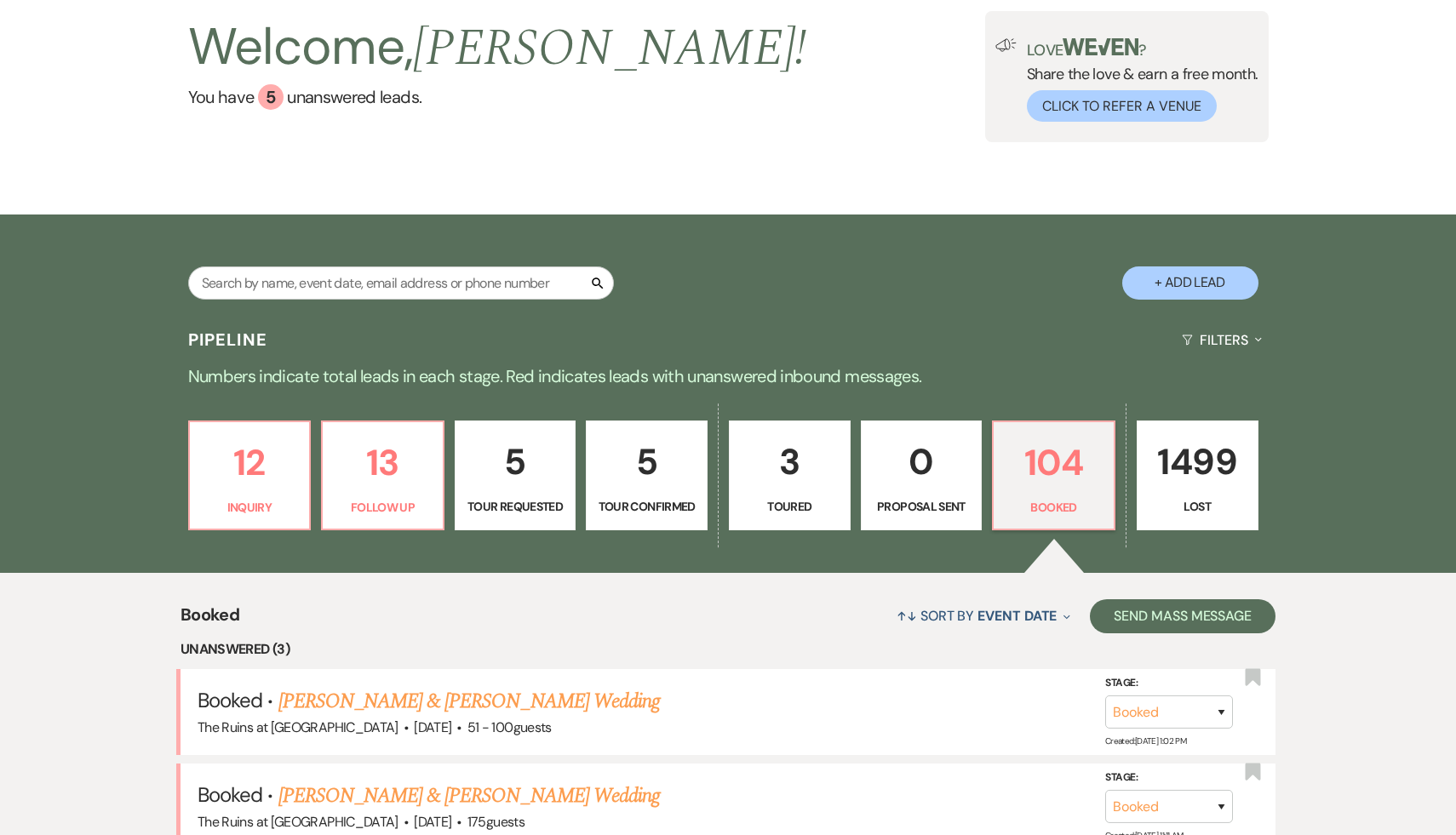
click at [515, 463] on p "5" at bounding box center [516, 461] width 99 height 57
select select "2"
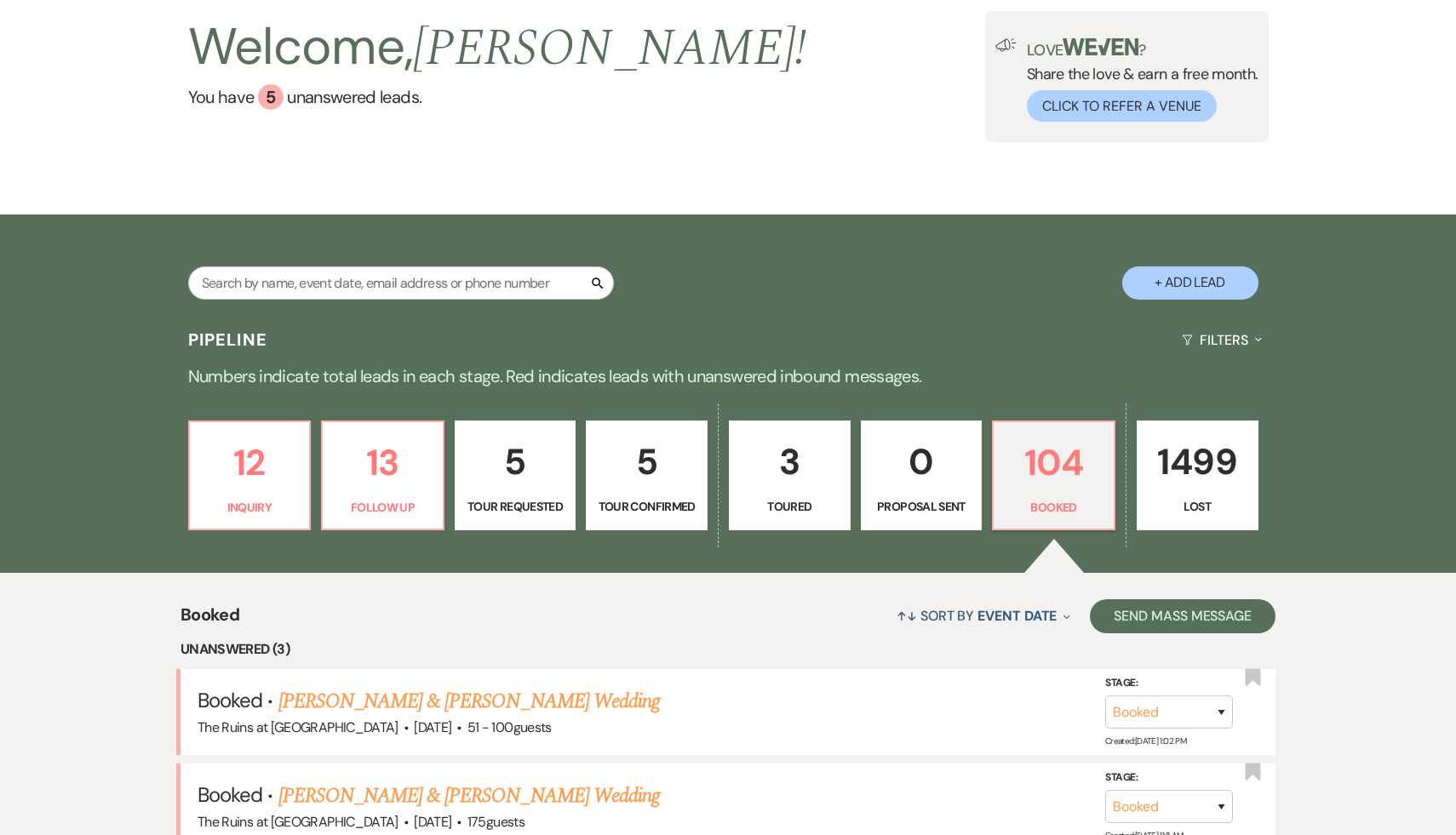
select select "2"
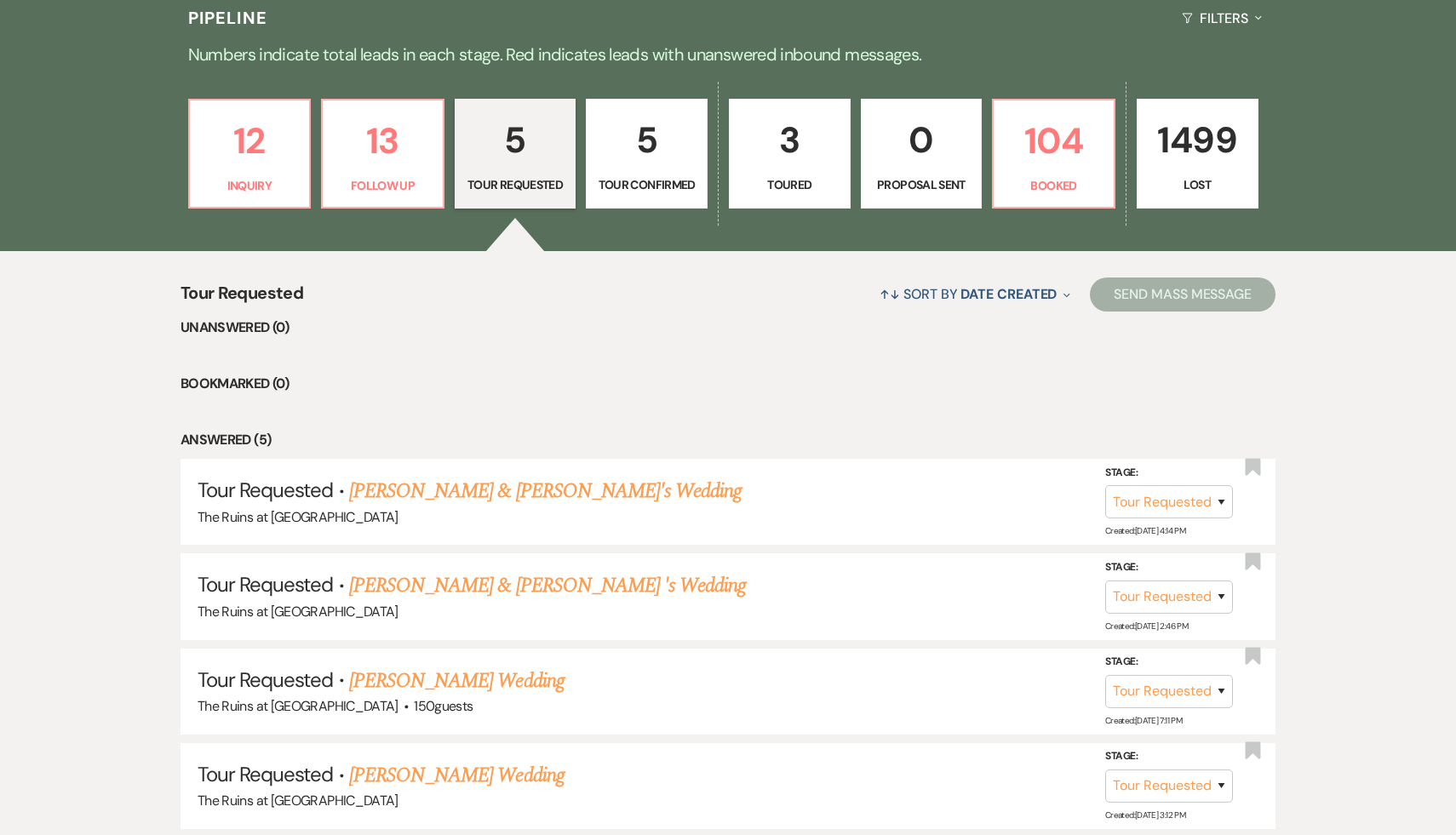
scroll to position [563, 0]
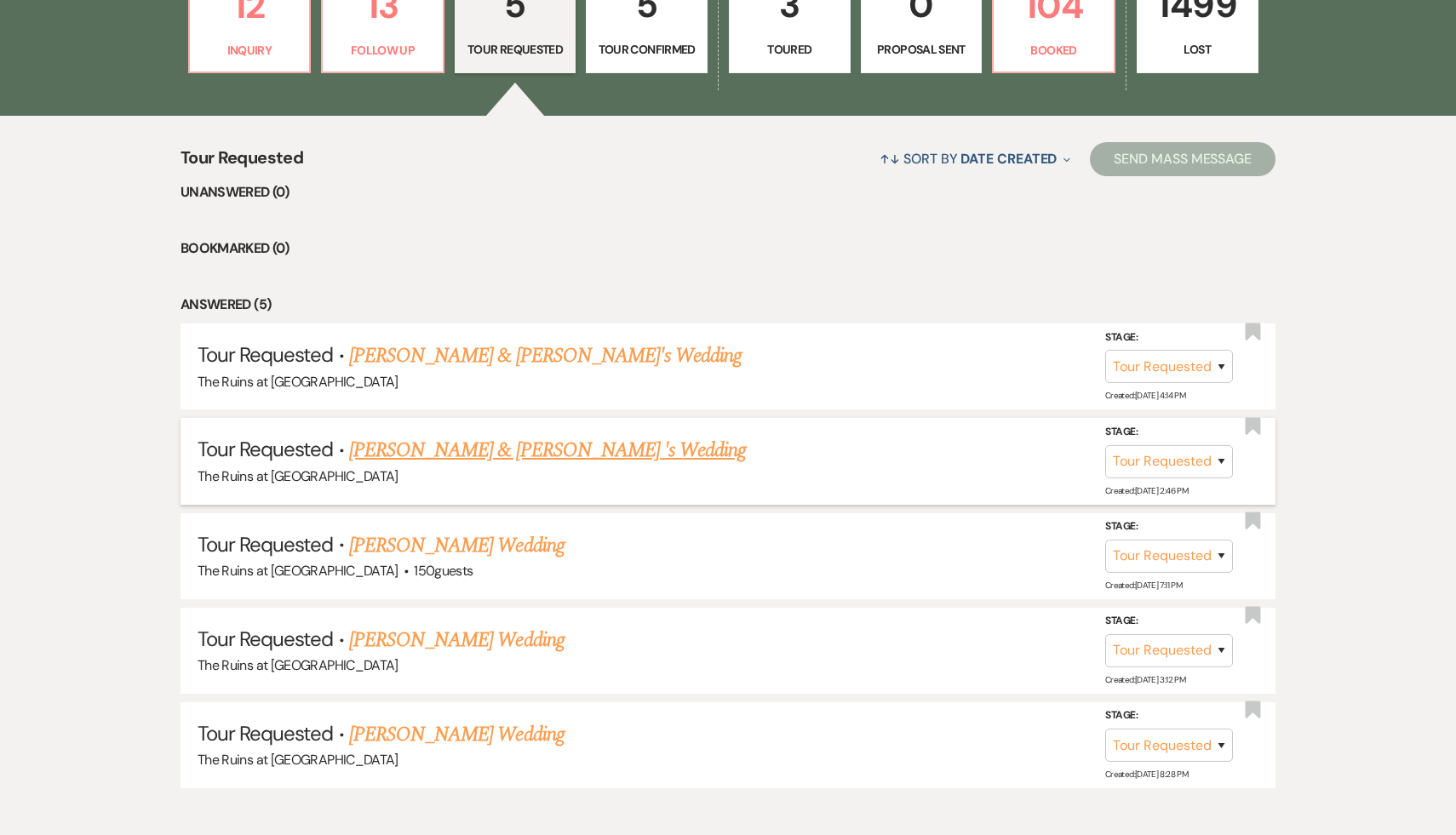
click at [548, 445] on link "[PERSON_NAME] & [PERSON_NAME] 's Wedding" at bounding box center [547, 450] width 397 height 31
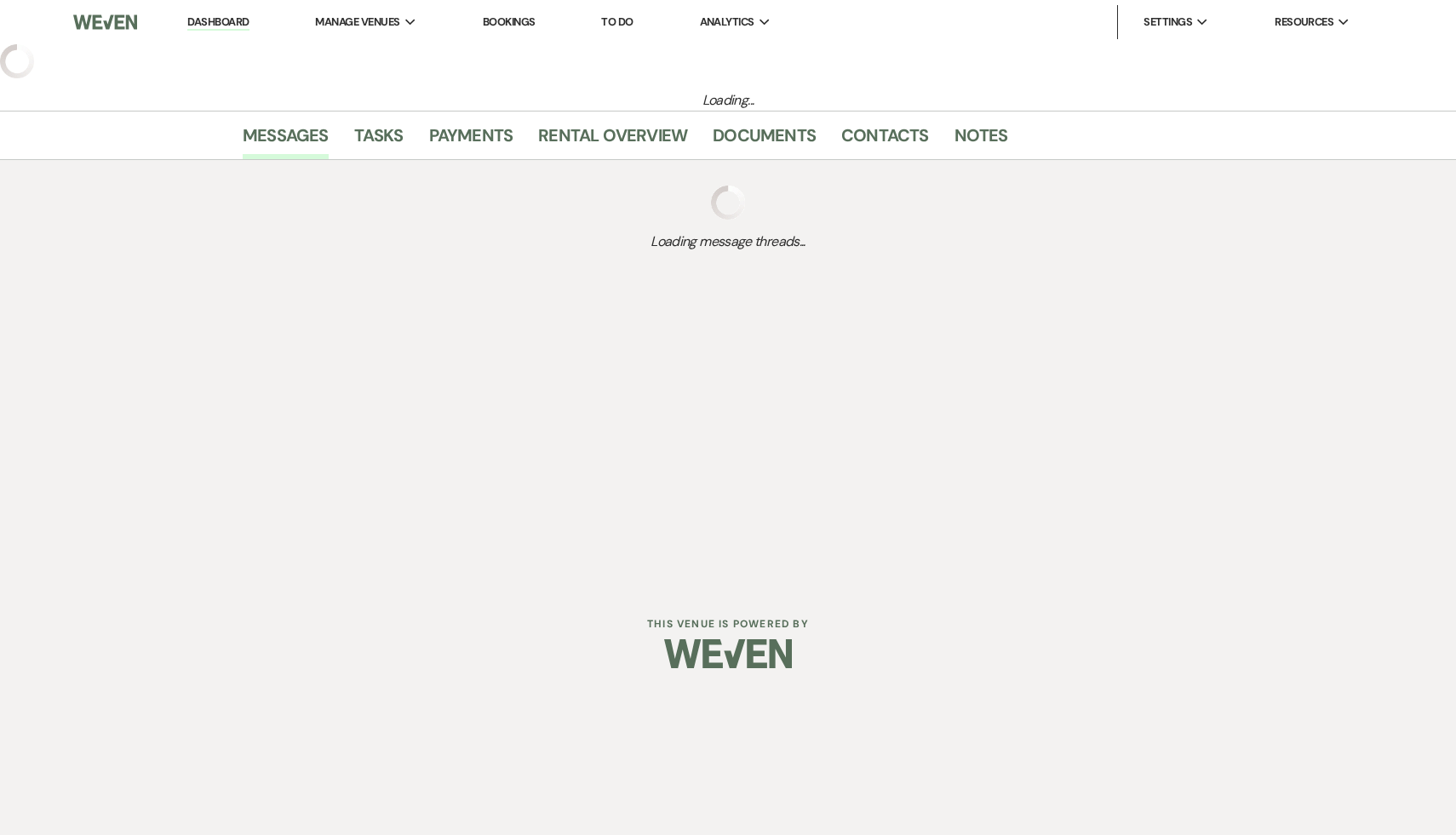
select select "2"
select select "20"
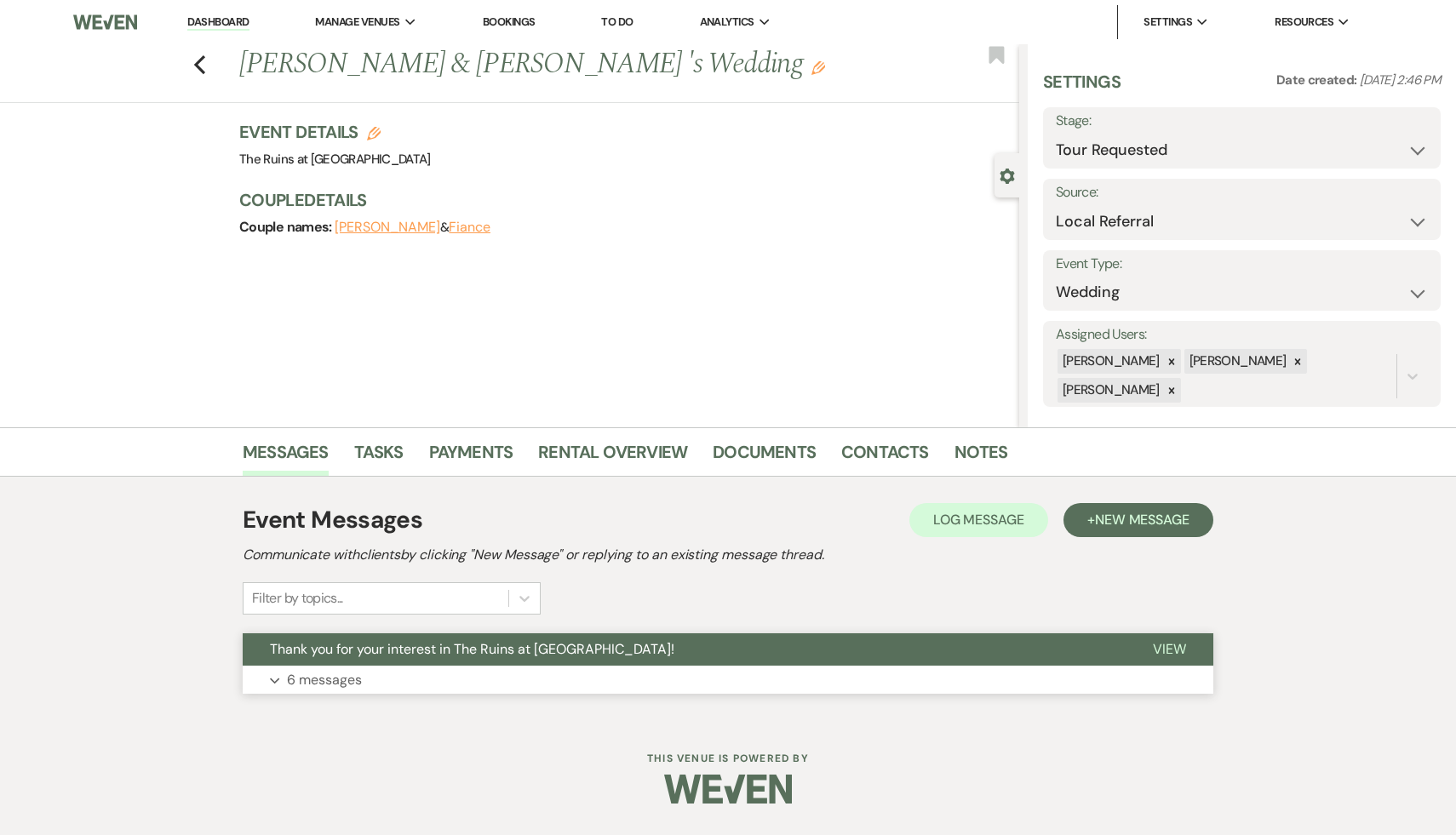
click at [527, 651] on span "Thank you for your interest in The Ruins at [GEOGRAPHIC_DATA]!" at bounding box center [472, 650] width 405 height 18
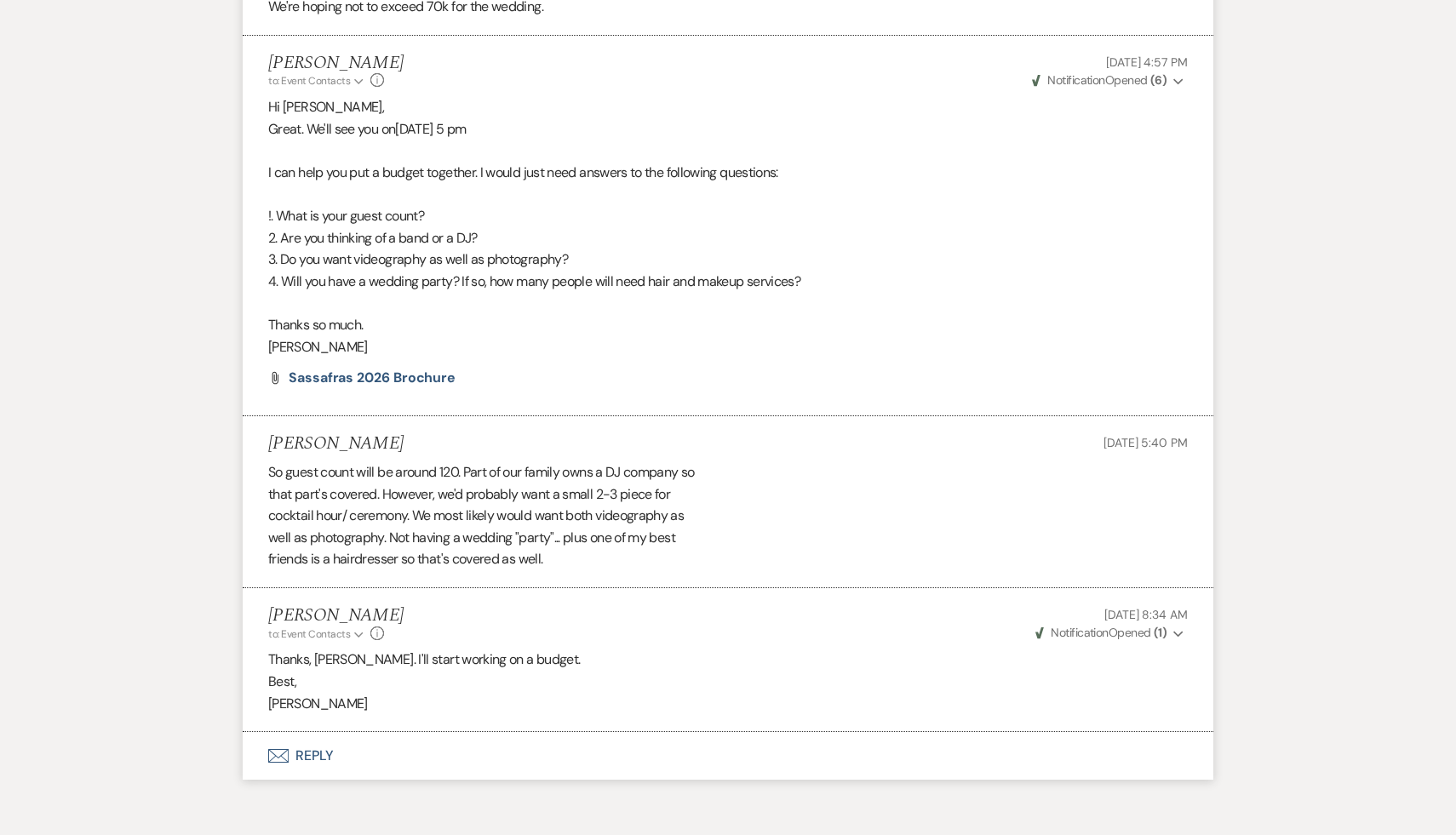
scroll to position [1908, 0]
